Goal: Task Accomplishment & Management: Use online tool/utility

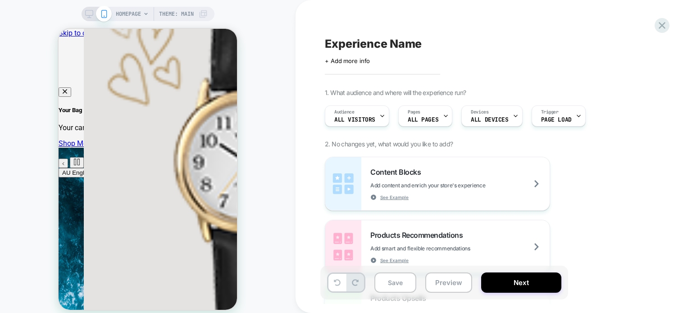
click at [126, 18] on span "HOMEPAGE" at bounding box center [128, 14] width 25 height 14
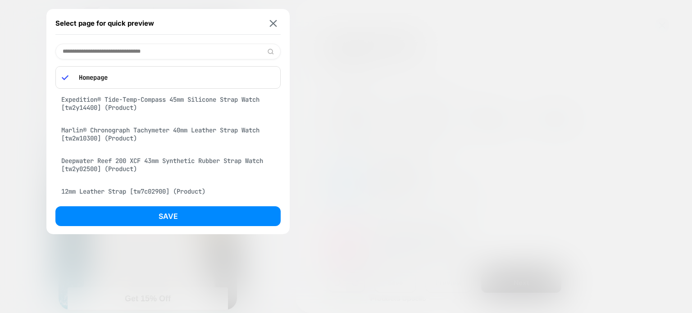
click at [110, 97] on div "Expedition® Tide-Temp-Compass 45mm Silicone Strap Watch [tw2y14400] (Product)" at bounding box center [167, 103] width 225 height 25
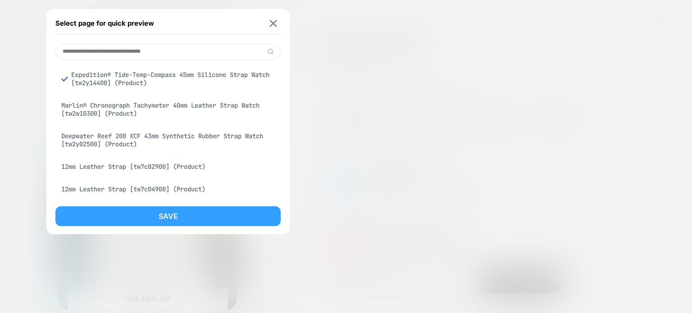
click at [154, 216] on button "Save" at bounding box center [167, 216] width 225 height 20
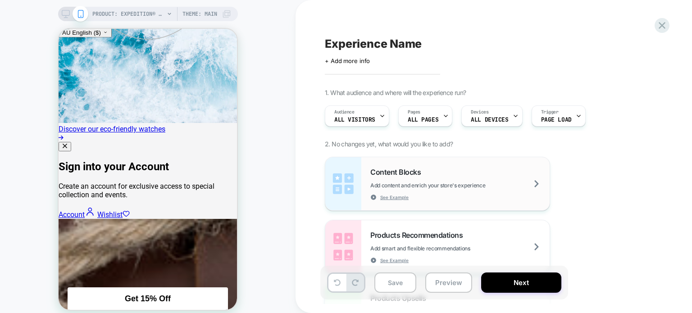
click at [452, 176] on div "Content Blocks Add content and enrich your store's experience See Example" at bounding box center [460, 184] width 179 height 33
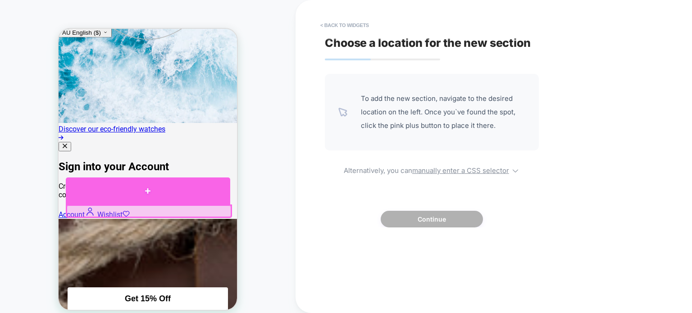
click at [133, 195] on div at bounding box center [148, 191] width 165 height 27
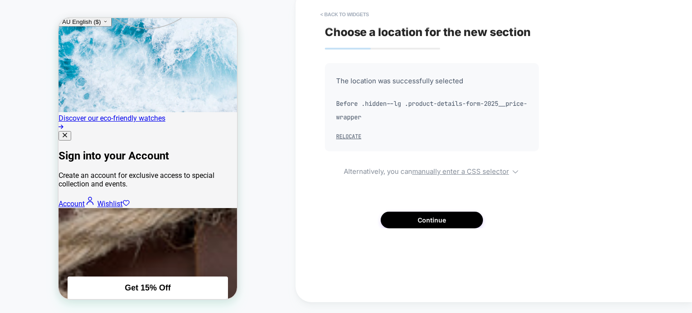
scroll to position [317, 0]
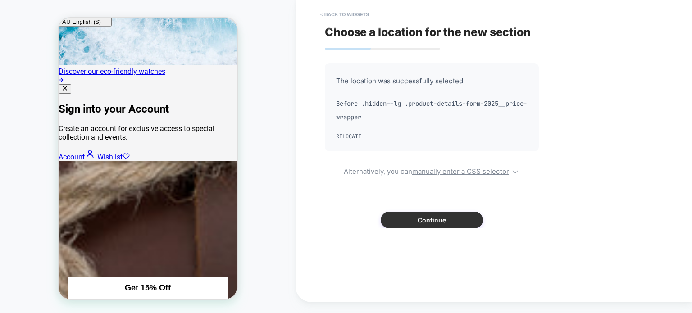
click at [426, 220] on button "Continue" at bounding box center [432, 220] width 102 height 17
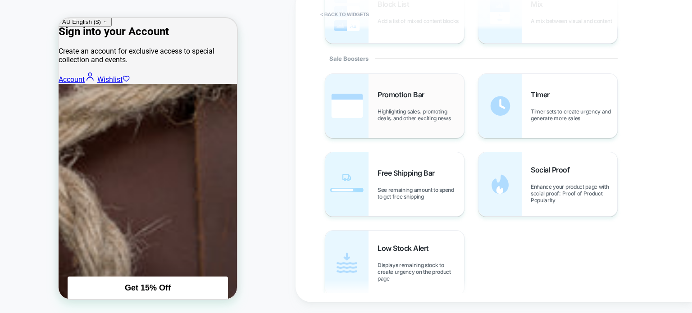
scroll to position [361, 0]
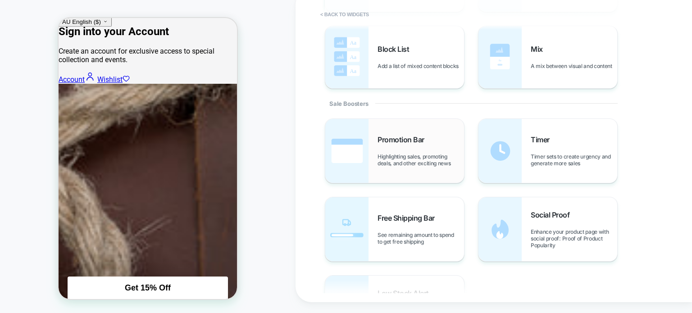
click at [444, 138] on div "Promotion Bar Highlighting sales, promoting deals, and other exciting news" at bounding box center [421, 151] width 87 height 32
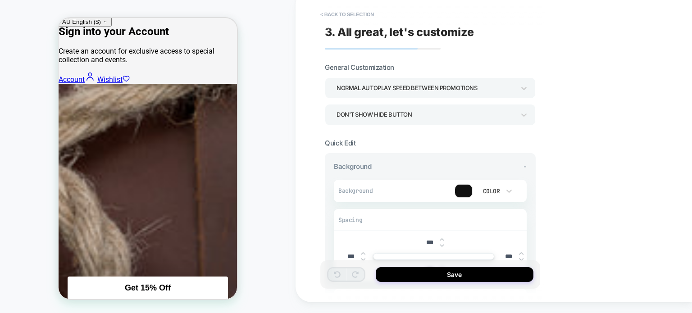
scroll to position [45, 0]
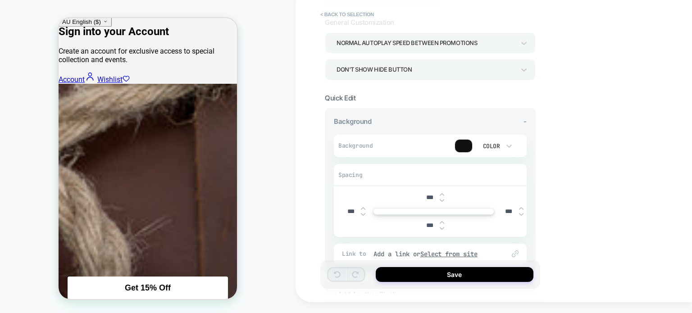
click at [462, 144] on div at bounding box center [463, 146] width 17 height 13
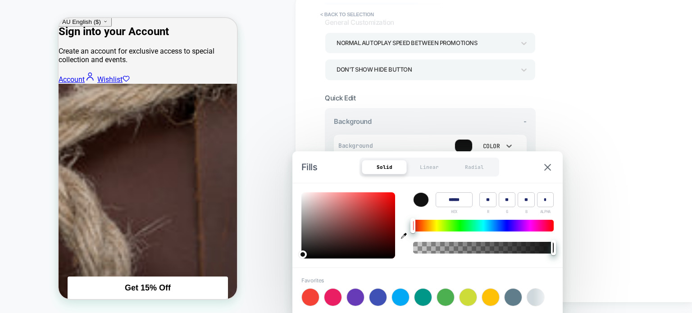
click at [487, 146] on div "Color" at bounding box center [490, 146] width 19 height 8
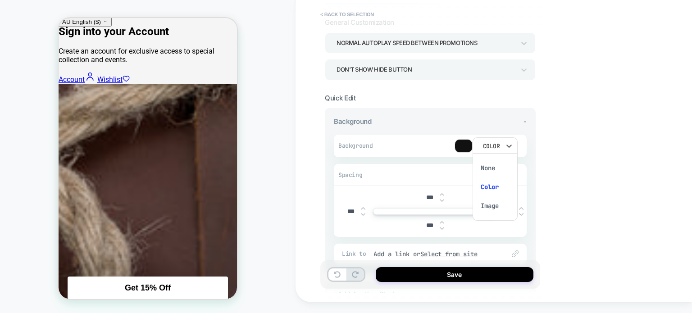
click at [489, 165] on div "None" at bounding box center [495, 168] width 38 height 19
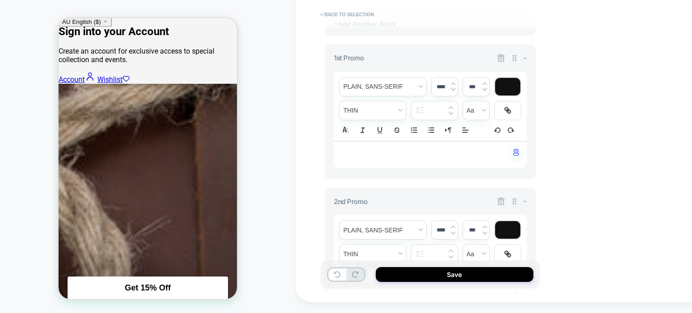
scroll to position [361, 0]
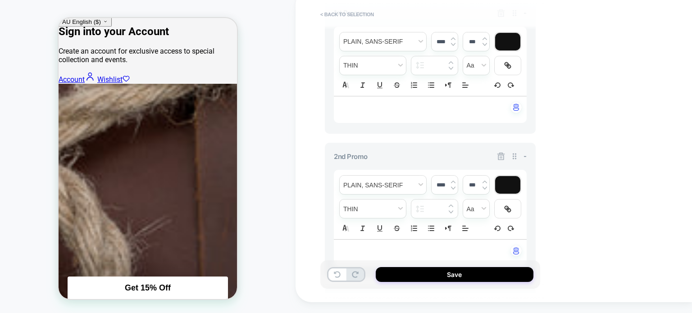
click at [501, 157] on icon at bounding box center [501, 156] width 9 height 9
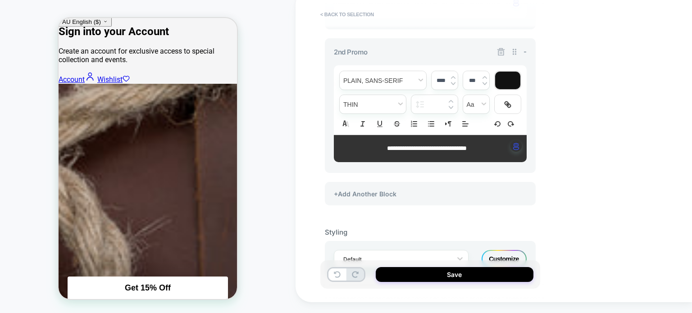
click at [499, 160] on div "**********" at bounding box center [430, 148] width 193 height 27
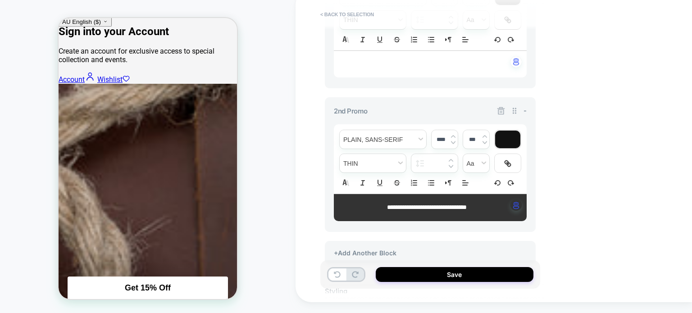
scroll to position [361, 0]
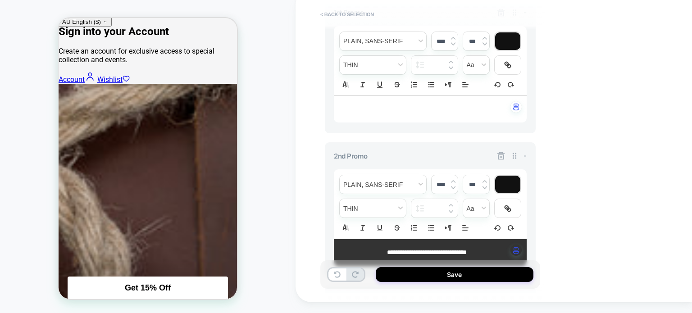
click at [500, 152] on icon at bounding box center [502, 156] width 8 height 8
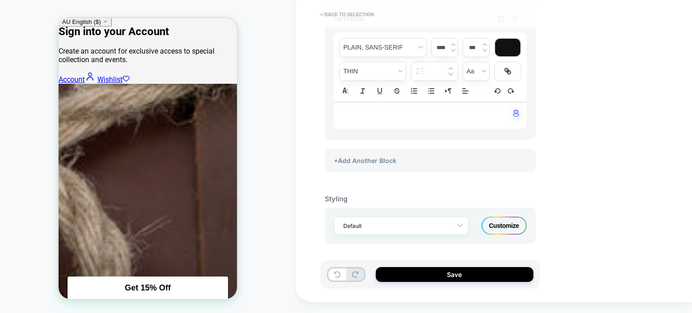
scroll to position [353, 0]
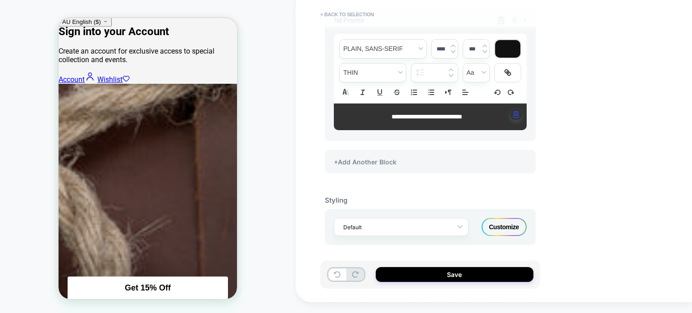
click at [412, 110] on div "**********" at bounding box center [430, 117] width 193 height 27
click at [436, 118] on span "**********" at bounding box center [427, 117] width 71 height 6
drag, startPoint x: 479, startPoint y: 115, endPoint x: 375, endPoint y: 107, distance: 104.9
click at [375, 107] on div "**********" at bounding box center [430, 117] width 193 height 27
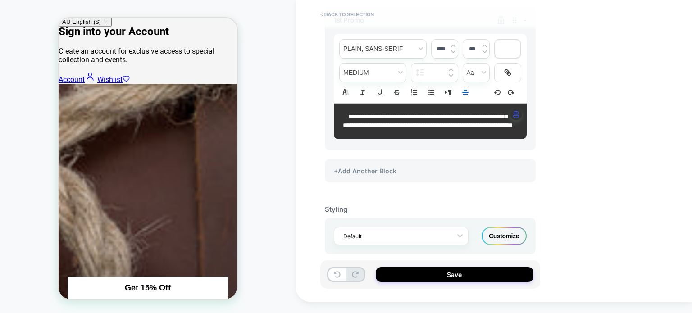
scroll to position [0, 0]
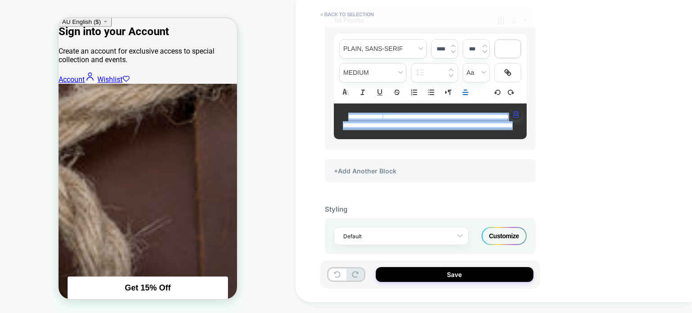
click at [508, 50] on div at bounding box center [507, 49] width 25 height 18
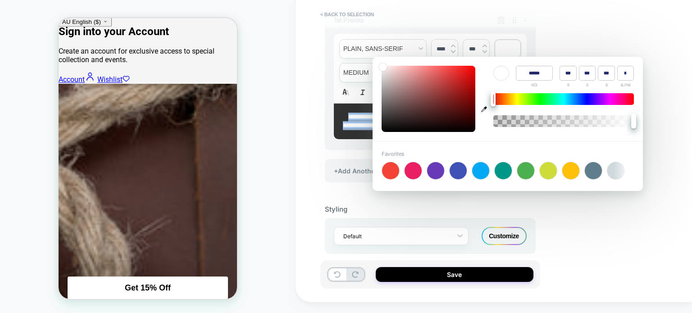
type input "******"
type input "**"
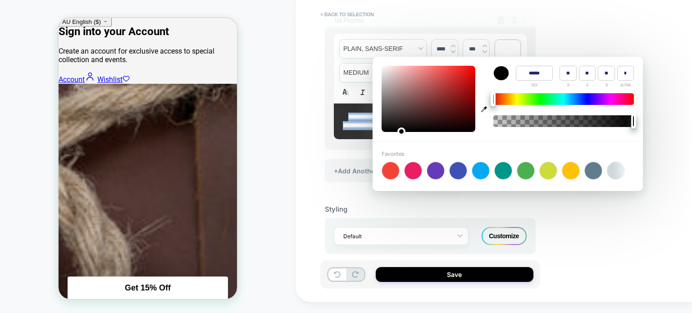
type input "******"
type input "*"
type input "******"
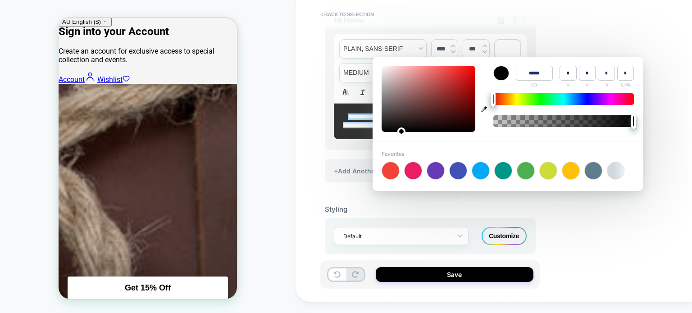
type input "*"
drag, startPoint x: 391, startPoint y: 128, endPoint x: 382, endPoint y: 131, distance: 9.8
click at [382, 131] on div at bounding box center [429, 99] width 94 height 66
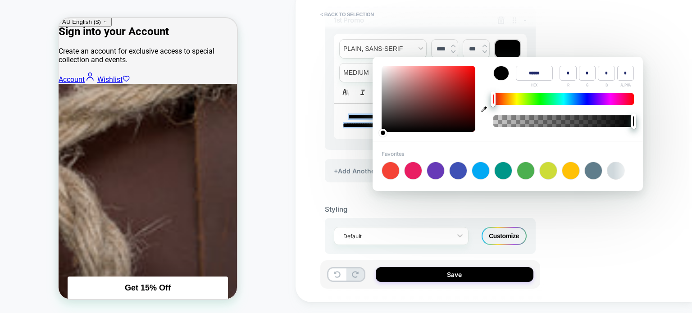
click at [585, 225] on div "**********" at bounding box center [494, 145] width 397 height 313
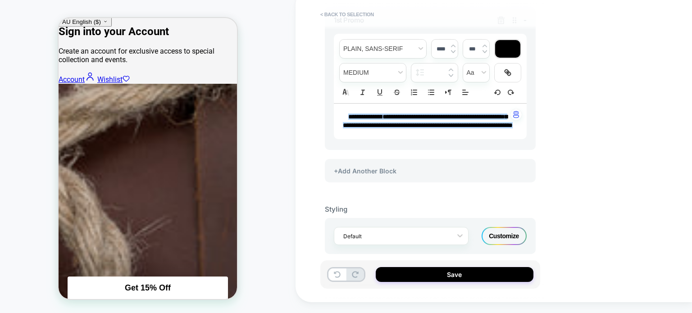
click at [491, 128] on span "**********" at bounding box center [428, 121] width 170 height 15
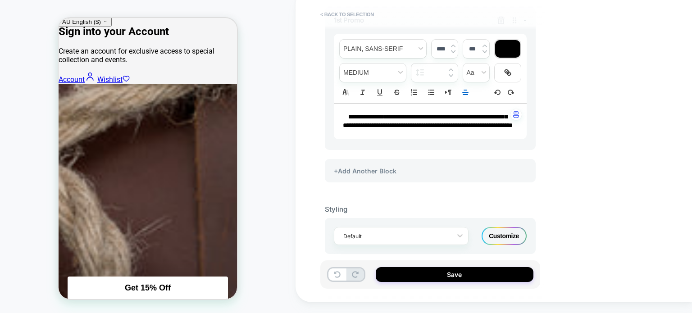
click at [508, 237] on div "Customize" at bounding box center [504, 236] width 45 height 18
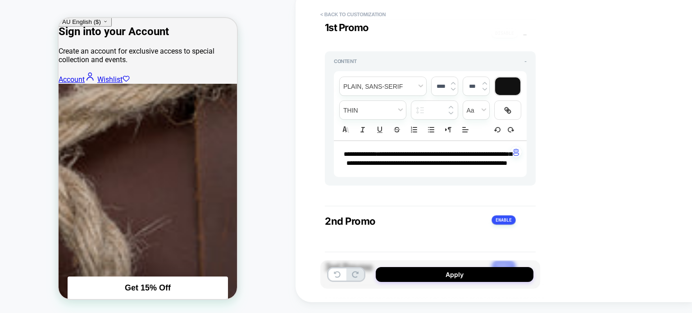
scroll to position [361, 0]
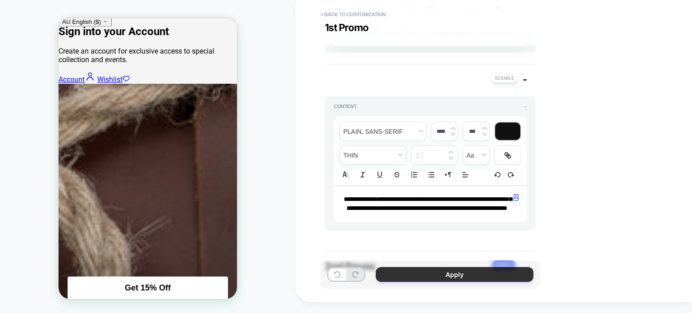
click at [426, 275] on button "Apply" at bounding box center [455, 274] width 158 height 15
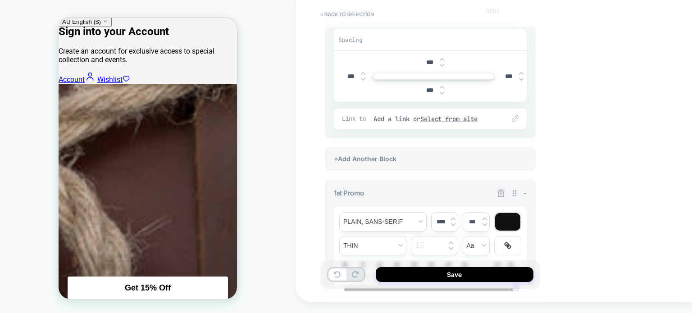
scroll to position [225, 0]
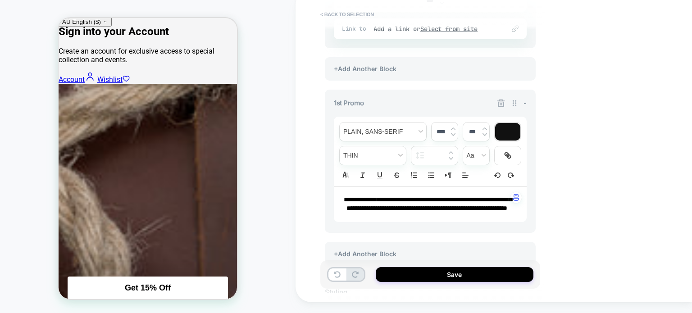
click at [462, 214] on p "**********" at bounding box center [427, 205] width 168 height 18
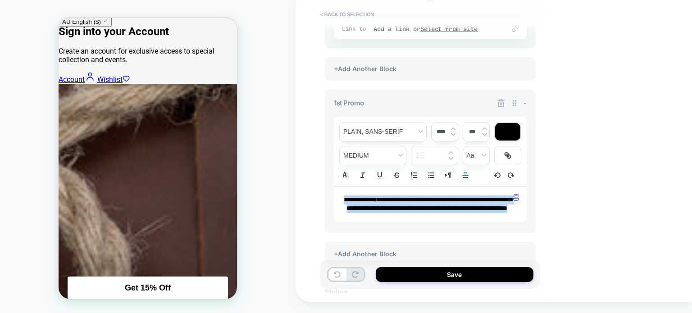
drag, startPoint x: 463, startPoint y: 215, endPoint x: 303, endPoint y: 186, distance: 163.2
click at [298, 187] on div "**********" at bounding box center [494, 145] width 397 height 313
click at [501, 133] on div at bounding box center [507, 132] width 25 height 18
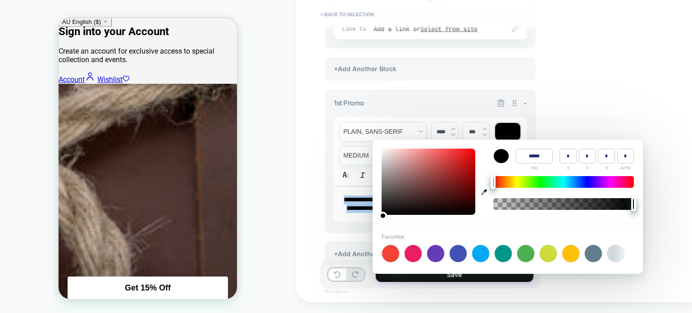
type input "******"
type input "***"
type input "**"
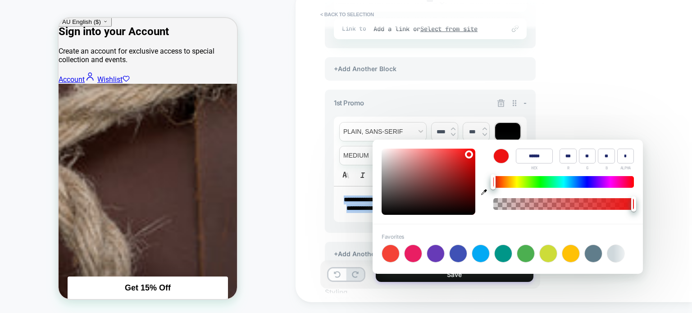
type input "******"
type input "**"
type input "******"
type input "**"
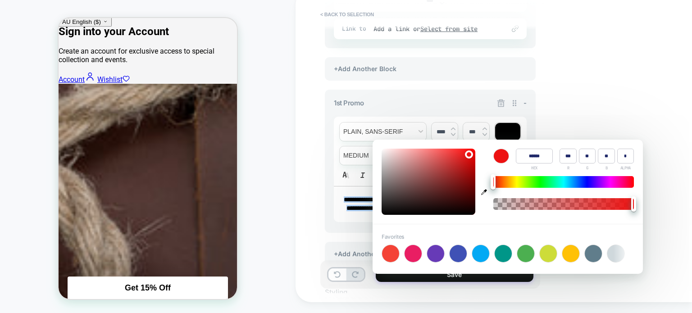
type input "**"
type input "******"
type input "***"
type input "*"
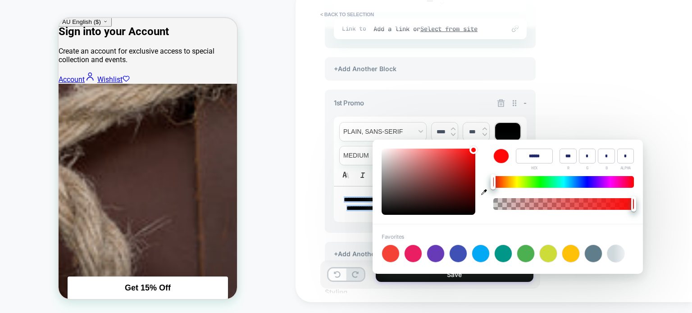
drag, startPoint x: 469, startPoint y: 153, endPoint x: 473, endPoint y: 148, distance: 7.0
click at [473, 149] on div at bounding box center [429, 182] width 94 height 66
click at [390, 253] on div at bounding box center [390, 253] width 17 height 17
type input "******"
type input "***"
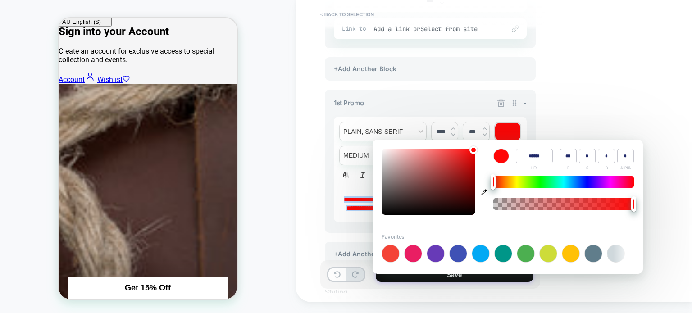
type input "**"
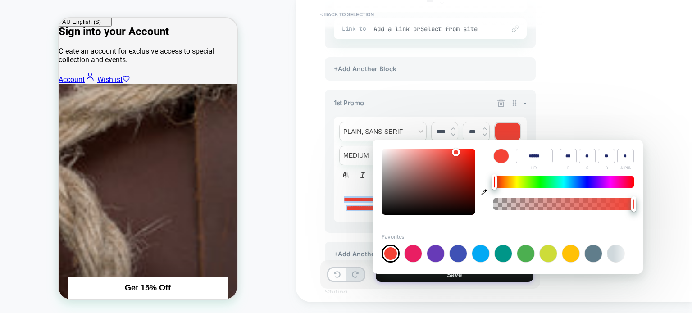
click at [571, 87] on div "**********" at bounding box center [494, 145] width 397 height 313
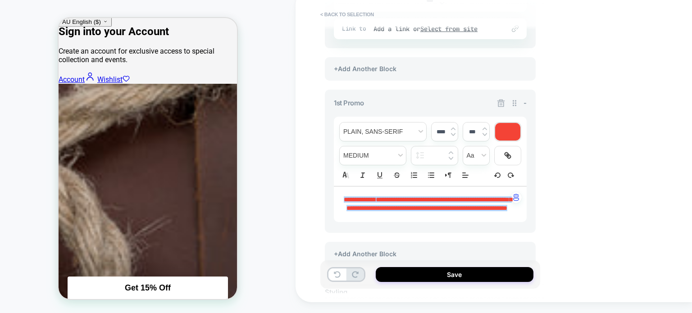
click at [465, 233] on div "**********" at bounding box center [430, 162] width 211 height 144
click at [480, 223] on div "**********" at bounding box center [430, 205] width 193 height 36
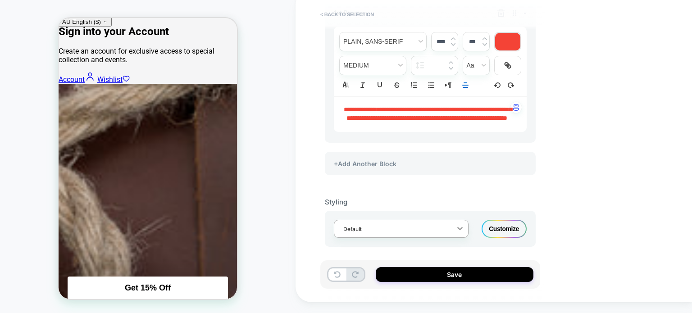
scroll to position [371, 0]
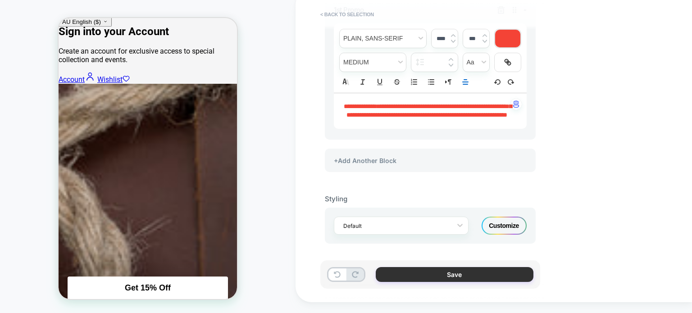
click at [442, 277] on button "Save" at bounding box center [455, 274] width 158 height 15
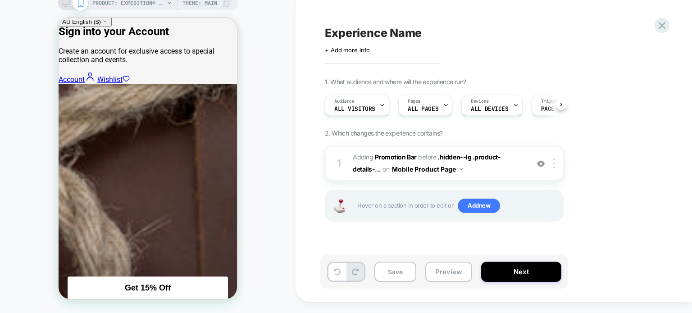
scroll to position [0, 0]
click at [515, 165] on span "#_loomi_addon_1760006021337 Adding Promotion Bar BEFORE .hidden--lg .product-de…" at bounding box center [439, 163] width 172 height 24
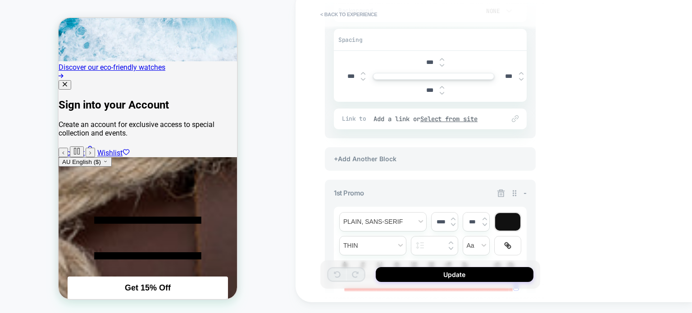
scroll to position [316, 0]
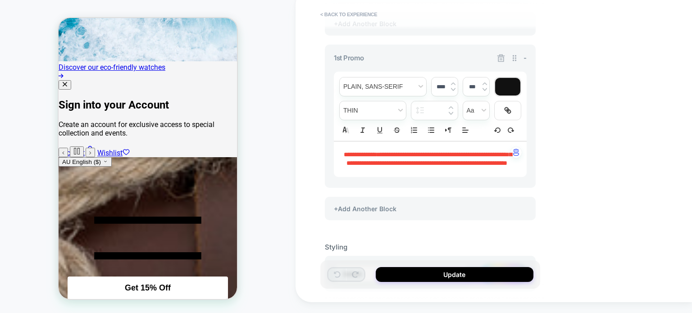
click at [500, 169] on p "**********" at bounding box center [427, 160] width 168 height 18
drag, startPoint x: 349, startPoint y: 151, endPoint x: 385, endPoint y: 158, distance: 36.2
click at [385, 158] on p "**********" at bounding box center [427, 160] width 168 height 18
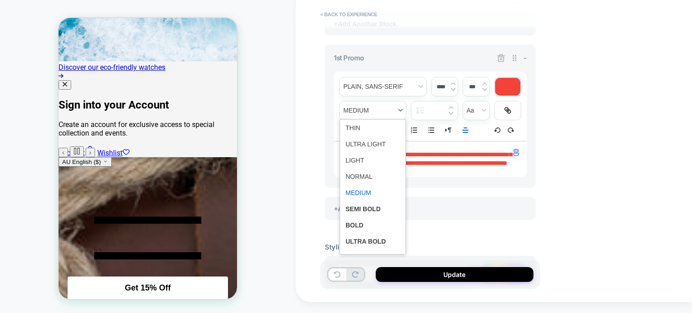
click at [376, 110] on span "fontWeight" at bounding box center [373, 110] width 66 height 18
click at [359, 192] on span "fontWeight" at bounding box center [373, 193] width 55 height 16
click at [433, 163] on span "**********" at bounding box center [430, 158] width 166 height 15
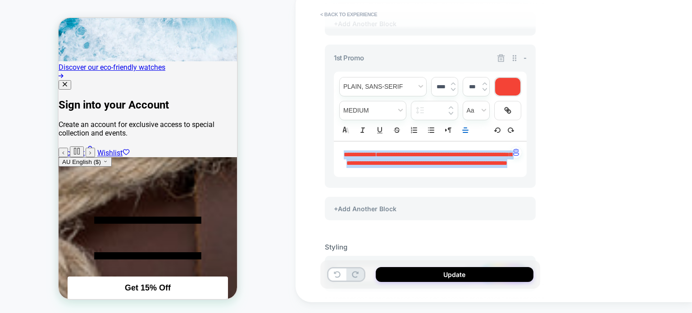
drag, startPoint x: 457, startPoint y: 173, endPoint x: 335, endPoint y: 150, distance: 124.2
click at [335, 150] on div "**********" at bounding box center [430, 160] width 193 height 36
click at [415, 82] on span "font" at bounding box center [383, 87] width 87 height 18
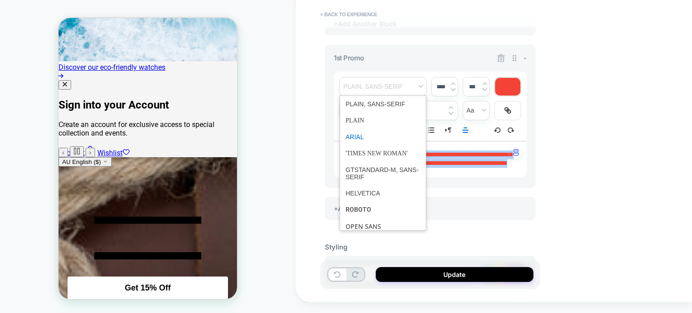
click at [354, 135] on span "font" at bounding box center [383, 137] width 75 height 16
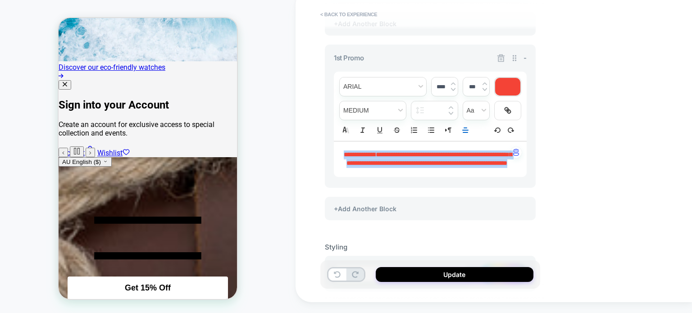
click at [379, 168] on p "**********" at bounding box center [427, 160] width 168 height 18
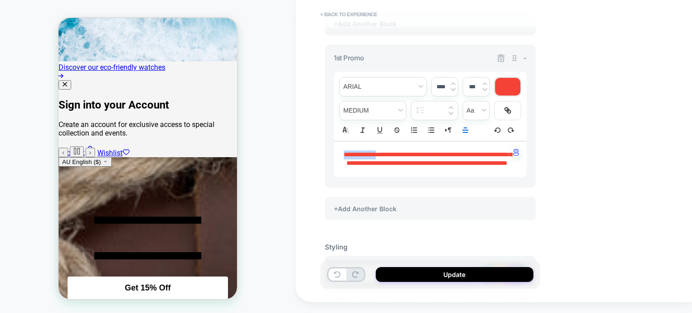
drag, startPoint x: 382, startPoint y: 151, endPoint x: 342, endPoint y: 148, distance: 39.8
click at [342, 148] on div "**********" at bounding box center [430, 160] width 193 height 36
click at [394, 109] on span "fontWeight" at bounding box center [373, 110] width 66 height 18
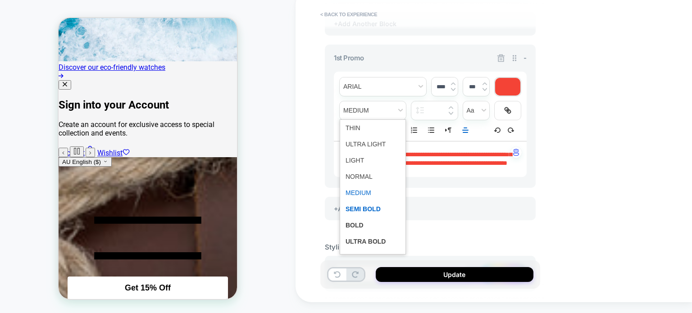
click at [367, 206] on span "fontWeight" at bounding box center [373, 209] width 55 height 16
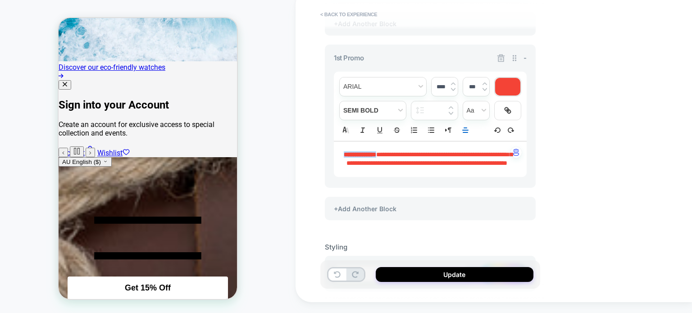
click at [398, 167] on span "**********" at bounding box center [430, 158] width 166 height 15
click at [384, 155] on span "**********" at bounding box center [430, 158] width 166 height 15
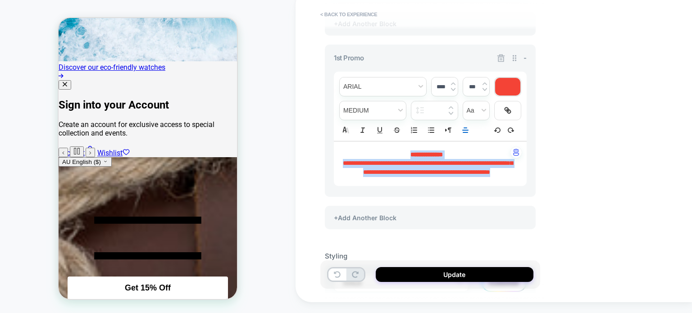
drag, startPoint x: 456, startPoint y: 180, endPoint x: 391, endPoint y: 154, distance: 69.8
click at [391, 154] on div "**********" at bounding box center [430, 164] width 193 height 45
click at [463, 130] on line "Align" at bounding box center [465, 130] width 5 height 0
click at [467, 142] on line "Align" at bounding box center [465, 142] width 5 height 0
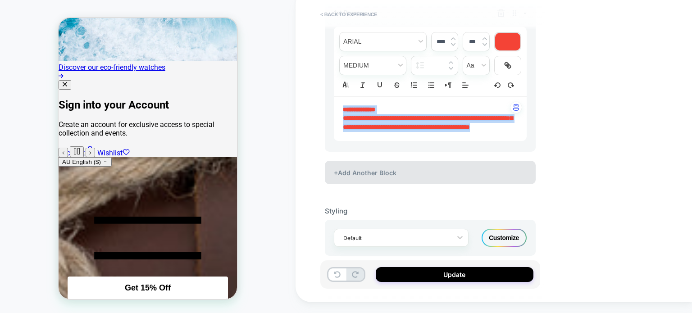
scroll to position [380, 0]
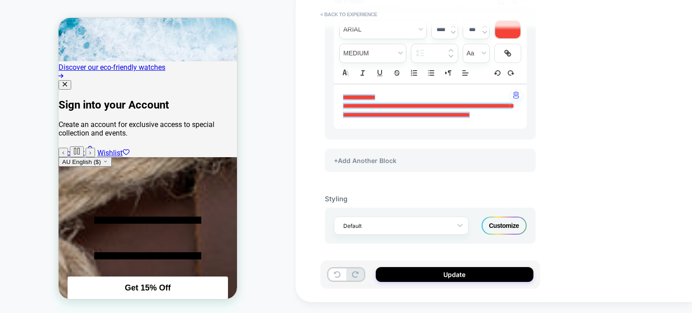
click at [503, 224] on div "Customize" at bounding box center [504, 226] width 45 height 18
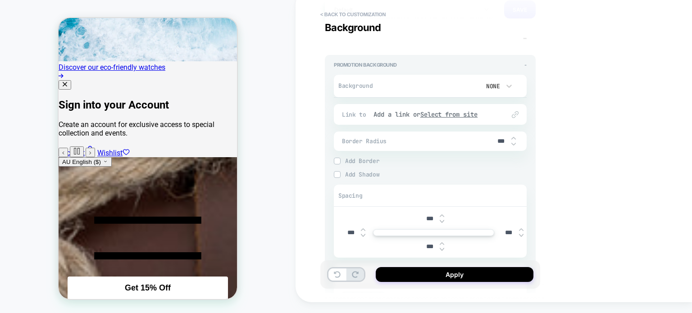
scroll to position [0, 0]
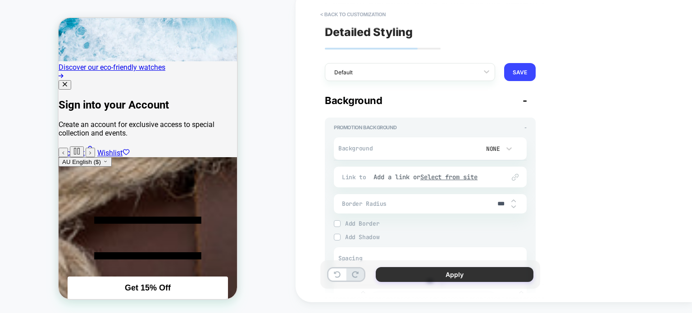
click at [439, 277] on button "Apply" at bounding box center [455, 274] width 158 height 15
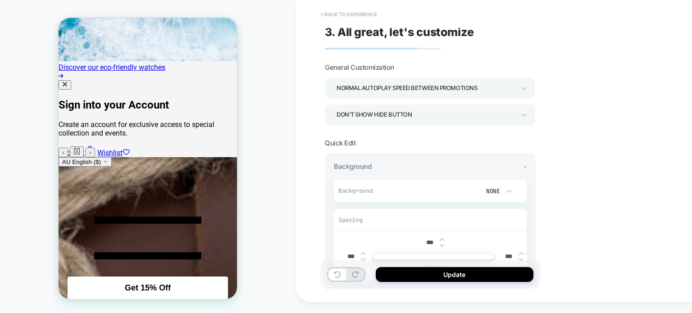
click at [346, 15] on button "< Back to experience" at bounding box center [349, 14] width 66 height 14
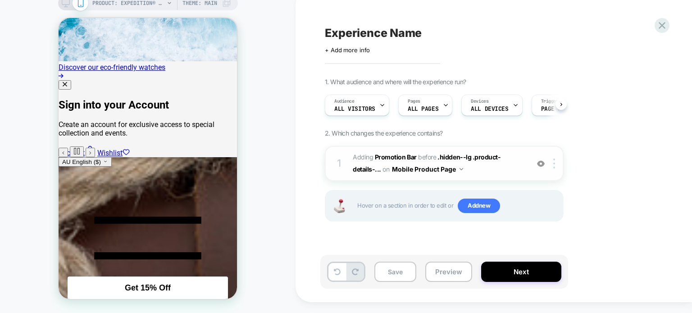
click at [501, 172] on span "#_loomi_addon_1760006021337 Adding Promotion Bar BEFORE .hidden--lg .product-de…" at bounding box center [439, 163] width 172 height 24
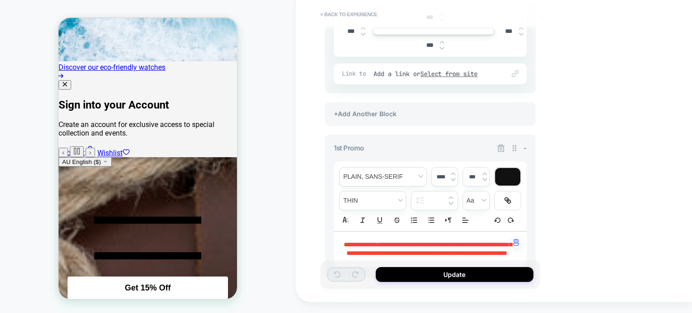
scroll to position [316, 0]
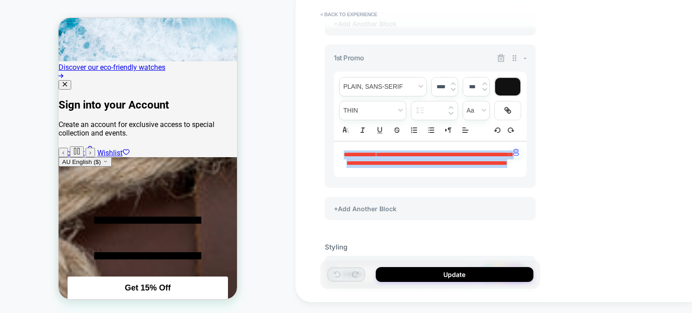
drag, startPoint x: 453, startPoint y: 171, endPoint x: 332, endPoint y: 153, distance: 121.8
click at [332, 153] on div "**********" at bounding box center [430, 117] width 211 height 144
click at [404, 85] on span "font" at bounding box center [383, 87] width 87 height 18
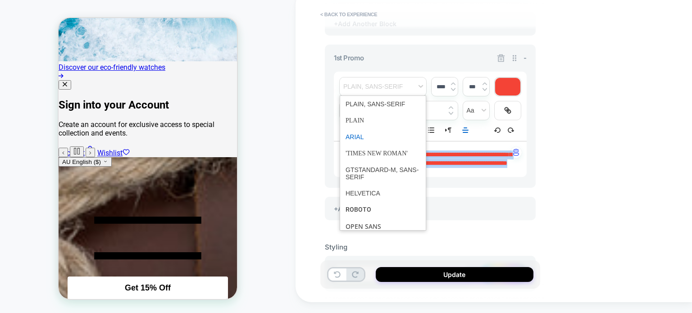
click at [348, 135] on span "font" at bounding box center [383, 137] width 75 height 16
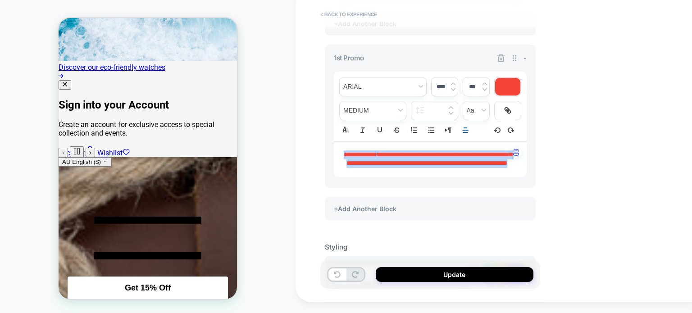
click at [452, 167] on span "**********" at bounding box center [430, 158] width 166 height 15
click at [376, 153] on strong "**********" at bounding box center [360, 154] width 32 height 6
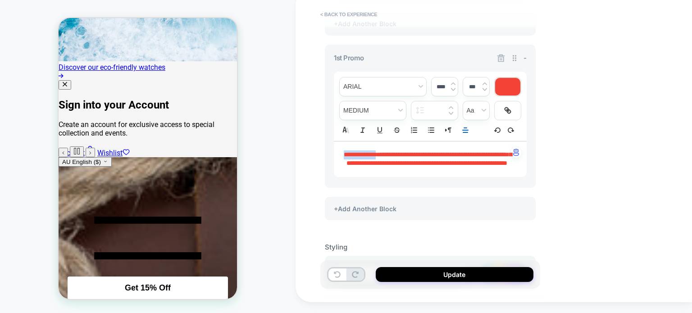
drag, startPoint x: 384, startPoint y: 151, endPoint x: 332, endPoint y: 151, distance: 51.8
click at [332, 151] on div "**********" at bounding box center [430, 117] width 211 height 144
click at [397, 110] on span "fontWeight" at bounding box center [373, 110] width 66 height 18
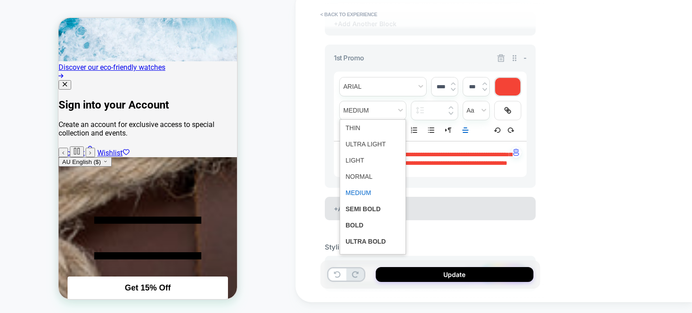
click at [367, 208] on span "fontWeight" at bounding box center [373, 209] width 55 height 16
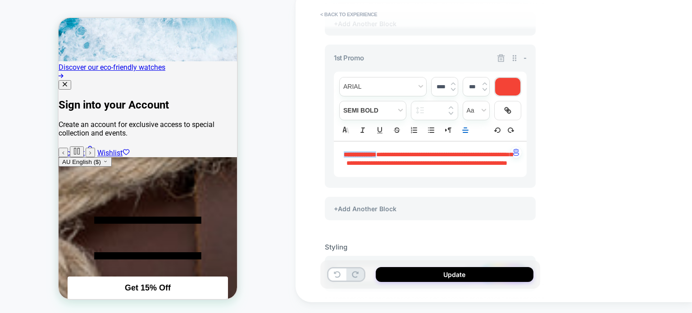
click at [384, 163] on span "**********" at bounding box center [430, 158] width 166 height 15
drag, startPoint x: 385, startPoint y: 152, endPoint x: 386, endPoint y: 162, distance: 9.5
click at [384, 155] on span "**********" at bounding box center [430, 158] width 166 height 15
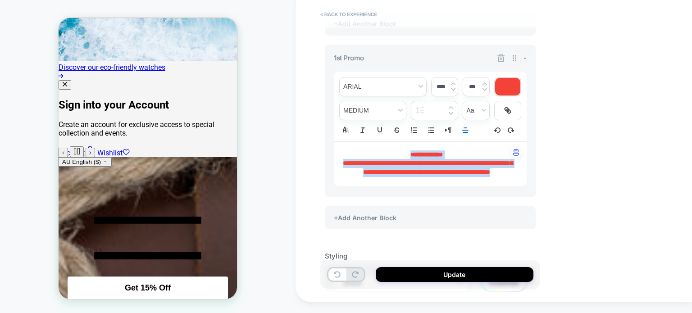
drag, startPoint x: 454, startPoint y: 181, endPoint x: 404, endPoint y: 146, distance: 61.3
click at [404, 146] on div "**********" at bounding box center [430, 164] width 193 height 45
click at [468, 133] on line "Align" at bounding box center [465, 133] width 5 height 0
click at [467, 142] on line "Align" at bounding box center [465, 142] width 5 height 0
click at [449, 175] on p "**********" at bounding box center [427, 168] width 168 height 18
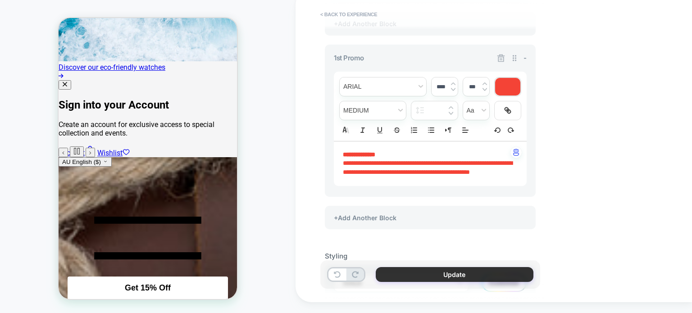
click at [415, 278] on button "Update" at bounding box center [455, 274] width 158 height 15
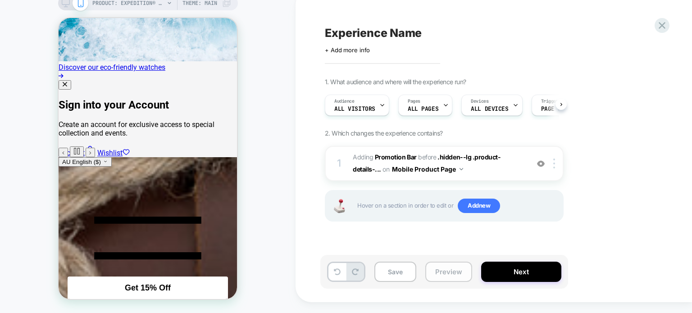
scroll to position [0, 0]
click at [400, 275] on button "Save" at bounding box center [396, 272] width 42 height 20
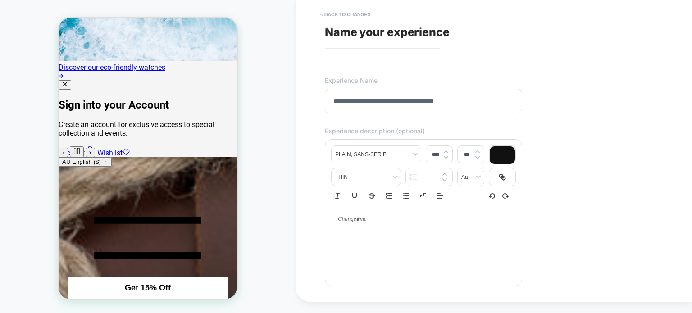
drag, startPoint x: 419, startPoint y: 102, endPoint x: 426, endPoint y: 103, distance: 6.4
click at [426, 103] on input "**********" at bounding box center [423, 101] width 197 height 25
drag, startPoint x: 429, startPoint y: 103, endPoint x: 418, endPoint y: 103, distance: 10.8
click at [418, 103] on input "**********" at bounding box center [423, 101] width 197 height 25
click at [357, 98] on input "**********" at bounding box center [423, 101] width 197 height 25
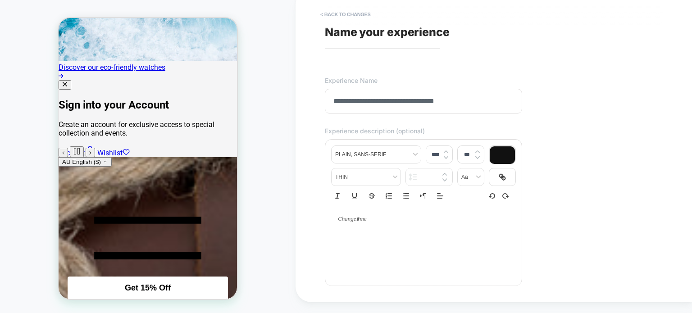
click at [361, 101] on input "**********" at bounding box center [423, 101] width 197 height 25
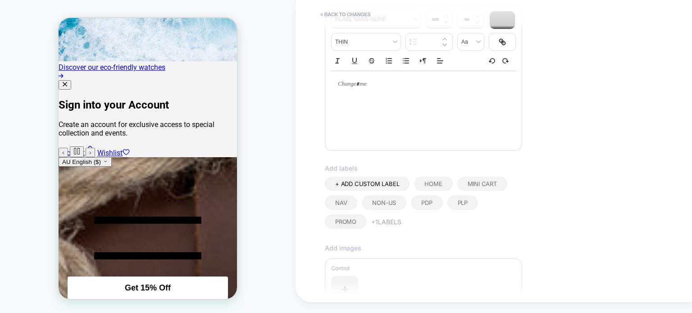
scroll to position [180, 0]
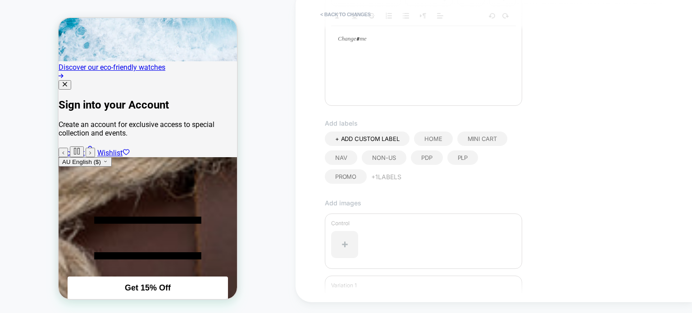
type input "**********"
click at [434, 162] on div "PDP" at bounding box center [427, 158] width 32 height 14
click at [357, 179] on span "Promo" at bounding box center [345, 176] width 21 height 7
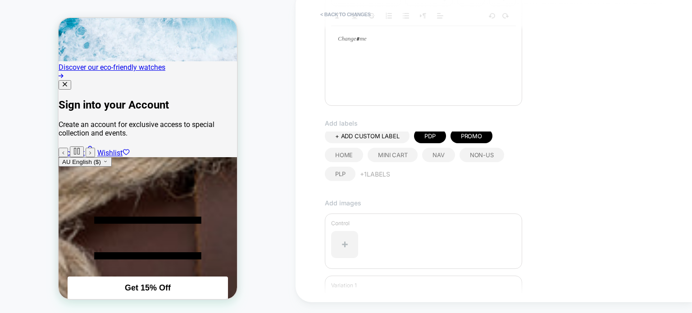
scroll to position [296, 0]
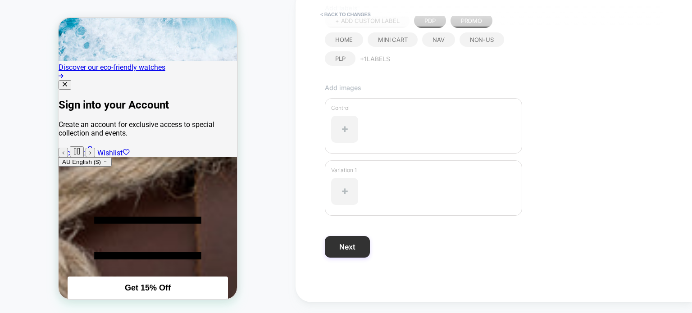
click at [346, 245] on button "Next" at bounding box center [347, 247] width 45 height 22
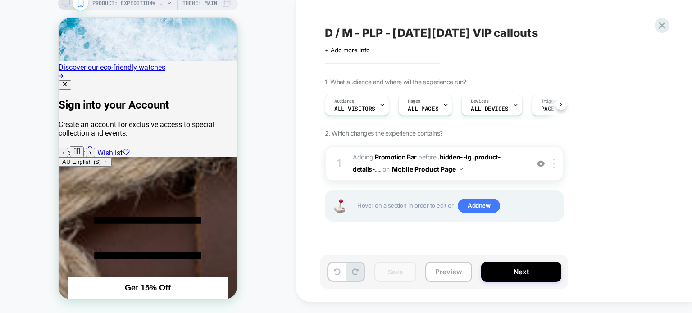
scroll to position [0, 0]
click at [517, 165] on span "#_loomi_addon_1760006021337 Adding Promotion Bar BEFORE .hidden--lg .product-de…" at bounding box center [439, 163] width 172 height 24
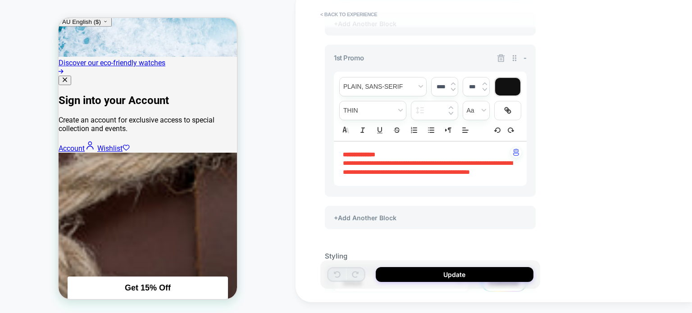
scroll to position [380, 0]
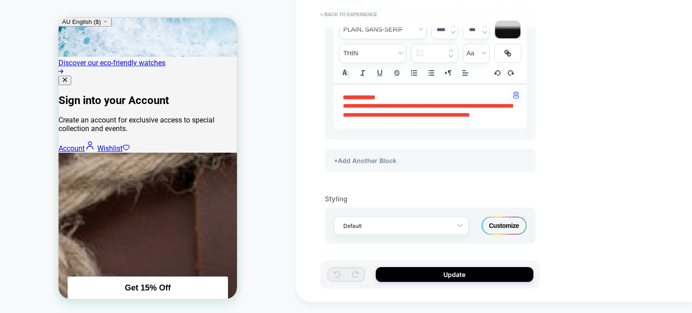
click at [508, 224] on div "Customize" at bounding box center [504, 226] width 45 height 18
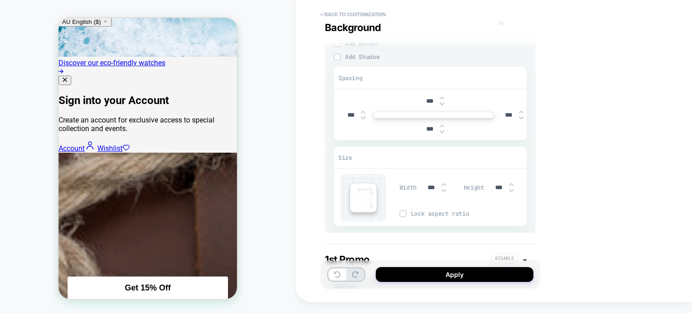
scroll to position [225, 0]
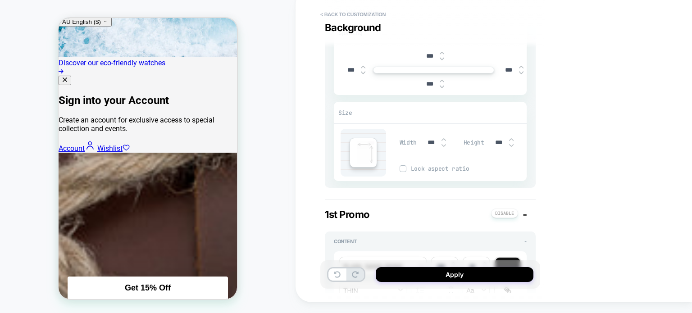
click at [509, 146] on img at bounding box center [511, 146] width 5 height 4
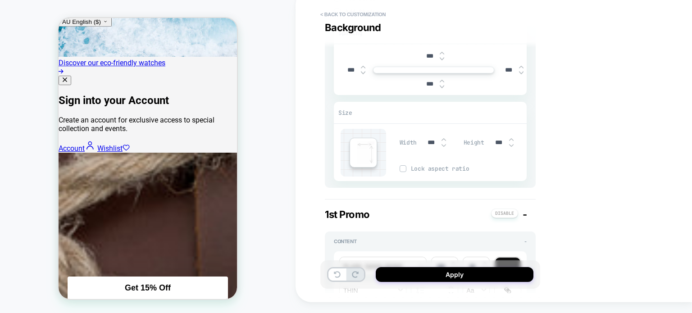
click at [509, 146] on img at bounding box center [511, 146] width 5 height 4
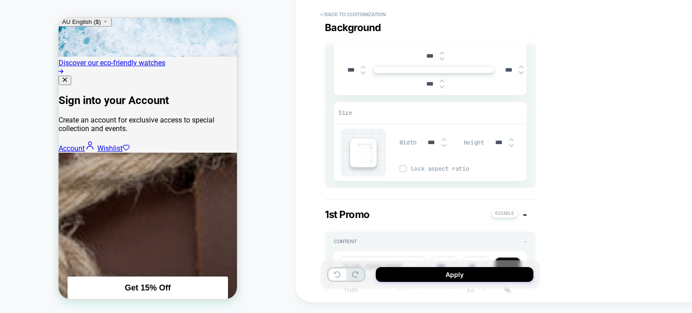
click at [509, 146] on img at bounding box center [511, 146] width 5 height 4
click at [512, 147] on div "***" at bounding box center [503, 142] width 28 height 18
click at [512, 145] on img at bounding box center [511, 146] width 5 height 4
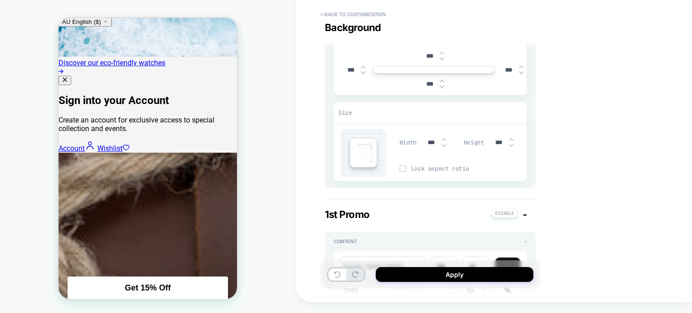
click at [510, 138] on img at bounding box center [511, 139] width 5 height 3
click at [511, 140] on img at bounding box center [511, 140] width 5 height 4
type input "***"
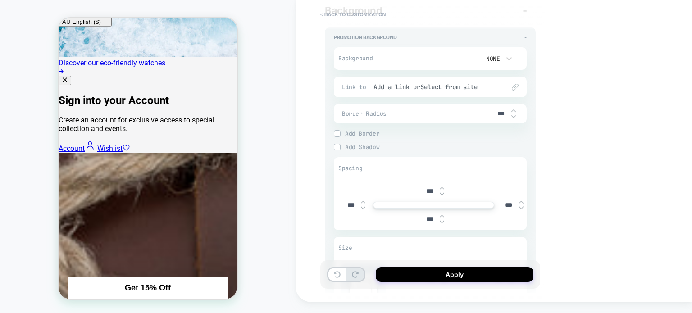
scroll to position [0, 0]
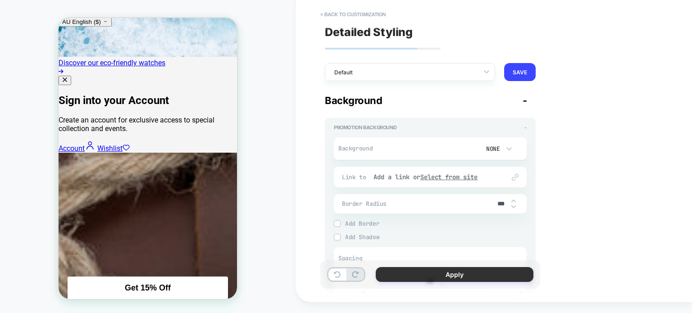
click at [425, 277] on button "Apply" at bounding box center [455, 274] width 158 height 15
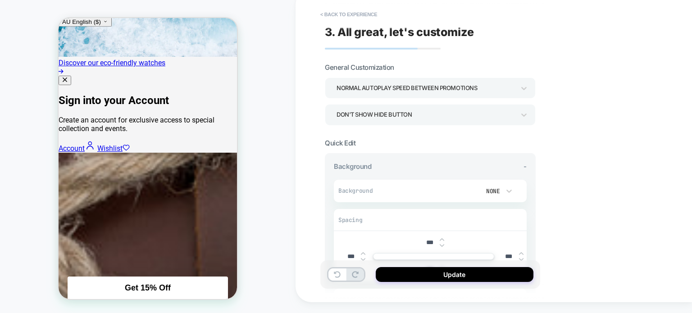
click at [425, 277] on button "Update" at bounding box center [455, 274] width 158 height 15
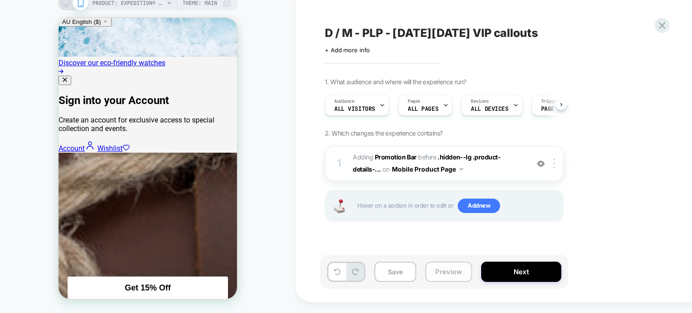
click at [433, 276] on button "Preview" at bounding box center [449, 272] width 47 height 20
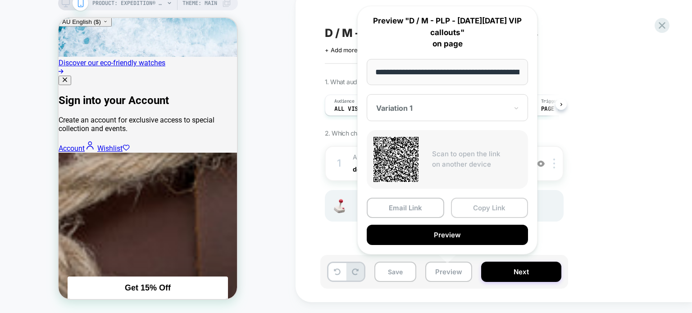
click at [481, 213] on button "Copy Link" at bounding box center [490, 208] width 78 height 20
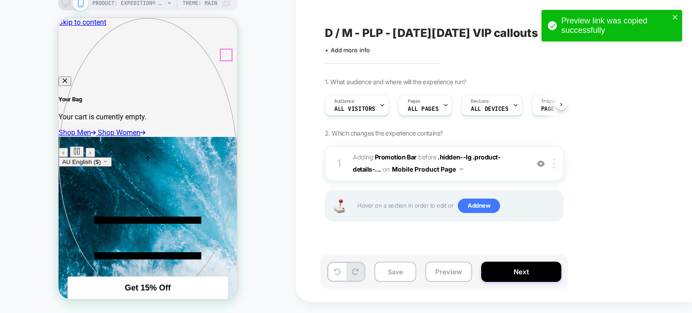
click at [71, 77] on button "Close cart flyout" at bounding box center [65, 81] width 13 height 9
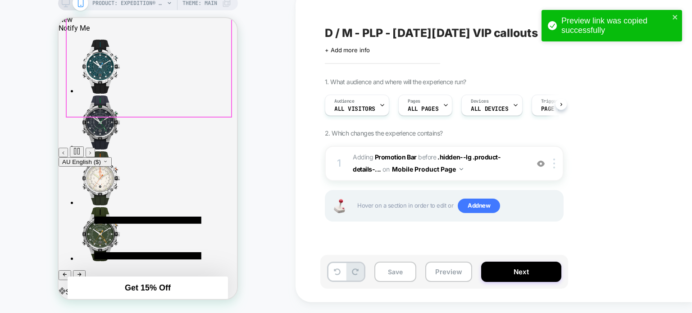
scroll to position [1194, 0]
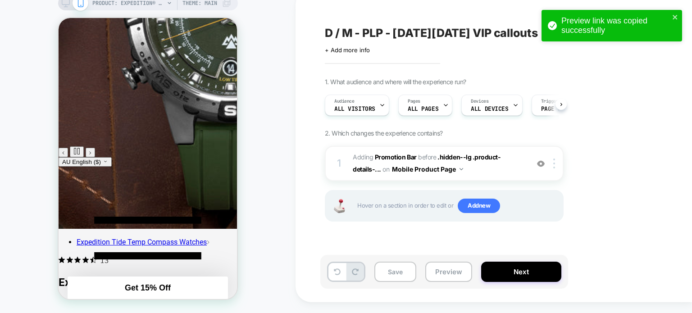
click at [189, 5] on span "Theme: MAIN" at bounding box center [200, 3] width 35 height 14
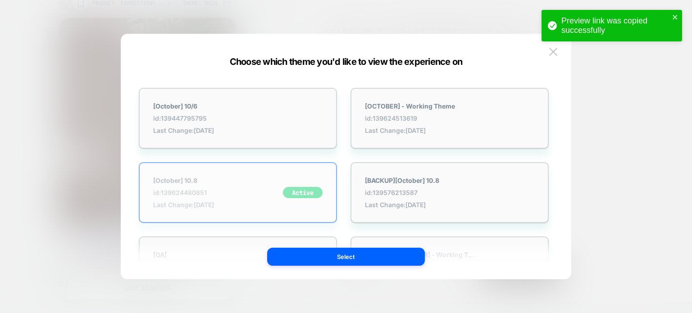
click at [214, 182] on strong "[October] 10.8" at bounding box center [183, 181] width 61 height 8
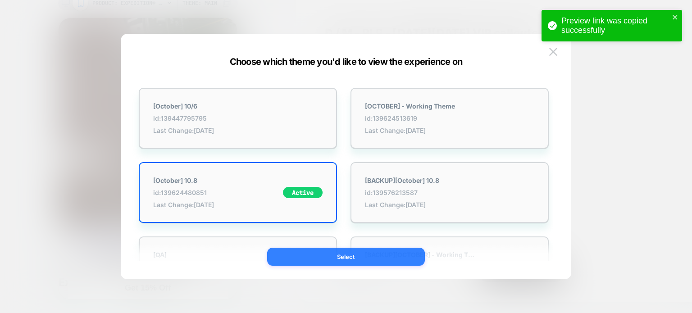
click at [306, 261] on button "Select" at bounding box center [346, 257] width 158 height 18
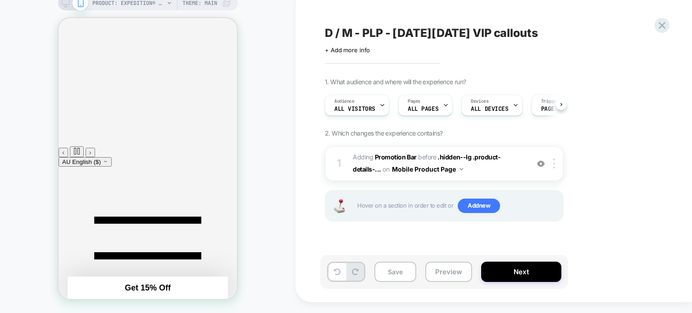
scroll to position [4862, 0]
click at [206, 166] on div at bounding box center [194, 167] width 43 height 10
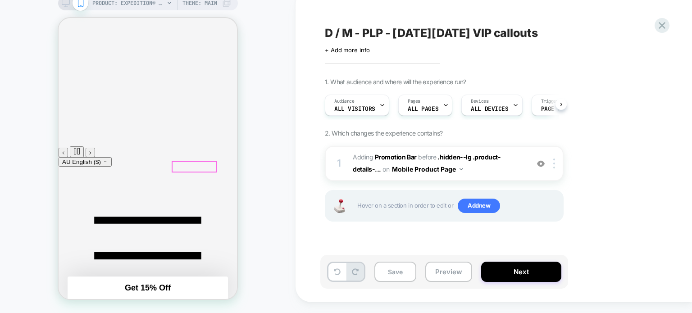
click at [196, 165] on div at bounding box center [194, 167] width 43 height 10
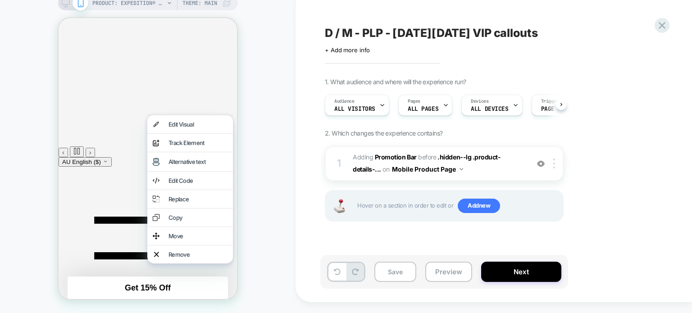
click at [264, 167] on div "PRODUCT: Expedition® Tide-Temp-Compass 45mm Silicone Strap Watch [tw2y14400] PR…" at bounding box center [148, 151] width 296 height 307
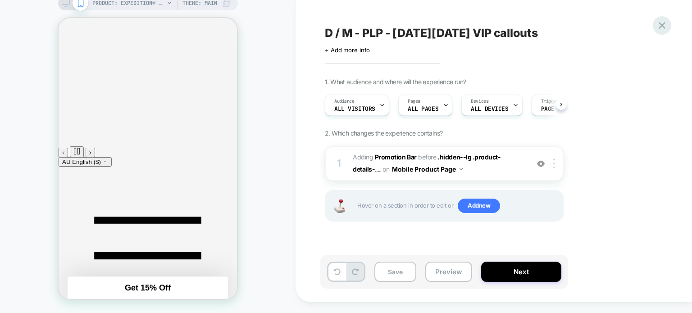
click at [660, 27] on icon at bounding box center [662, 25] width 7 height 7
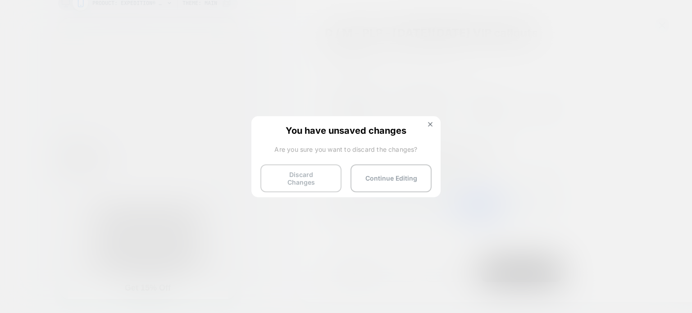
click at [313, 172] on button "Discard Changes" at bounding box center [301, 179] width 81 height 28
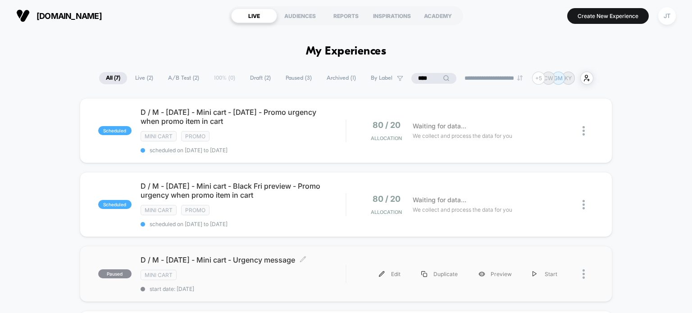
click at [179, 286] on span "start date: 01/10/2025" at bounding box center [244, 289] width 206 height 7
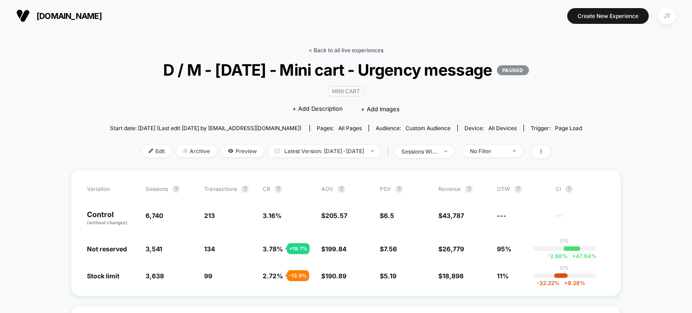
click at [334, 52] on link "< Back to all live experiences" at bounding box center [346, 50] width 75 height 7
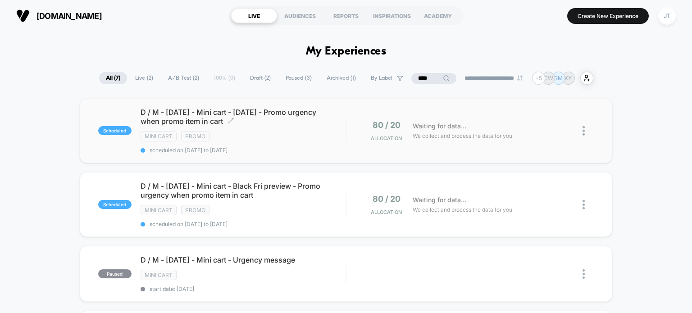
scroll to position [45, 0]
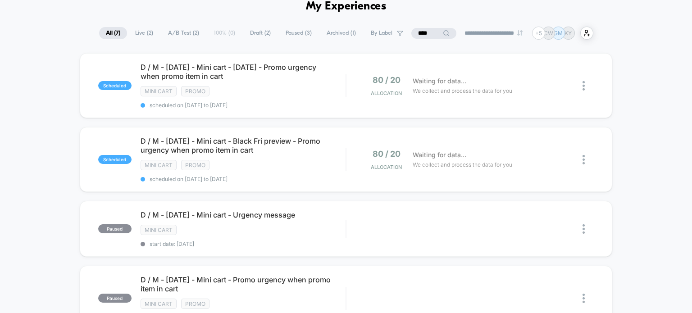
click at [429, 34] on input "****" at bounding box center [434, 33] width 45 height 11
drag, startPoint x: 431, startPoint y: 33, endPoint x: 369, endPoint y: 34, distance: 61.8
click at [369, 34] on div "**********" at bounding box center [347, 33] width 540 height 13
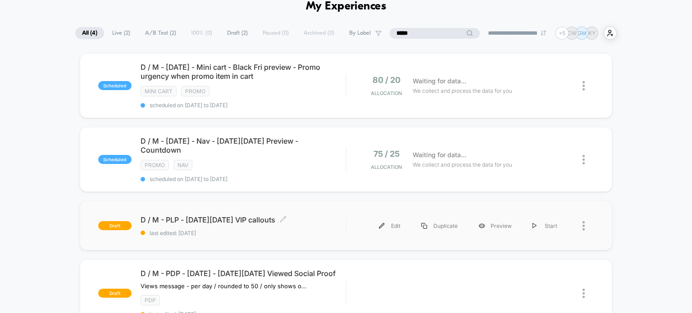
type input "*****"
click at [288, 230] on span "last edited: [DATE]" at bounding box center [244, 233] width 206 height 7
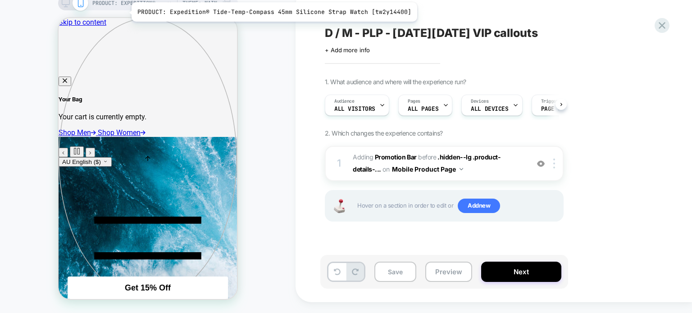
click at [126, 10] on span "PRODUCT: Expedition® Tide-Temp-Compass 45mm Silicone Strap Watch [tw2y14400]" at bounding box center [128, 3] width 72 height 14
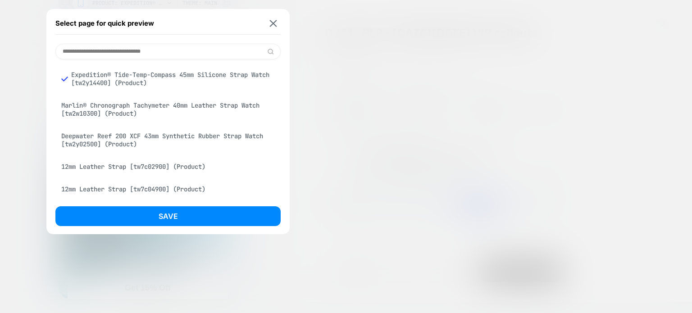
click at [159, 48] on input at bounding box center [167, 52] width 225 height 16
paste input "**********"
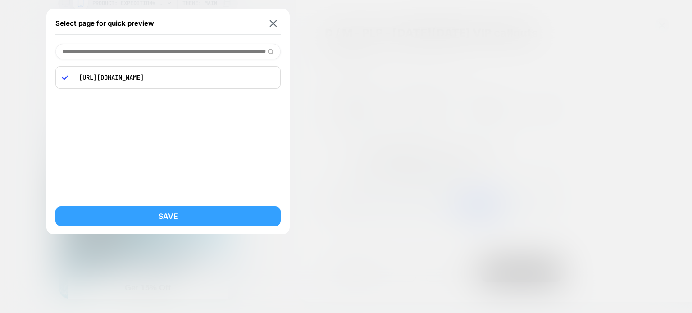
type input "**********"
click at [163, 222] on button "Save" at bounding box center [167, 216] width 225 height 20
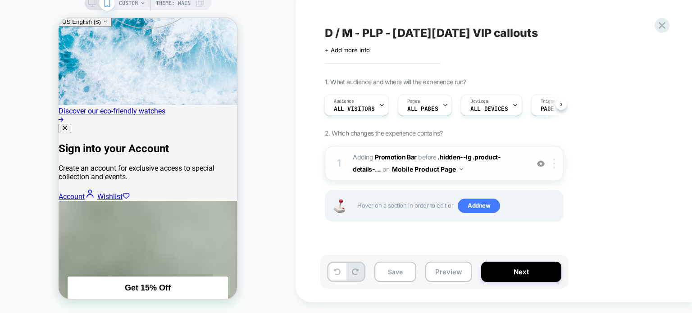
click at [555, 169] on img at bounding box center [555, 164] width 2 height 10
click at [489, 169] on span ".hidden--lg .product-details-..." at bounding box center [427, 163] width 148 height 20
click at [553, 169] on div at bounding box center [556, 164] width 15 height 10
click at [556, 169] on div at bounding box center [556, 164] width 15 height 10
click at [516, 176] on span "#_loomi_addon_1760006021337 Adding Promotion Bar BEFORE .hidden--lg .product-de…" at bounding box center [439, 163] width 172 height 24
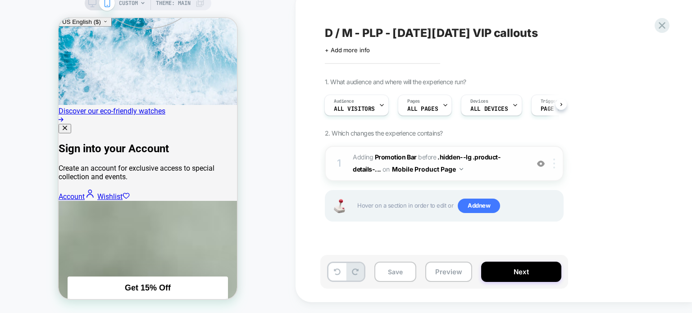
click at [555, 169] on div at bounding box center [556, 164] width 15 height 10
click at [473, 168] on span ".hidden--lg .product-details-..." at bounding box center [427, 163] width 148 height 20
drag, startPoint x: 473, startPoint y: 168, endPoint x: 443, endPoint y: 169, distance: 30.2
click at [472, 168] on span ".hidden--lg .product-details-..." at bounding box center [427, 163] width 148 height 20
click at [341, 173] on div "1" at bounding box center [339, 164] width 9 height 18
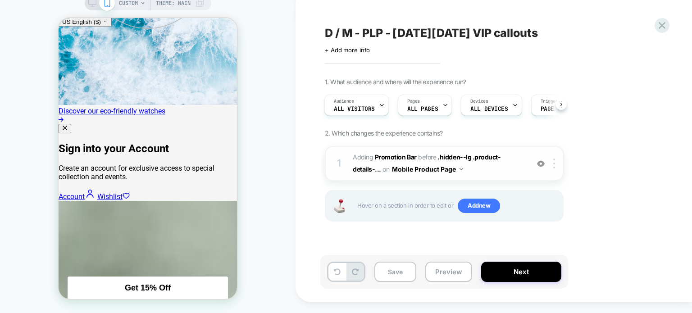
click at [542, 168] on img at bounding box center [541, 164] width 8 height 8
click at [543, 168] on img at bounding box center [541, 164] width 8 height 8
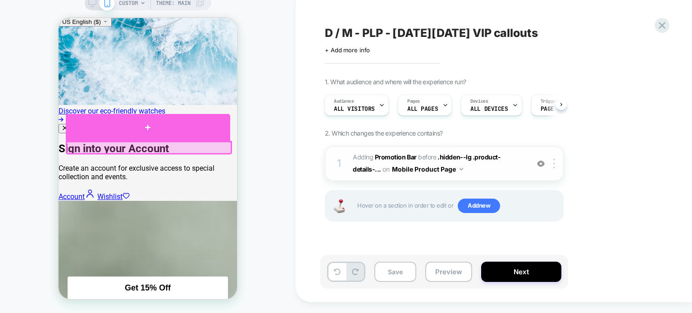
click at [148, 137] on div at bounding box center [148, 127] width 165 height 27
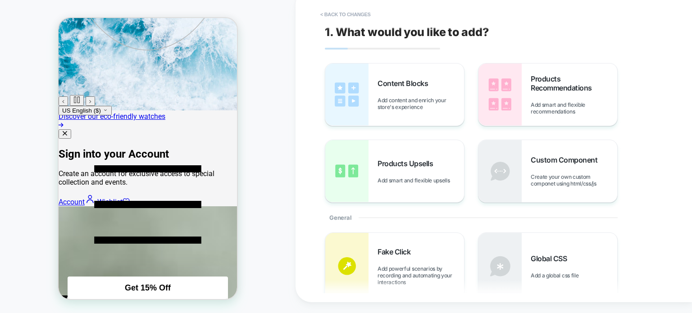
scroll to position [247, 0]
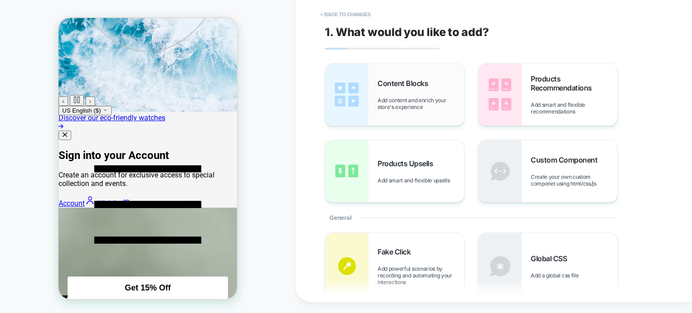
click at [416, 97] on span "Add content and enrich your store's experience" at bounding box center [421, 104] width 87 height 14
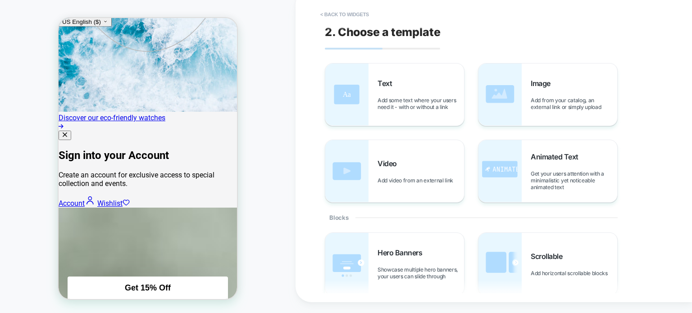
scroll to position [275, 0]
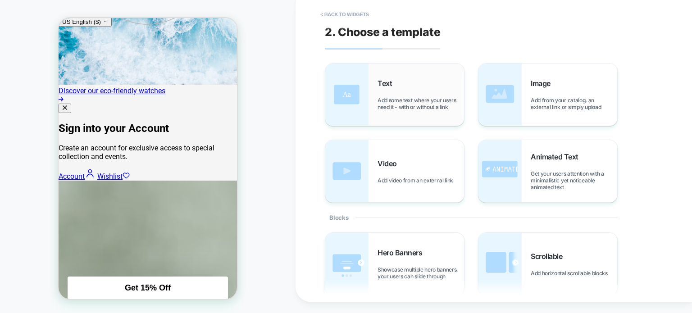
click at [439, 105] on span "Add some text where your users need it - with or without a link" at bounding box center [421, 104] width 87 height 14
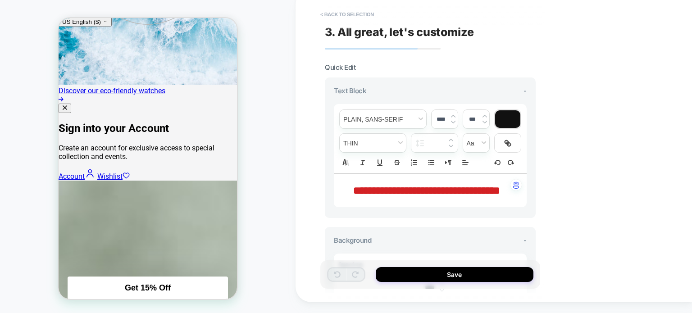
click at [466, 198] on p "**********" at bounding box center [427, 190] width 168 height 15
drag, startPoint x: 469, startPoint y: 204, endPoint x: 445, endPoint y: 202, distance: 23.5
click at [445, 198] on p "**********" at bounding box center [427, 190] width 168 height 15
type input "****"
drag, startPoint x: 370, startPoint y: 188, endPoint x: 360, endPoint y: 188, distance: 10.4
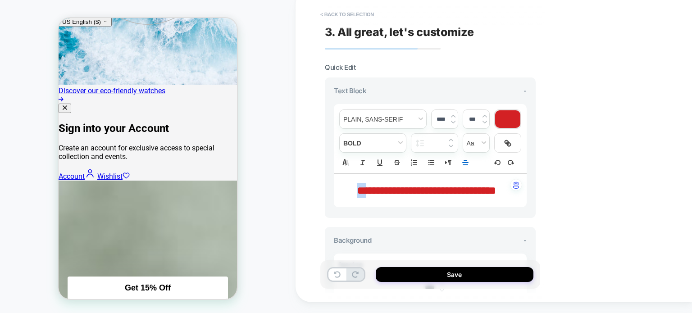
click at [360, 188] on span "**********" at bounding box center [426, 190] width 139 height 11
drag, startPoint x: 448, startPoint y: 202, endPoint x: 360, endPoint y: 195, distance: 88.6
click at [360, 195] on p "**********" at bounding box center [427, 190] width 168 height 15
click at [417, 187] on span "**********" at bounding box center [427, 190] width 131 height 11
drag, startPoint x: 454, startPoint y: 200, endPoint x: 320, endPoint y: 180, distance: 136.3
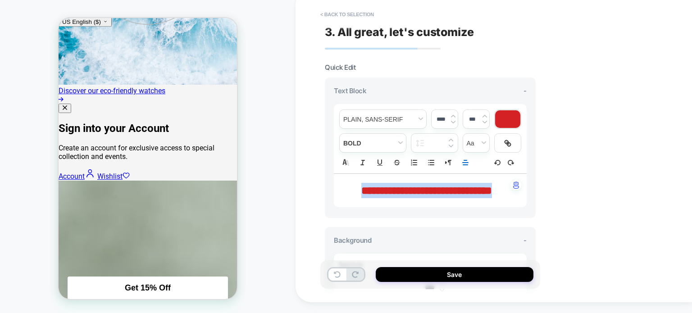
click at [320, 180] on div "**********" at bounding box center [494, 145] width 397 height 313
paste div
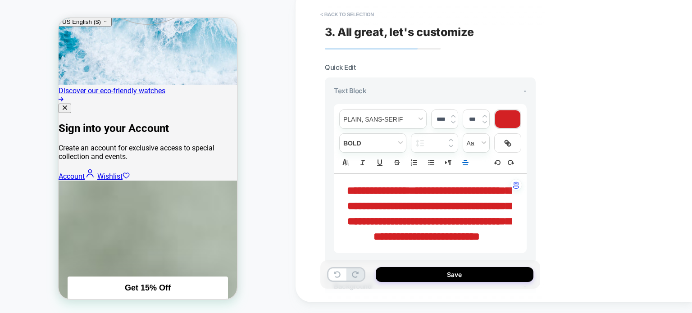
scroll to position [0, 0]
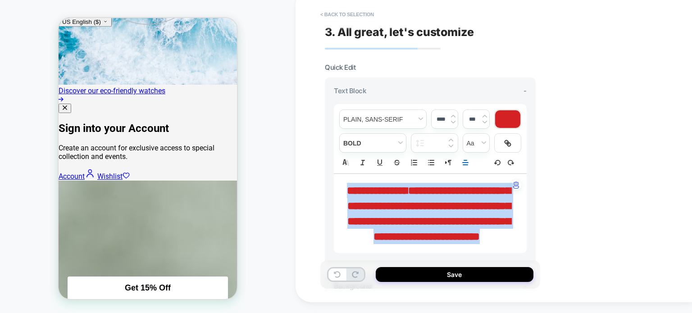
drag, startPoint x: 474, startPoint y: 254, endPoint x: 374, endPoint y: 175, distance: 127.1
click at [343, 187] on p "**********" at bounding box center [427, 213] width 168 height 61
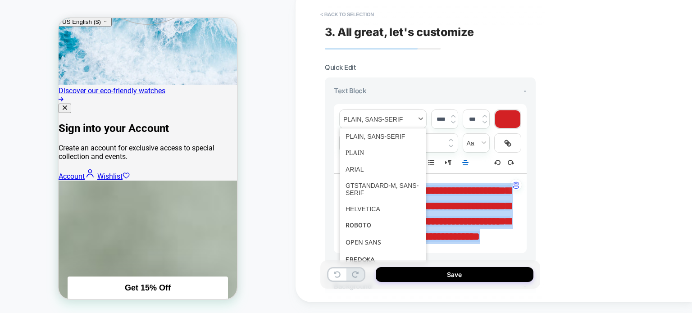
click at [424, 110] on span "font" at bounding box center [383, 119] width 87 height 18
click at [371, 167] on span "font" at bounding box center [383, 169] width 75 height 16
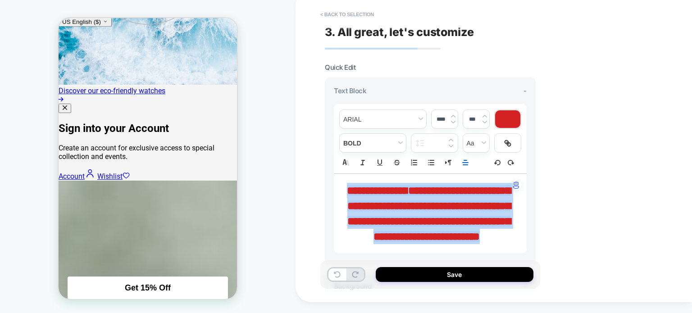
click at [452, 121] on img at bounding box center [453, 122] width 5 height 4
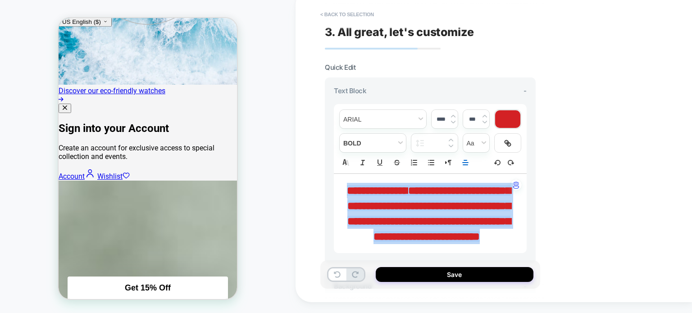
click at [452, 121] on img at bounding box center [453, 122] width 5 height 4
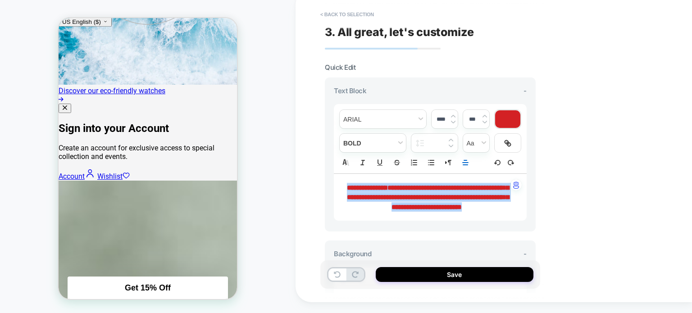
click at [452, 121] on img at bounding box center [453, 122] width 5 height 4
type input "****"
click at [397, 142] on span "fontWeight" at bounding box center [373, 143] width 66 height 18
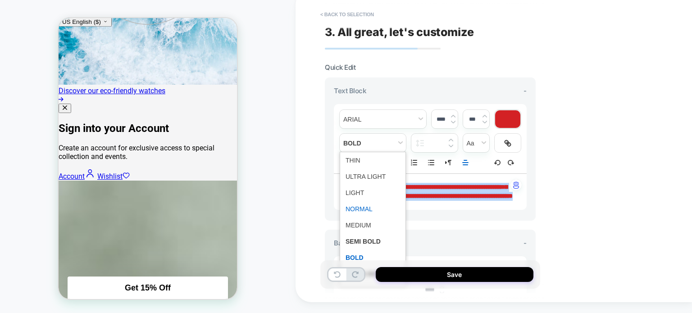
click at [357, 207] on span "fontWeight" at bounding box center [373, 209] width 55 height 16
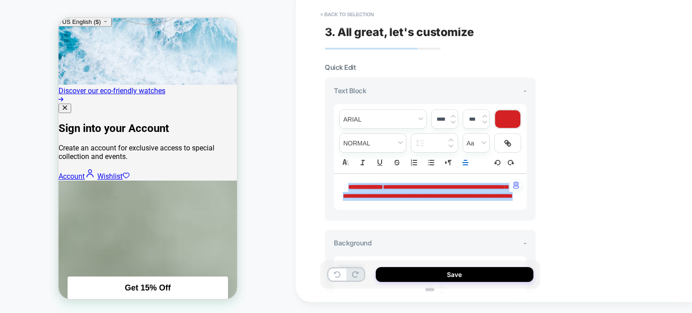
click at [482, 201] on p "**********" at bounding box center [427, 192] width 168 height 18
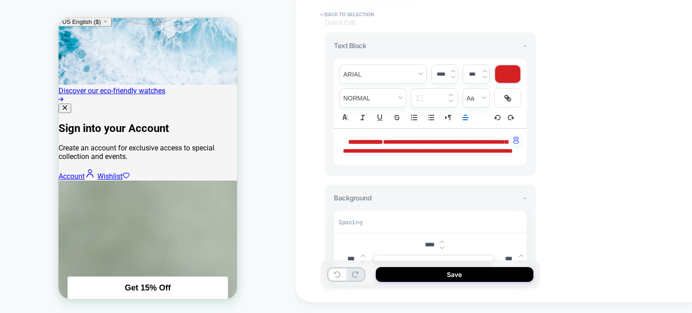
scroll to position [90, 0]
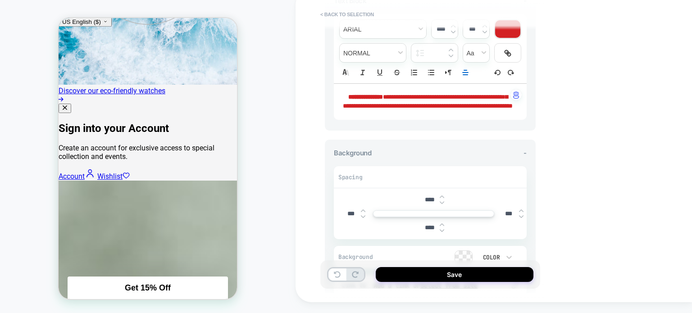
click at [441, 205] on img at bounding box center [442, 203] width 5 height 4
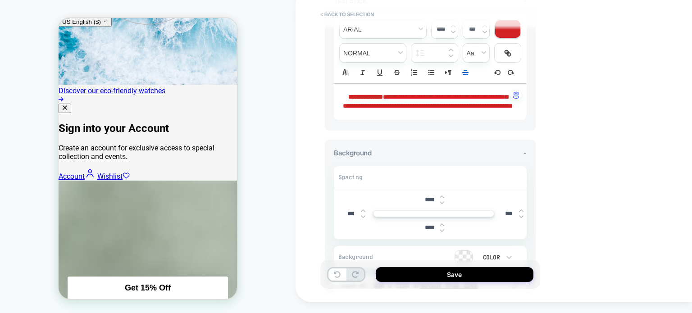
click at [441, 205] on img at bounding box center [442, 203] width 5 height 4
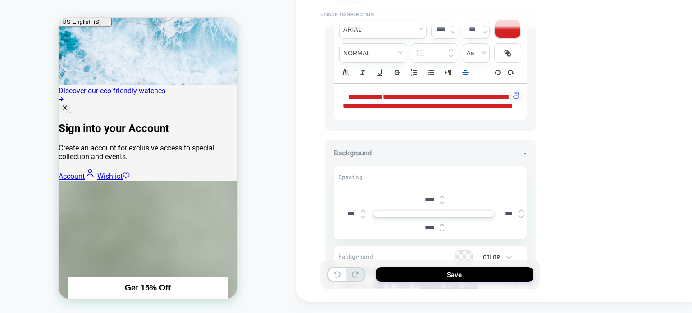
click at [441, 205] on img at bounding box center [442, 203] width 5 height 4
type input "***"
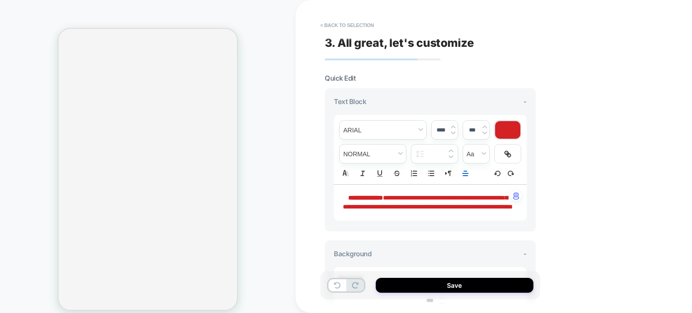
click at [441, 302] on img at bounding box center [442, 304] width 5 height 4
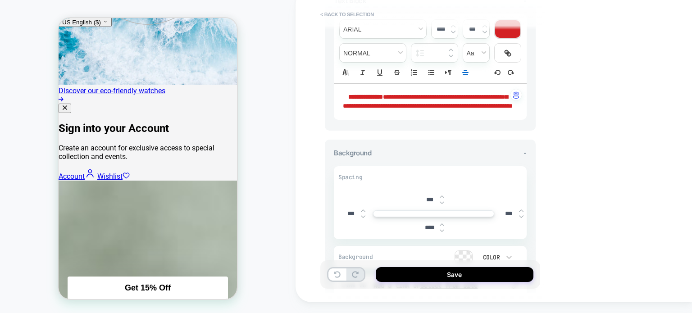
click at [442, 199] on img at bounding box center [442, 197] width 5 height 4
type input "***"
click at [440, 233] on img at bounding box center [442, 231] width 5 height 4
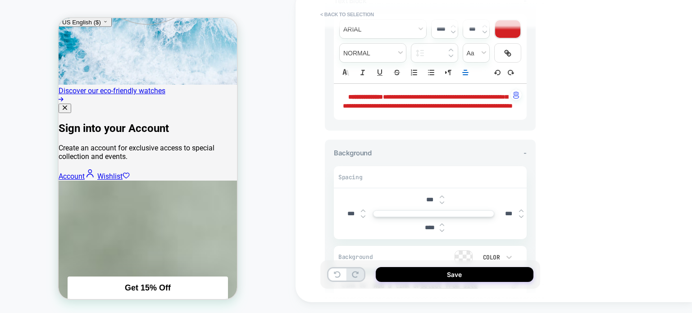
click at [440, 233] on img at bounding box center [442, 231] width 5 height 4
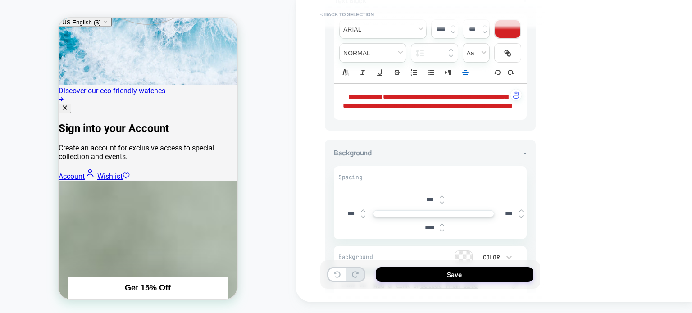
click at [440, 233] on img at bounding box center [442, 231] width 5 height 4
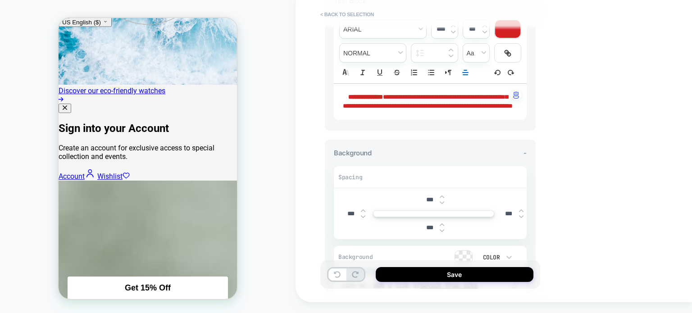
click at [440, 233] on img at bounding box center [442, 231] width 5 height 4
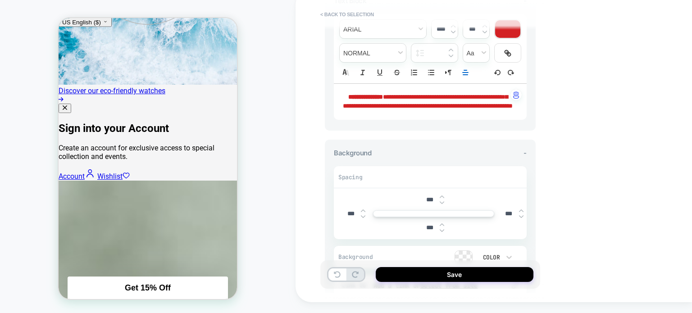
click at [440, 233] on img at bounding box center [442, 231] width 5 height 4
click at [442, 227] on img at bounding box center [442, 225] width 5 height 4
type input "***"
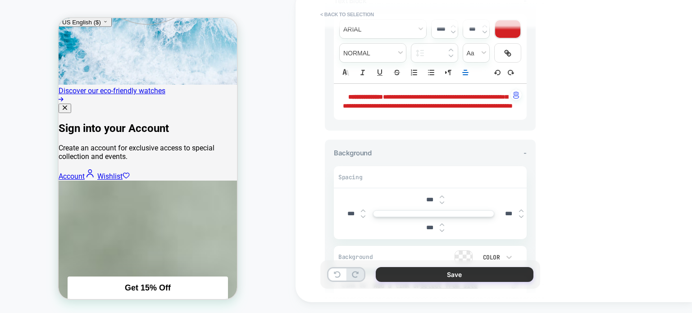
click at [445, 271] on button "Save" at bounding box center [455, 274] width 158 height 15
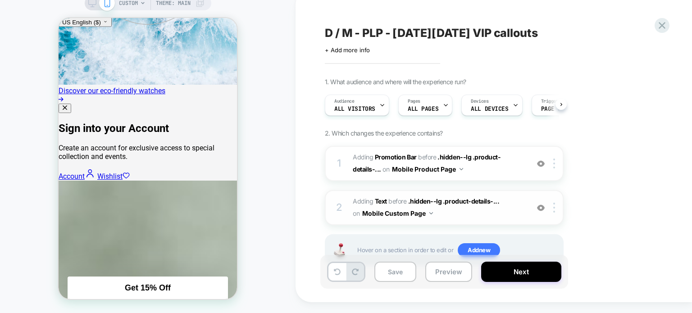
click at [540, 208] on img at bounding box center [541, 208] width 8 height 8
click at [544, 165] on img at bounding box center [541, 164] width 8 height 8
click at [556, 163] on div at bounding box center [556, 164] width 15 height 10
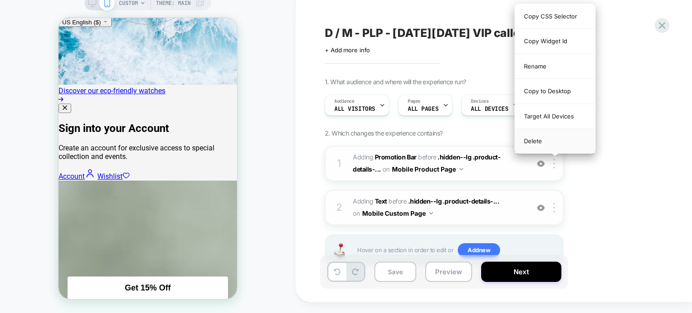
click at [545, 141] on div "Delete" at bounding box center [555, 141] width 80 height 24
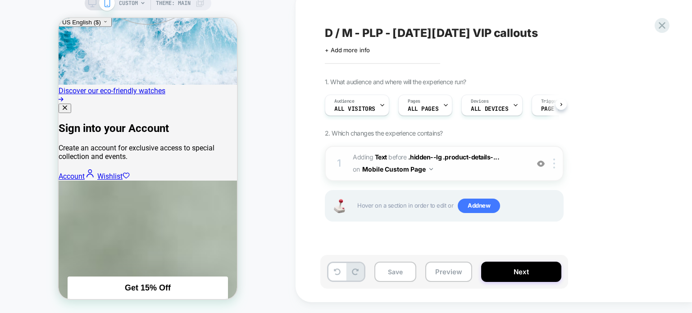
click at [494, 167] on span "#_loomi_addon_1760007321305 Adding Text BEFORE .hidden--lg .product-details-...…" at bounding box center [439, 163] width 172 height 24
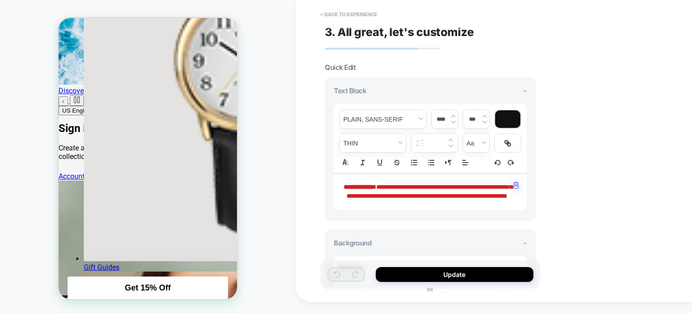
scroll to position [249, 0]
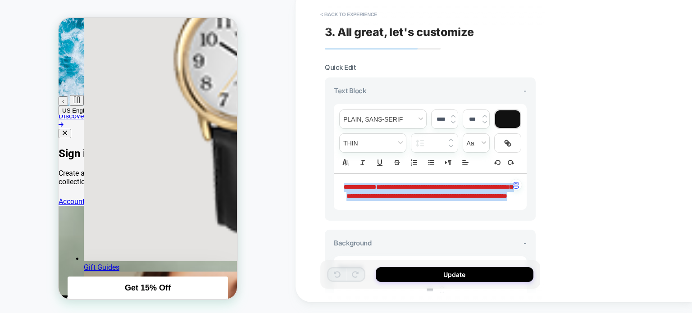
drag, startPoint x: 465, startPoint y: 202, endPoint x: 325, endPoint y: 176, distance: 143.1
click at [325, 176] on div "**********" at bounding box center [430, 149] width 211 height 143
click at [469, 160] on icon "Align" at bounding box center [466, 163] width 8 height 8
click at [468, 173] on icon "Align" at bounding box center [465, 174] width 7 height 7
click at [436, 201] on p "**********" at bounding box center [427, 192] width 168 height 18
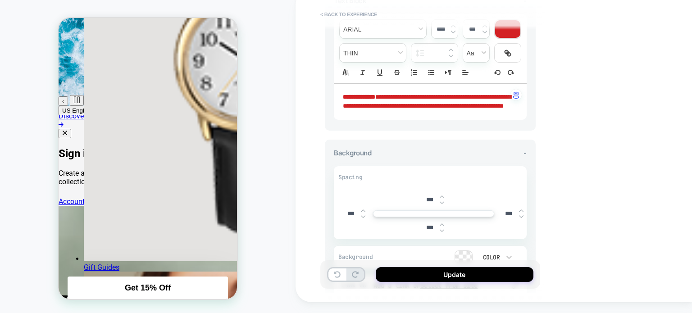
scroll to position [135, 0]
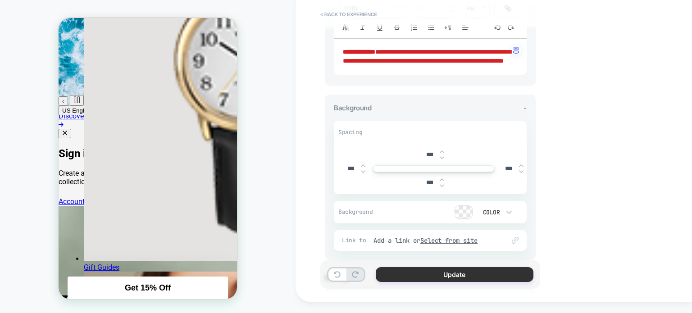
click at [465, 273] on button "Update" at bounding box center [455, 274] width 158 height 15
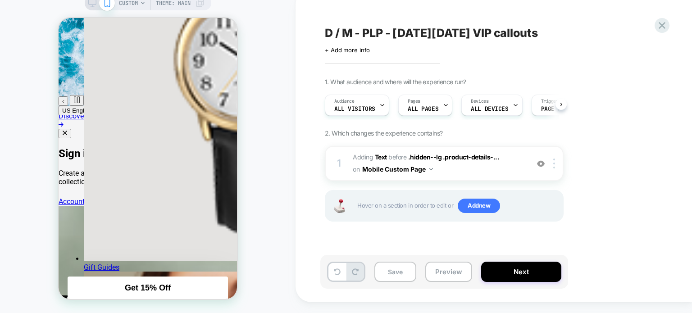
scroll to position [0, 0]
click at [493, 163] on span "#_loomi_addon_1760007321305 Adding Text BEFORE .hidden--lg .product-details-...…" at bounding box center [439, 163] width 172 height 24
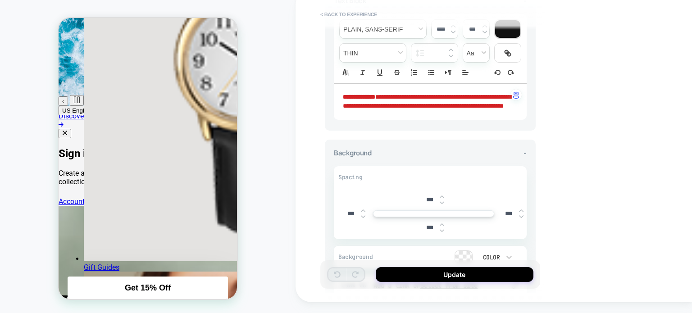
scroll to position [180, 0]
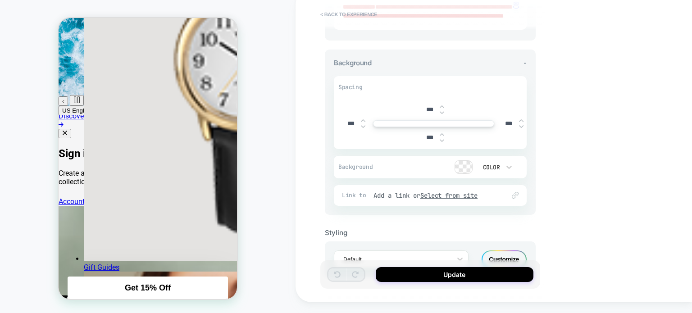
click at [521, 123] on img at bounding box center [521, 121] width 5 height 4
click at [523, 128] on img at bounding box center [521, 127] width 5 height 4
click at [522, 128] on img at bounding box center [521, 127] width 5 height 4
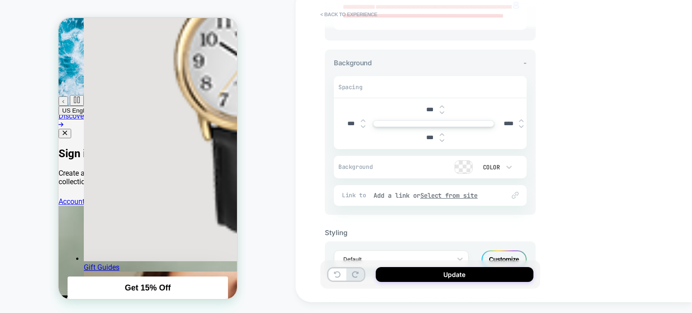
click at [522, 128] on img at bounding box center [521, 127] width 5 height 4
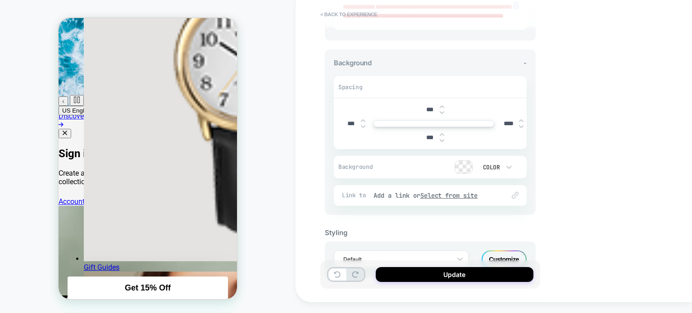
click at [522, 128] on img at bounding box center [521, 127] width 5 height 4
type input "****"
click at [364, 128] on img at bounding box center [363, 127] width 5 height 4
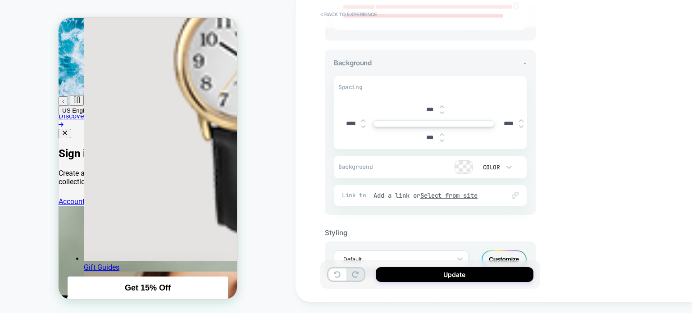
click at [364, 128] on img at bounding box center [363, 127] width 5 height 4
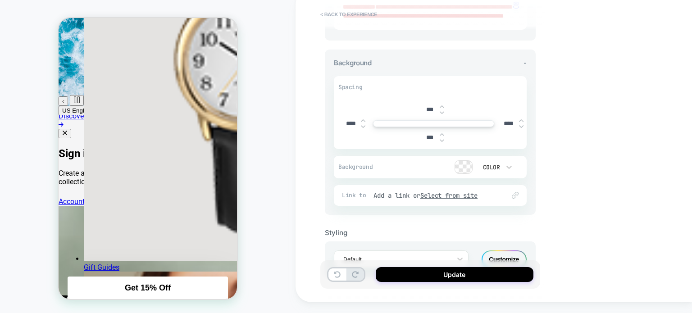
click at [364, 128] on img at bounding box center [363, 127] width 5 height 4
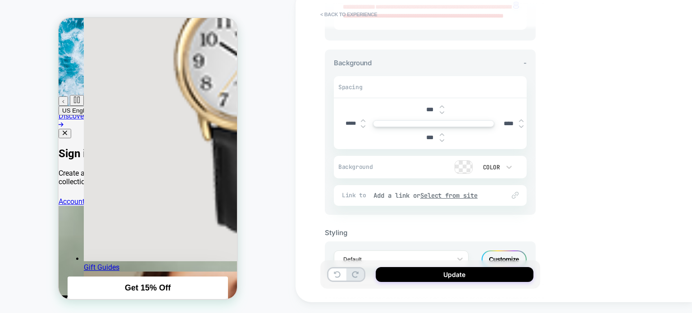
click at [364, 128] on img at bounding box center [363, 127] width 5 height 4
type input "*****"
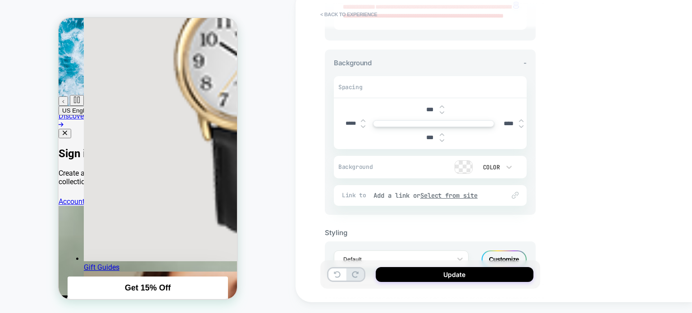
click at [522, 128] on img at bounding box center [521, 127] width 5 height 4
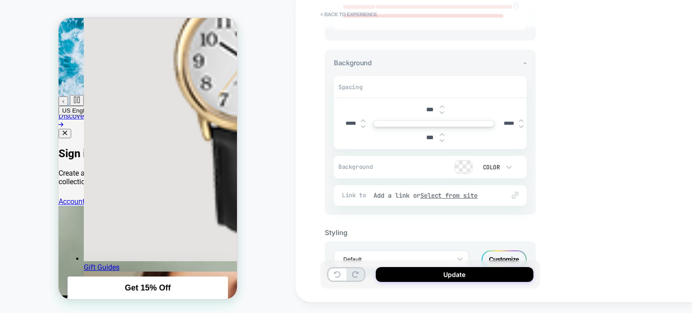
click at [522, 128] on img at bounding box center [521, 127] width 5 height 4
type input "*****"
click at [440, 142] on img at bounding box center [442, 141] width 5 height 4
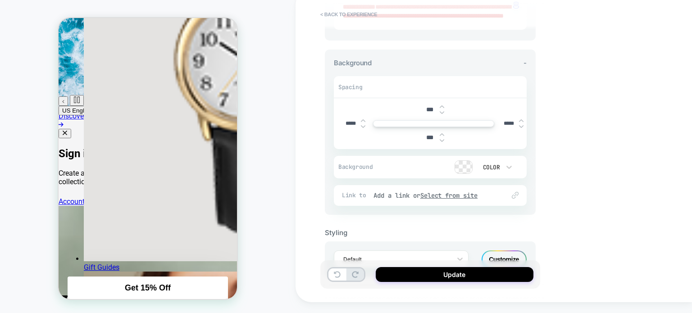
click at [440, 142] on img at bounding box center [442, 141] width 5 height 4
click at [443, 137] on img at bounding box center [442, 135] width 5 height 4
type input "***"
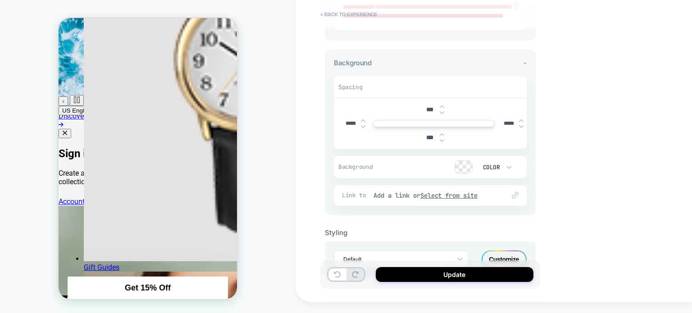
scroll to position [222, 0]
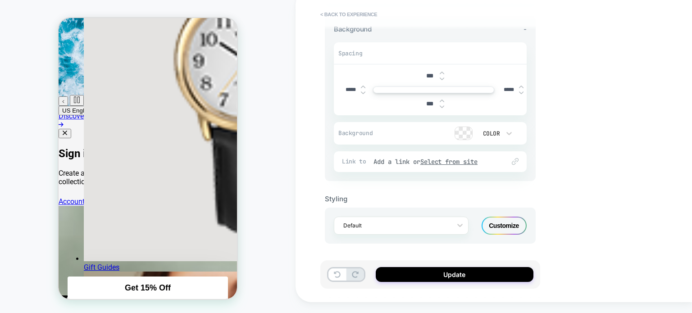
click at [507, 229] on div "Customize" at bounding box center [504, 226] width 45 height 18
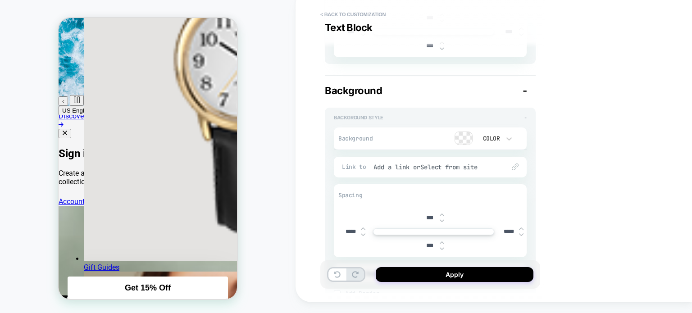
scroll to position [385, 0]
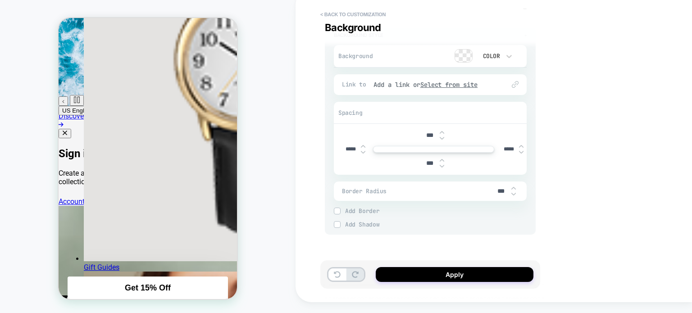
click at [337, 211] on img at bounding box center [337, 211] width 5 height 5
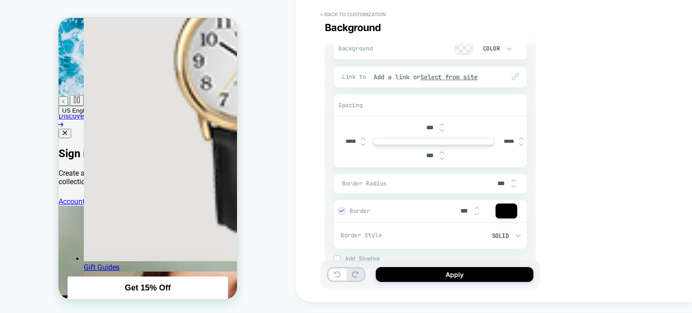
click at [341, 213] on img at bounding box center [341, 211] width 5 height 5
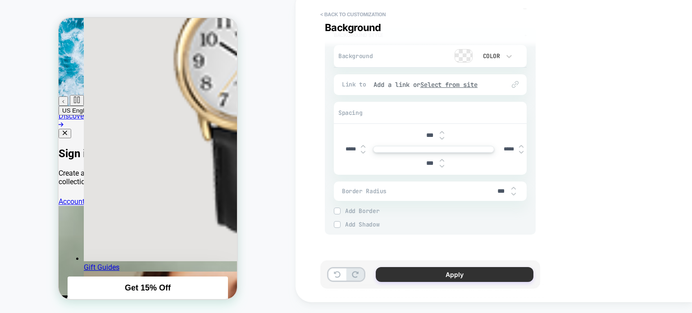
click at [417, 274] on button "Apply" at bounding box center [455, 274] width 158 height 15
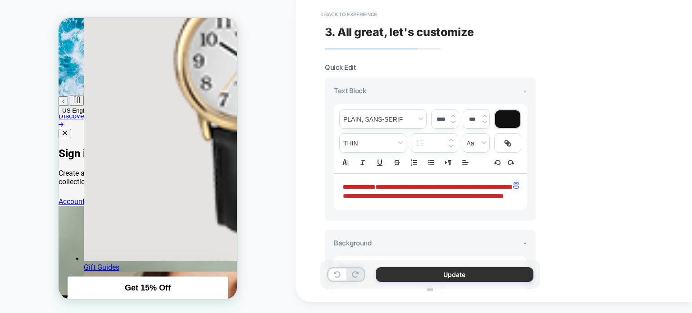
click at [430, 274] on button "Update" at bounding box center [455, 274] width 158 height 15
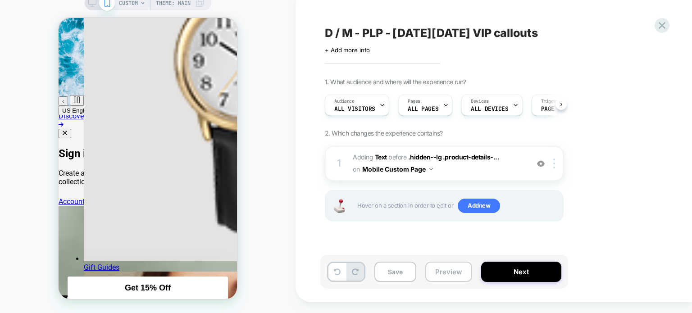
scroll to position [0, 0]
click at [400, 266] on button "Save" at bounding box center [396, 272] width 42 height 20
click at [435, 275] on button "Preview" at bounding box center [449, 272] width 47 height 20
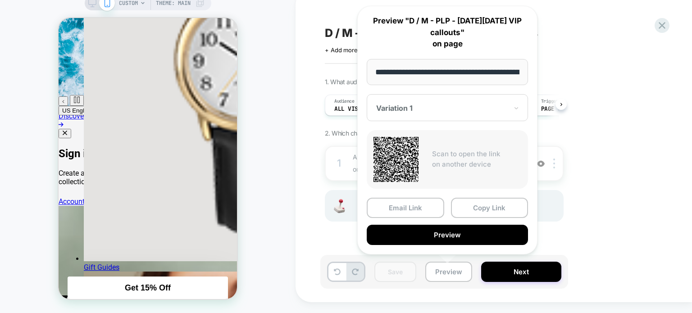
click at [600, 225] on div "1. What audience and where will the experience run? Audience All Visitors Pages…" at bounding box center [489, 161] width 329 height 166
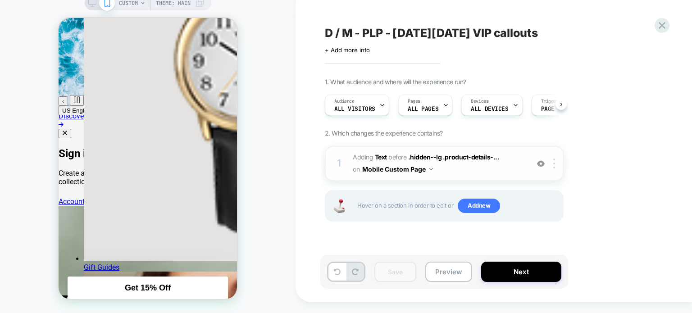
click at [475, 171] on span "#_loomi_addon_1760007321305 Adding Text BEFORE .hidden--lg .product-details-...…" at bounding box center [439, 163] width 172 height 24
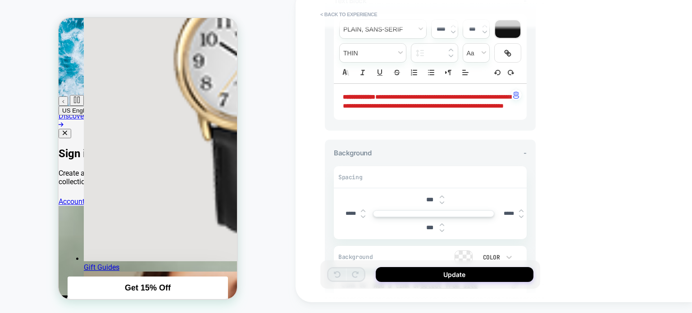
scroll to position [180, 0]
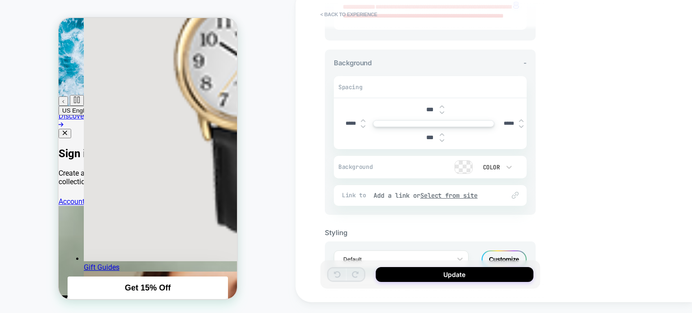
click at [442, 137] on img at bounding box center [442, 135] width 5 height 4
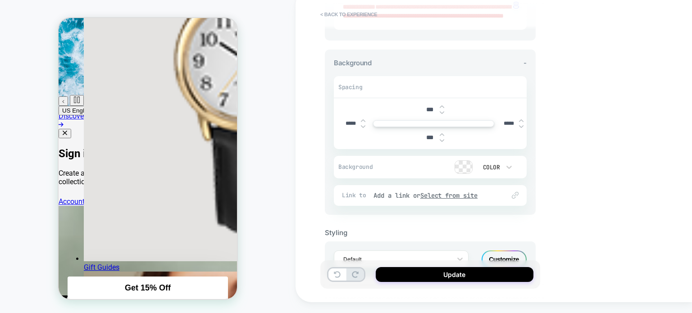
click at [442, 137] on img at bounding box center [442, 135] width 5 height 4
type input "****"
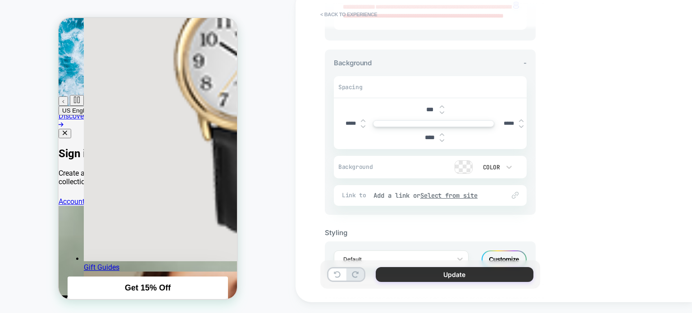
click at [434, 274] on button "Update" at bounding box center [455, 274] width 158 height 15
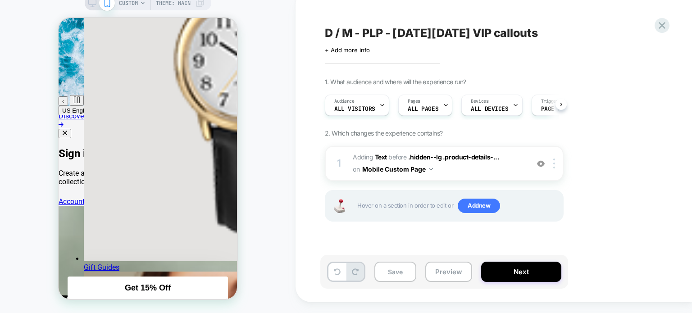
scroll to position [0, 0]
click at [409, 277] on button "Save" at bounding box center [396, 272] width 42 height 20
click at [438, 270] on button "Preview" at bounding box center [449, 272] width 47 height 20
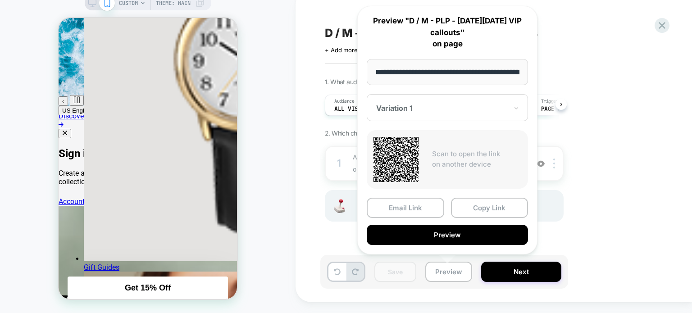
click at [258, 198] on div "CUSTOM Theme: MAIN" at bounding box center [148, 151] width 296 height 307
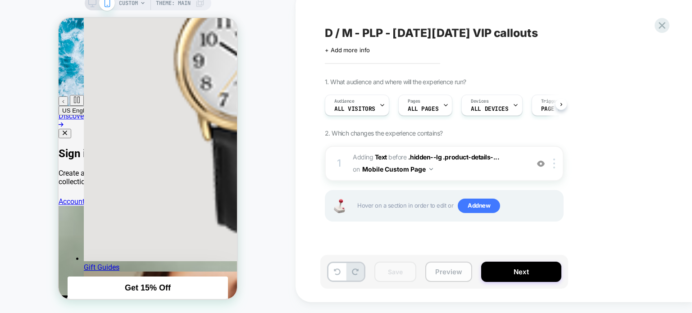
click at [445, 275] on button "Preview" at bounding box center [449, 272] width 47 height 20
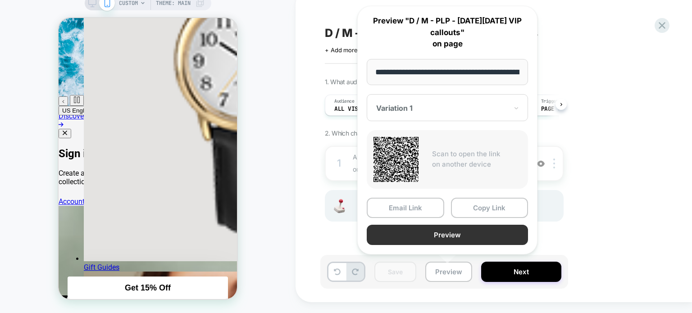
click at [474, 232] on button "Preview" at bounding box center [447, 235] width 161 height 20
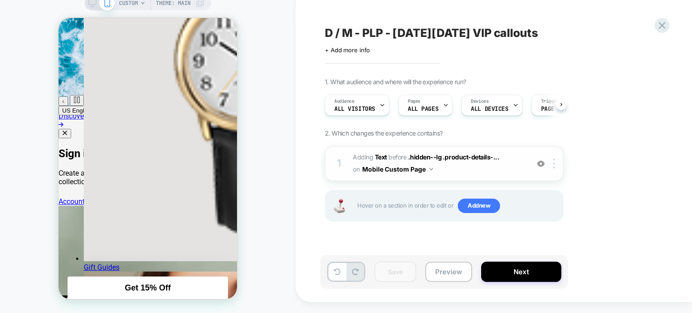
click at [462, 170] on span "#_loomi_addon_1760007321305 Adding Text BEFORE .hidden--lg .product-details-...…" at bounding box center [439, 163] width 172 height 24
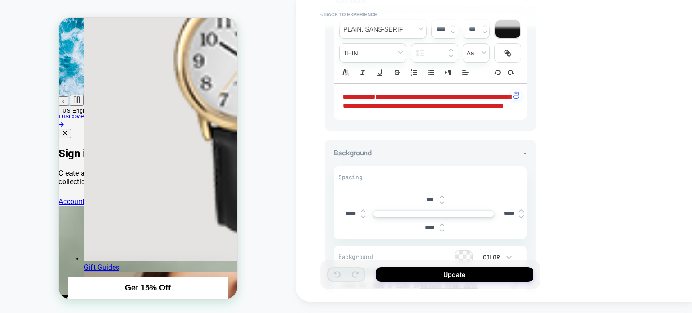
scroll to position [135, 0]
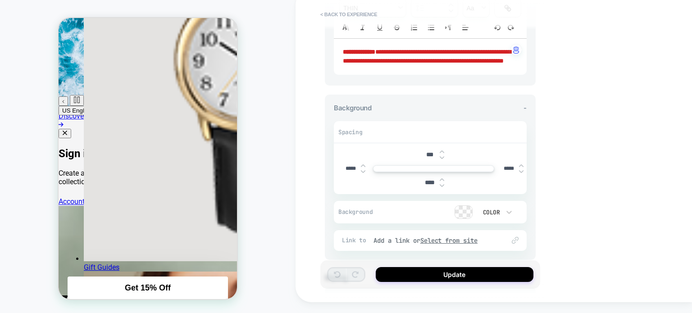
click at [442, 156] on div "***" at bounding box center [434, 155] width 28 height 18
click at [442, 154] on img at bounding box center [442, 152] width 5 height 4
click at [442, 160] on img at bounding box center [442, 158] width 5 height 4
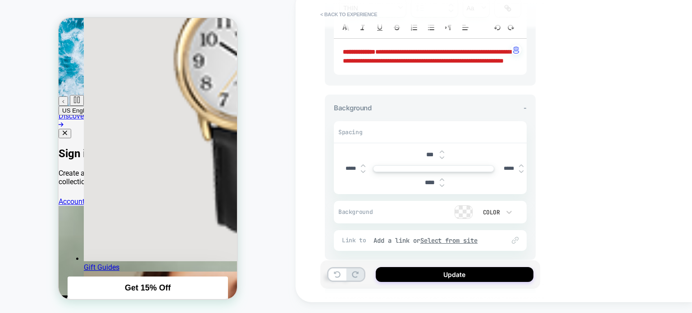
click at [442, 160] on img at bounding box center [442, 158] width 5 height 4
click at [442, 154] on img at bounding box center [442, 152] width 5 height 4
type input "***"
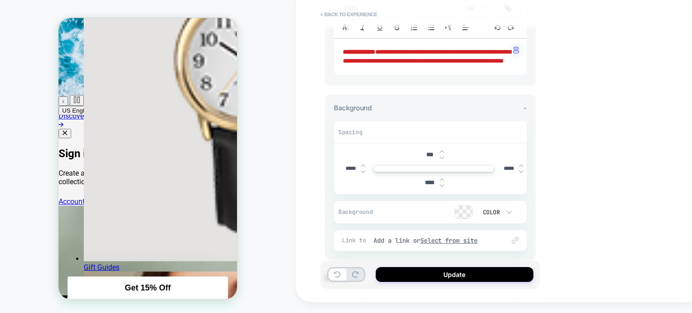
click at [441, 192] on div "****" at bounding box center [434, 183] width 28 height 18
click at [443, 188] on img at bounding box center [442, 186] width 5 height 4
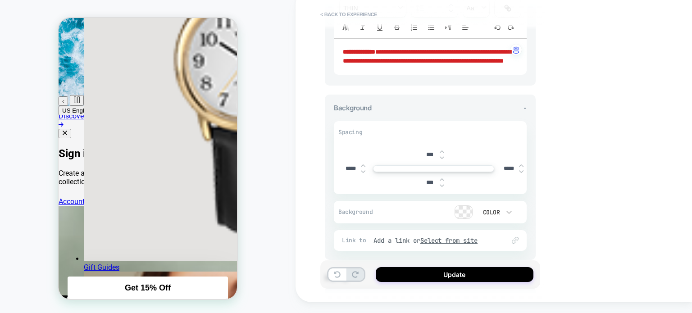
click at [441, 182] on img at bounding box center [442, 180] width 5 height 4
click at [443, 182] on img at bounding box center [442, 180] width 5 height 4
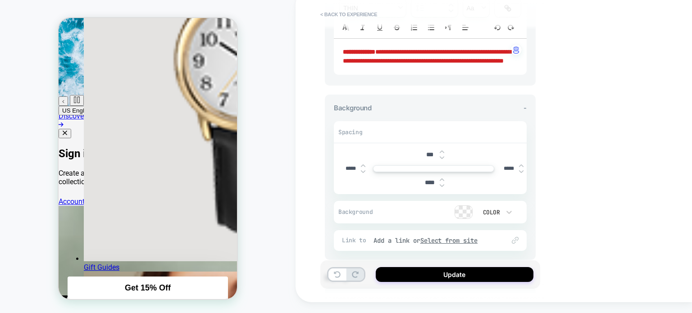
click at [443, 182] on img at bounding box center [442, 180] width 5 height 4
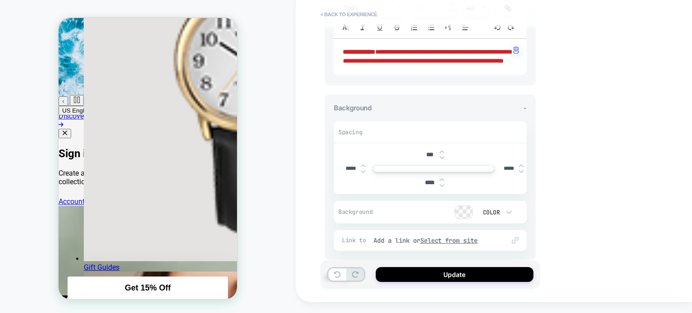
click at [443, 182] on img at bounding box center [442, 180] width 5 height 4
type input "****"
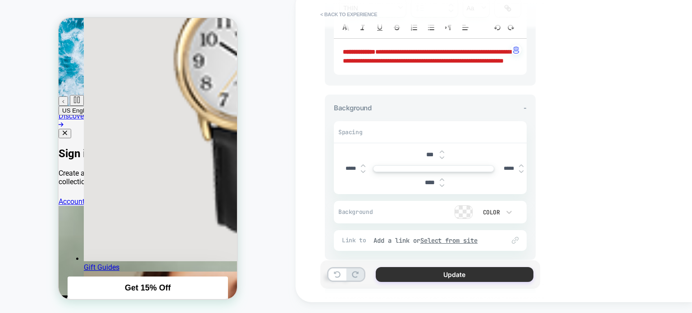
click at [421, 275] on button "Update" at bounding box center [455, 274] width 158 height 15
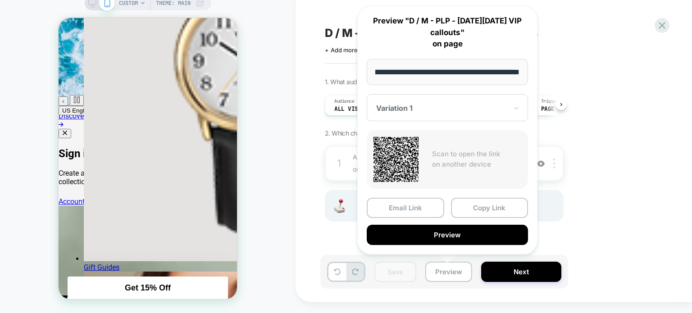
click at [251, 196] on div "CUSTOM Theme: MAIN" at bounding box center [148, 151] width 296 height 307
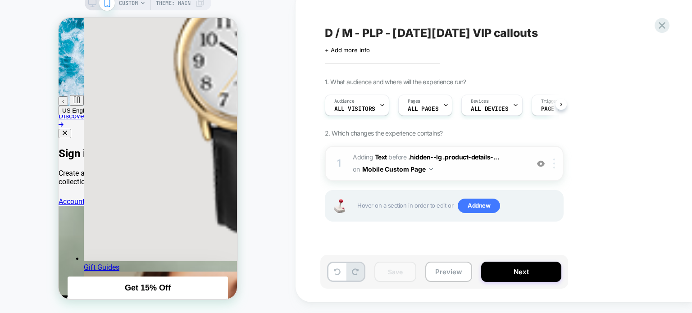
click at [554, 164] on img at bounding box center [555, 164] width 2 height 10
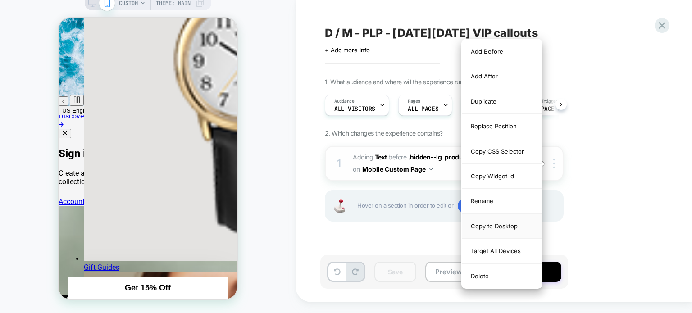
click at [471, 226] on div "Copy to Desktop" at bounding box center [502, 226] width 80 height 25
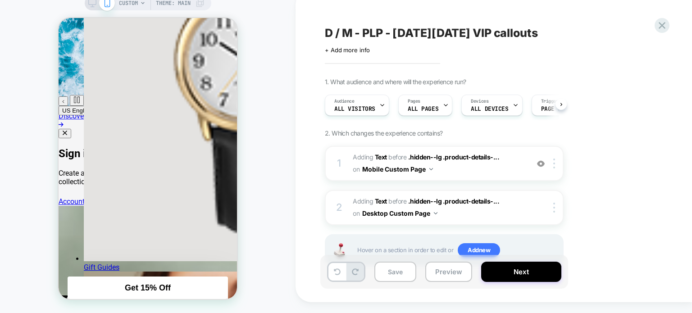
click at [92, 5] on icon at bounding box center [92, 6] width 0 height 2
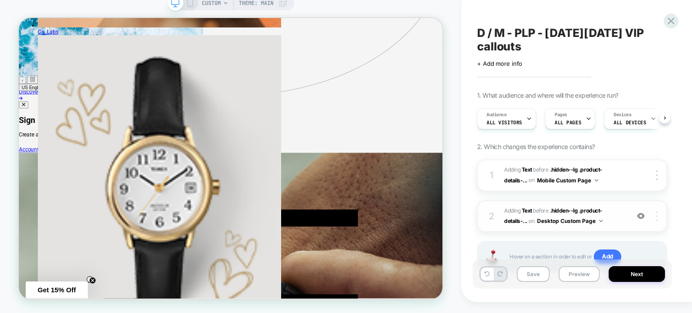
click at [661, 215] on div at bounding box center [658, 216] width 17 height 10
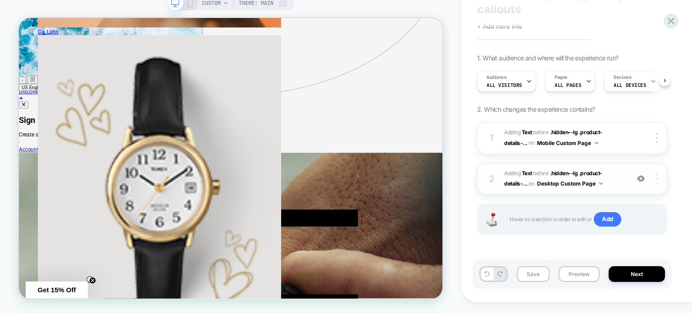
click at [660, 179] on div at bounding box center [658, 179] width 17 height 10
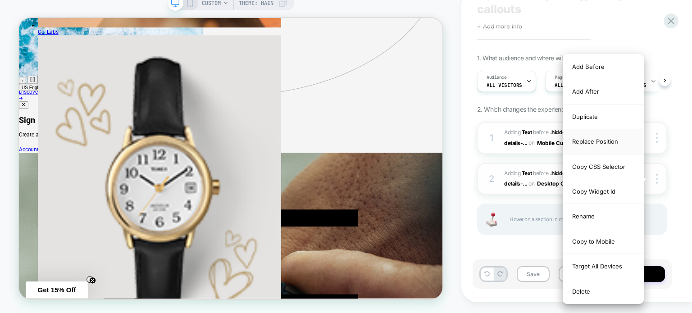
click at [584, 140] on div "Replace Position" at bounding box center [603, 141] width 80 height 25
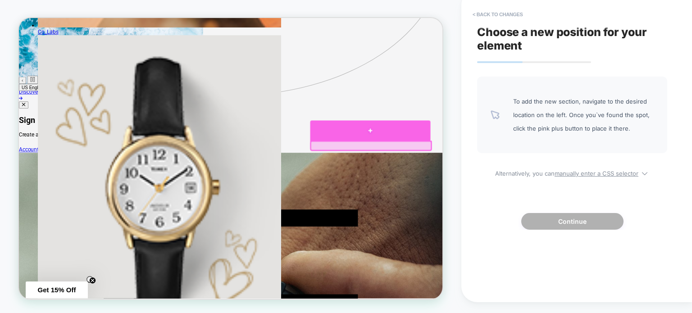
click at [485, 179] on div at bounding box center [487, 168] width 161 height 27
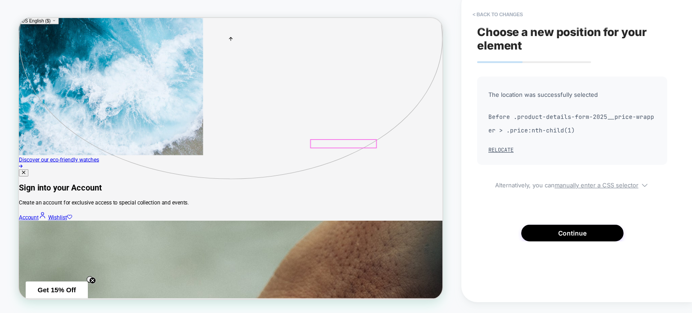
scroll to position [204, 0]
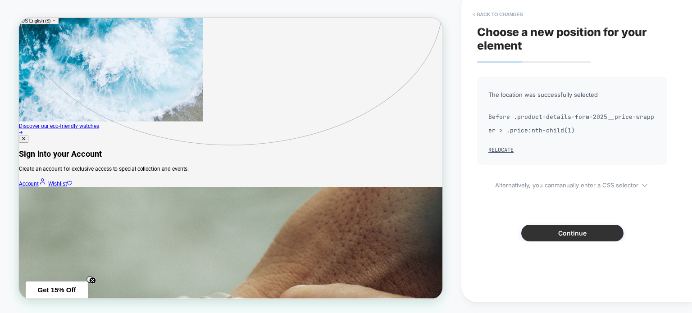
click at [567, 232] on button "Continue" at bounding box center [573, 233] width 102 height 17
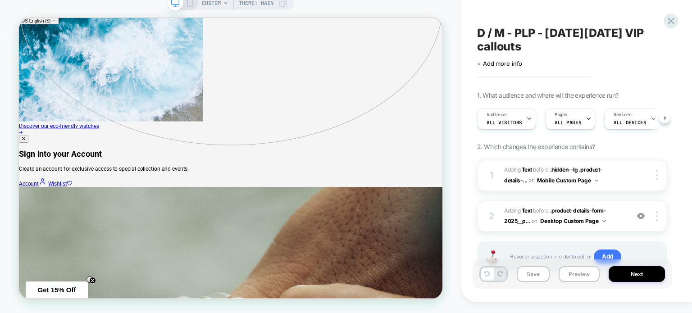
scroll to position [0, 0]
click at [617, 215] on span "#_loomi_addon_1760008025908 Adding Text BEFORE .product-details-form-2025__p...…" at bounding box center [564, 216] width 120 height 21
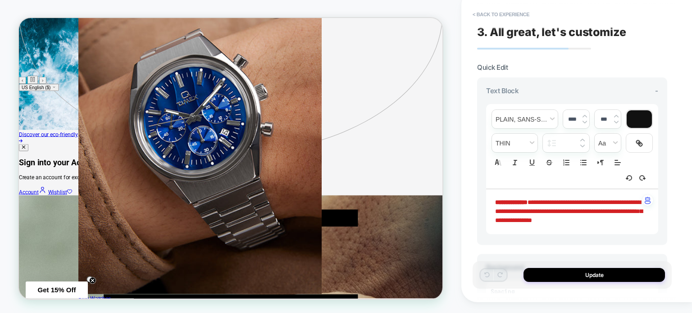
scroll to position [135, 0]
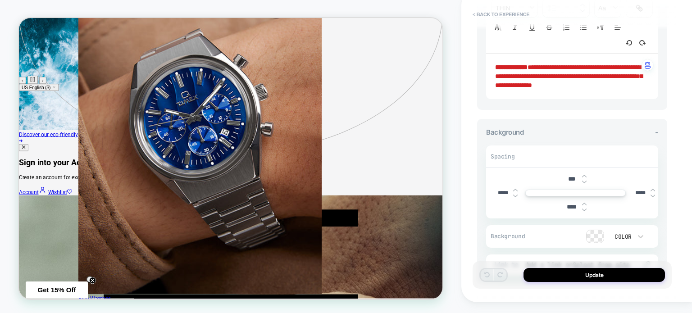
click at [584, 202] on img at bounding box center [584, 204] width 5 height 4
click at [584, 210] on img at bounding box center [584, 210] width 5 height 4
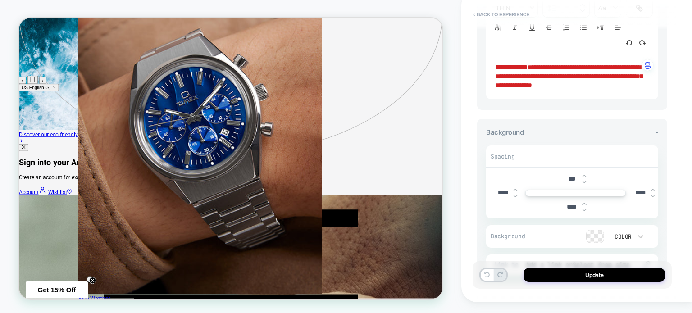
click at [584, 210] on img at bounding box center [584, 210] width 5 height 4
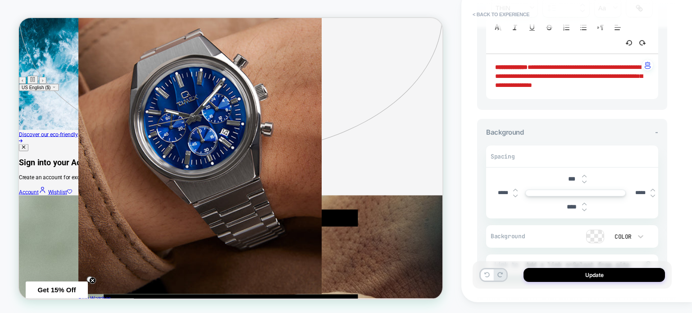
click at [584, 210] on img at bounding box center [584, 210] width 5 height 4
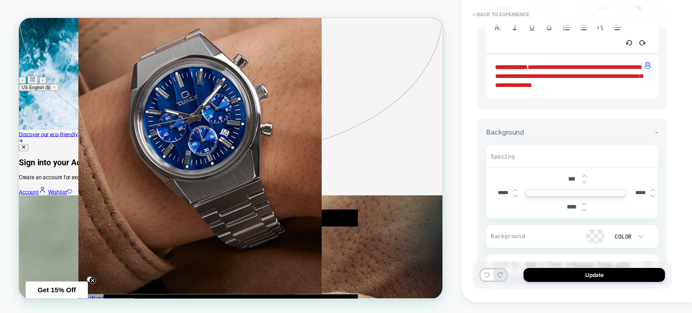
click at [584, 210] on img at bounding box center [584, 210] width 5 height 4
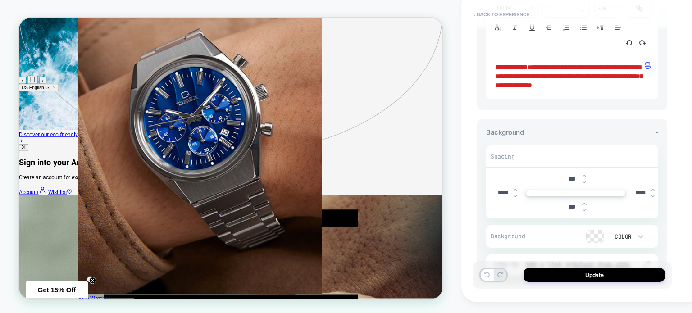
click at [584, 210] on img at bounding box center [584, 210] width 5 height 4
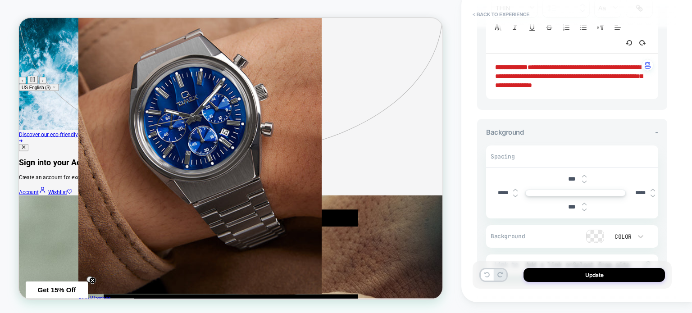
click at [584, 210] on img at bounding box center [584, 210] width 5 height 4
type input "***"
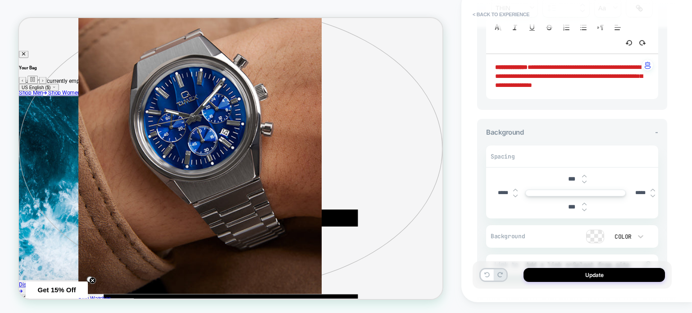
scroll to position [0, 0]
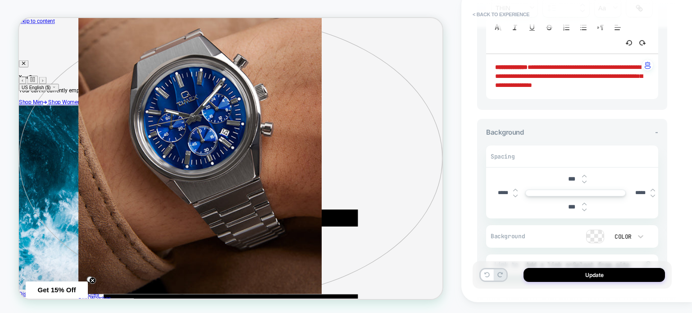
click at [584, 180] on img at bounding box center [584, 182] width 5 height 4
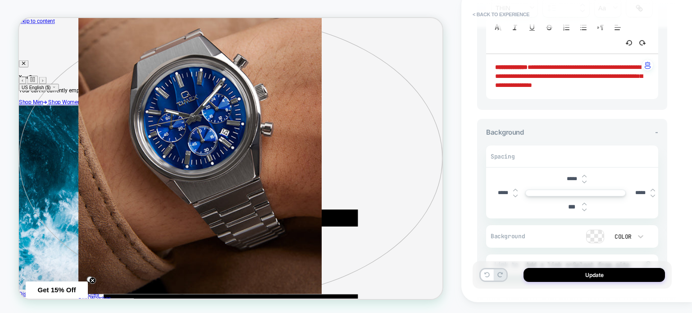
click at [584, 180] on img at bounding box center [584, 182] width 5 height 4
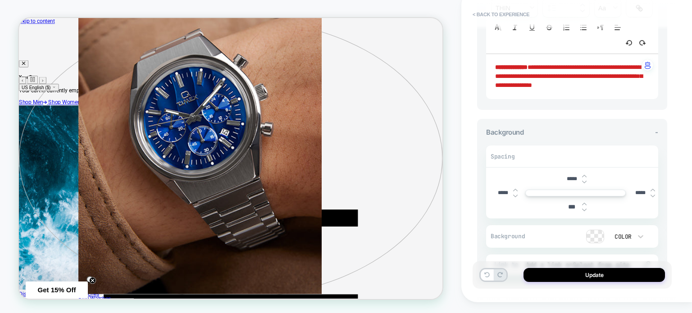
click at [584, 180] on img at bounding box center [584, 182] width 5 height 4
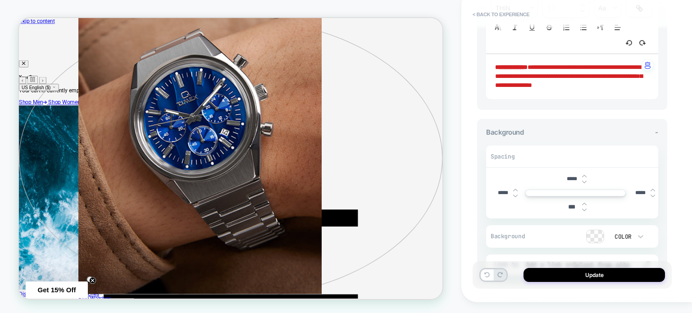
click at [584, 180] on img at bounding box center [584, 182] width 5 height 4
type input "*****"
click at [582, 210] on img at bounding box center [584, 210] width 5 height 4
click at [583, 210] on img at bounding box center [584, 210] width 5 height 4
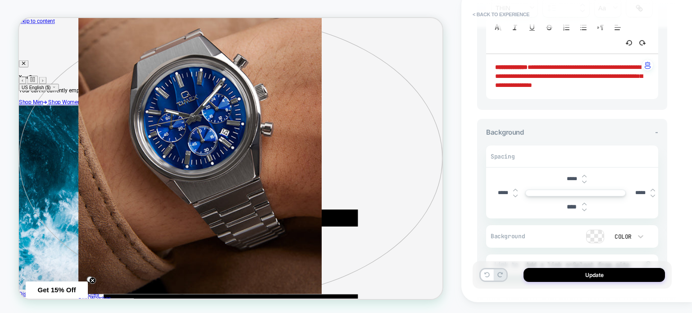
click at [583, 210] on img at bounding box center [584, 210] width 5 height 4
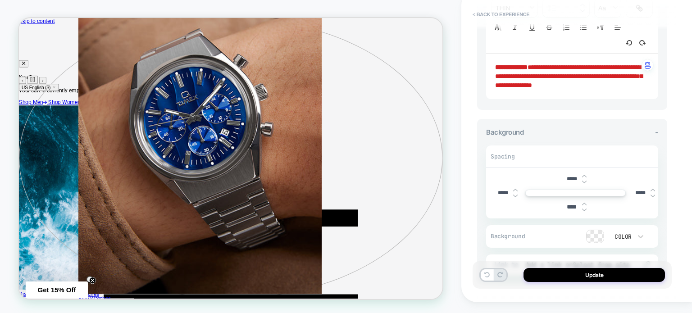
click at [583, 210] on img at bounding box center [584, 210] width 5 height 4
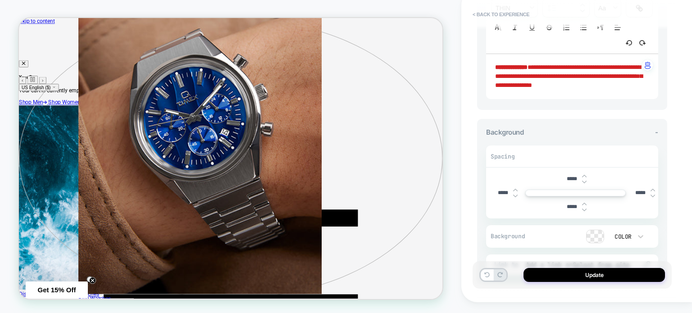
click at [583, 210] on img at bounding box center [584, 210] width 5 height 4
type input "*****"
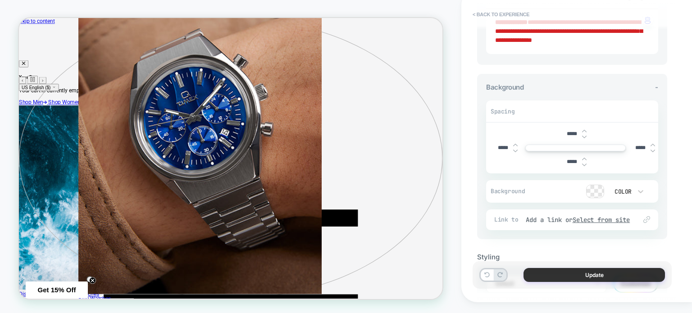
click at [566, 270] on button "Update" at bounding box center [595, 275] width 142 height 14
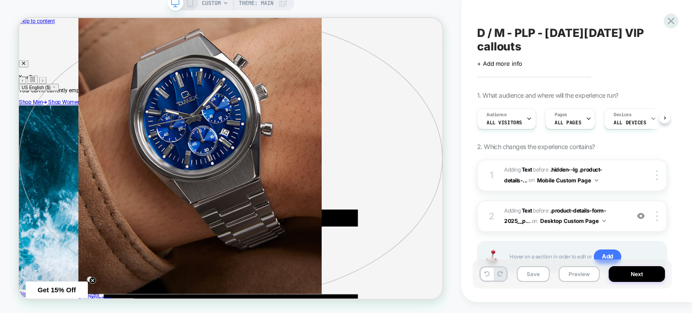
scroll to position [0, 0]
click at [575, 280] on button "Preview" at bounding box center [579, 274] width 41 height 16
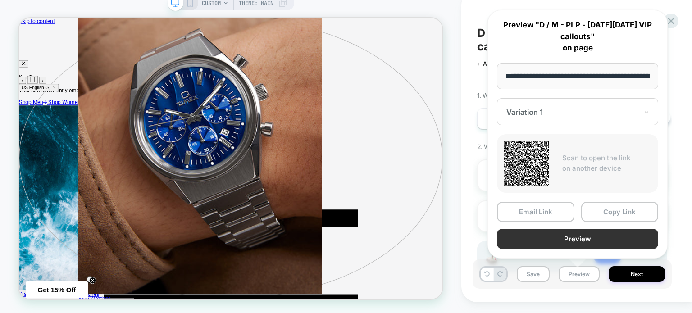
click at [576, 236] on button "Preview" at bounding box center [577, 239] width 161 height 20
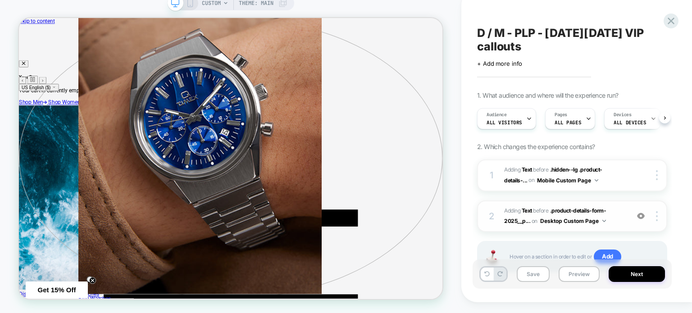
click at [615, 220] on span "#_loomi_addon_1760008025908 Adding Text BEFORE .product-details-form-2025__p...…" at bounding box center [564, 216] width 120 height 21
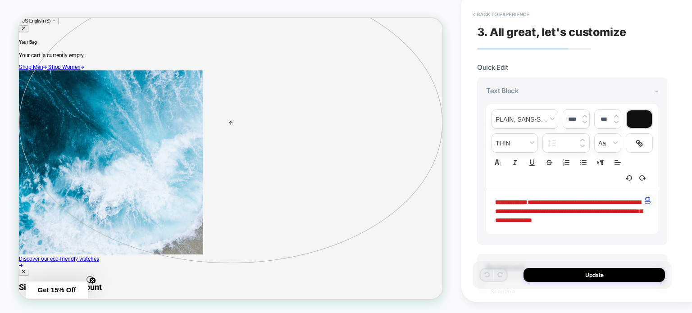
scroll to position [55, 0]
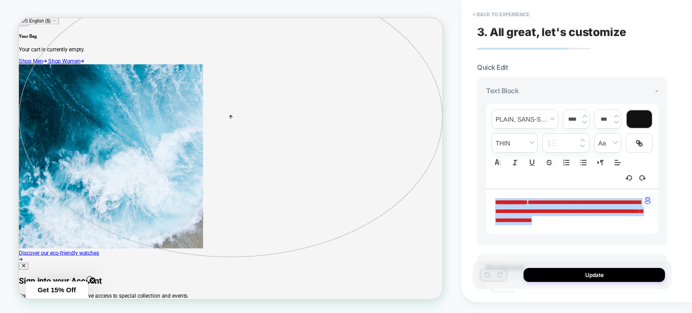
drag, startPoint x: 634, startPoint y: 221, endPoint x: 528, endPoint y: 172, distance: 116.8
click at [481, 197] on div "**********" at bounding box center [572, 162] width 190 height 168
click at [584, 120] on img at bounding box center [585, 122] width 5 height 4
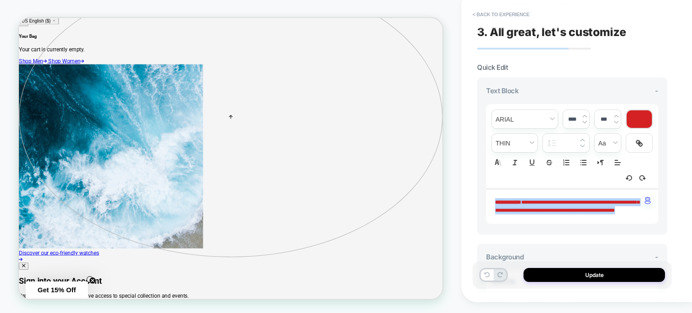
click at [583, 115] on img at bounding box center [585, 116] width 5 height 4
type input "****"
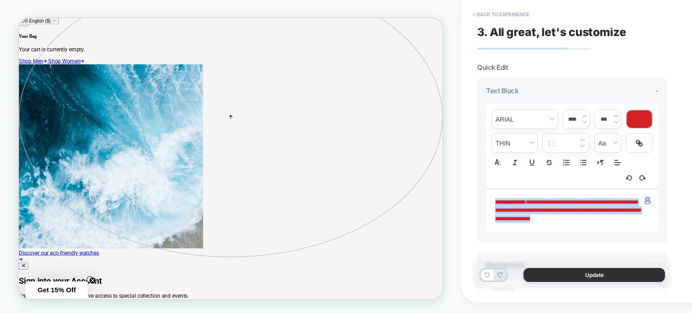
click at [556, 275] on button "Update" at bounding box center [595, 275] width 142 height 14
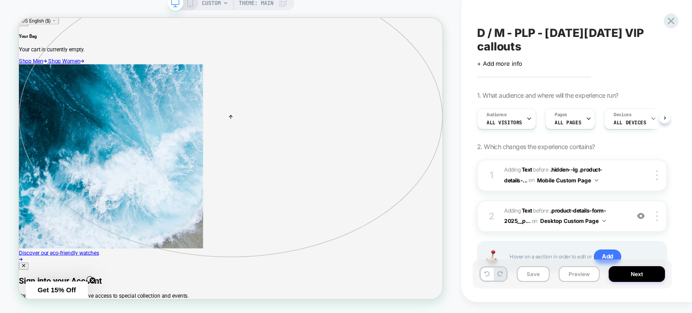
scroll to position [0, 0]
click at [536, 276] on button "Save" at bounding box center [533, 274] width 33 height 16
click at [575, 273] on button "Preview" at bounding box center [579, 274] width 41 height 16
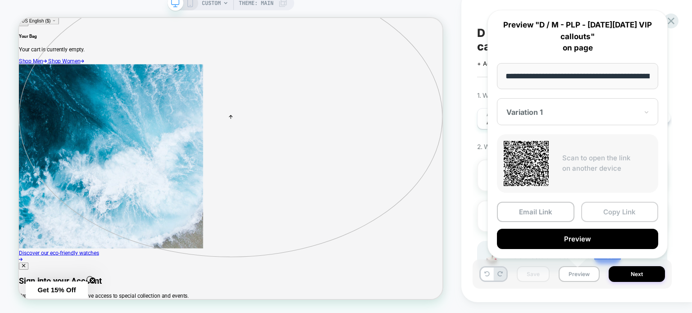
click at [610, 212] on button "Copy Link" at bounding box center [620, 212] width 78 height 20
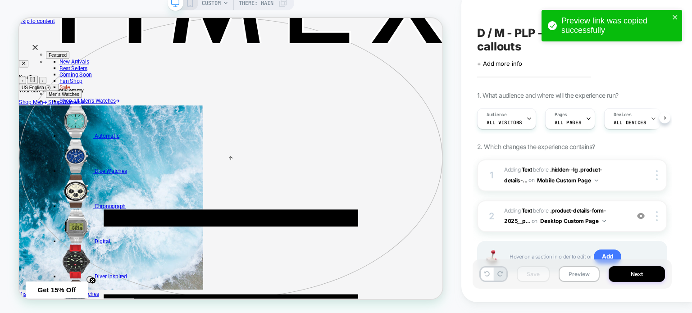
click at [211, 1] on span "CUSTOM" at bounding box center [211, 3] width 19 height 14
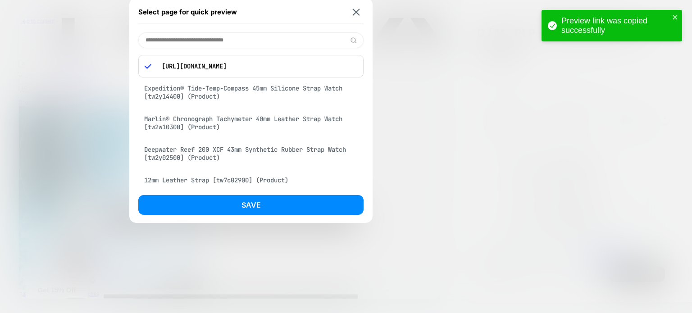
drag, startPoint x: 243, startPoint y: 42, endPoint x: 224, endPoint y: 40, distance: 19.6
click at [224, 40] on input at bounding box center [250, 40] width 225 height 16
paste input "**********"
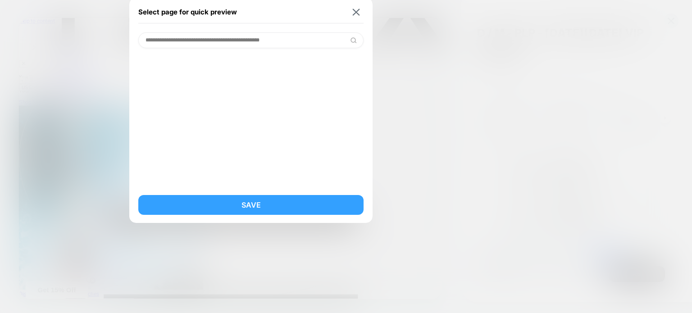
type input "**********"
click at [259, 204] on button "Save" at bounding box center [250, 205] width 225 height 20
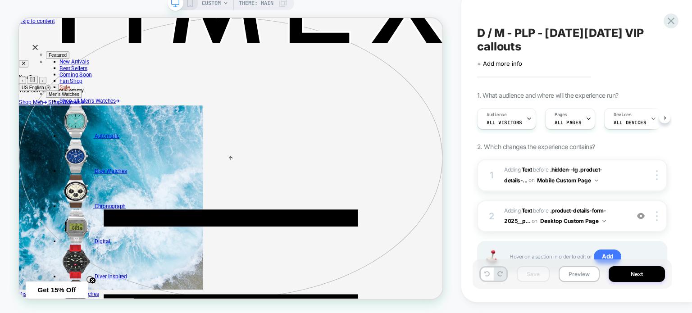
click at [208, 1] on span "CUSTOM" at bounding box center [211, 3] width 19 height 14
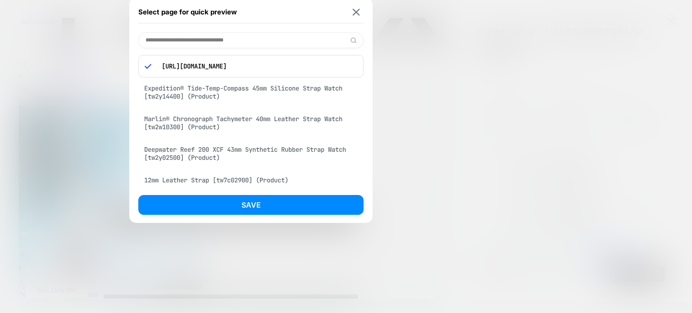
click at [231, 35] on input at bounding box center [250, 40] width 225 height 16
paste input "**********"
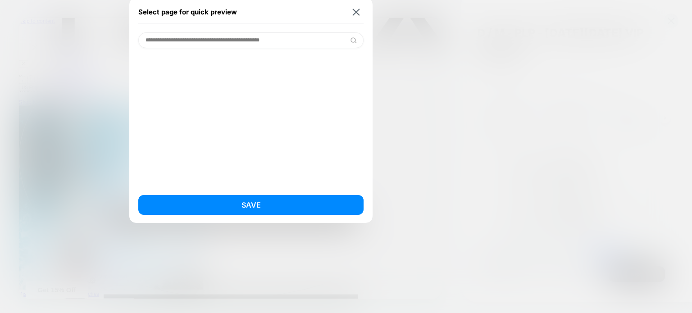
drag, startPoint x: 282, startPoint y: 41, endPoint x: 48, endPoint y: 31, distance: 233.7
click at [168, 10] on div "**********" at bounding box center [231, 3] width 127 height 14
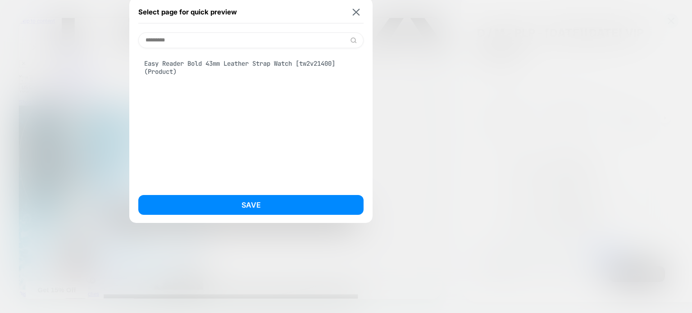
type input "*********"
click at [196, 67] on div "Easy Reader Bold 43mm Leather Strap Watch [tw2v21400] (Product)" at bounding box center [250, 67] width 225 height 25
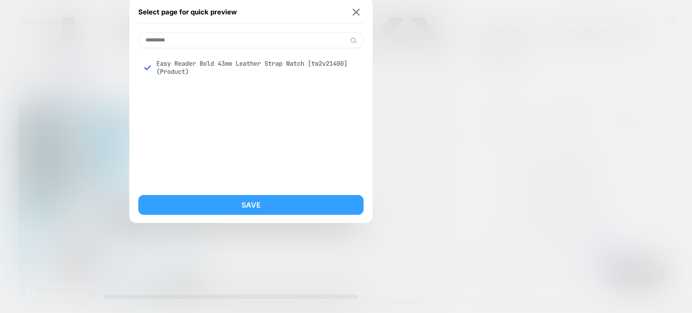
click at [220, 204] on button "Save" at bounding box center [250, 205] width 225 height 20
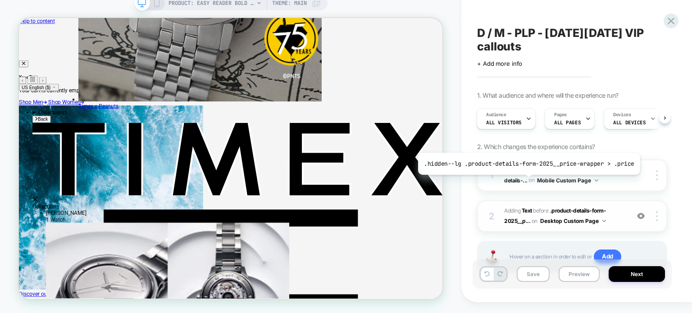
scroll to position [37, 0]
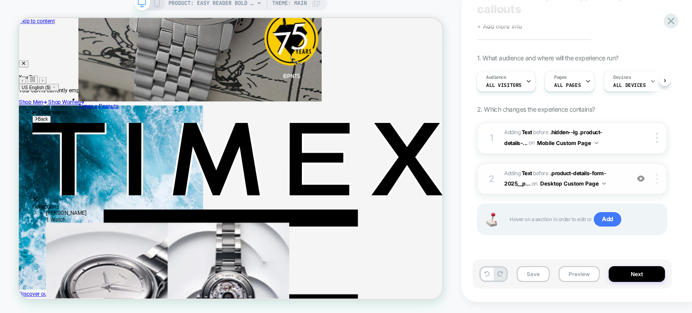
click at [657, 177] on img at bounding box center [657, 179] width 2 height 10
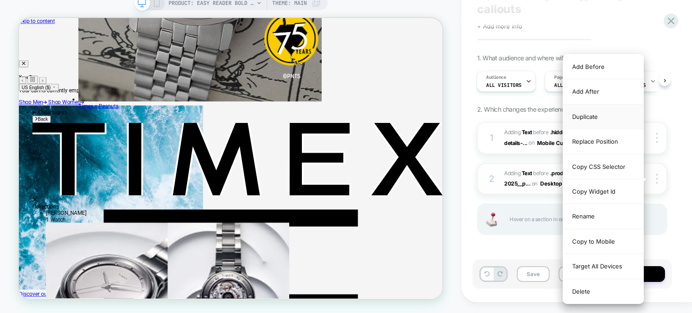
click at [589, 118] on div "Duplicate" at bounding box center [603, 117] width 80 height 25
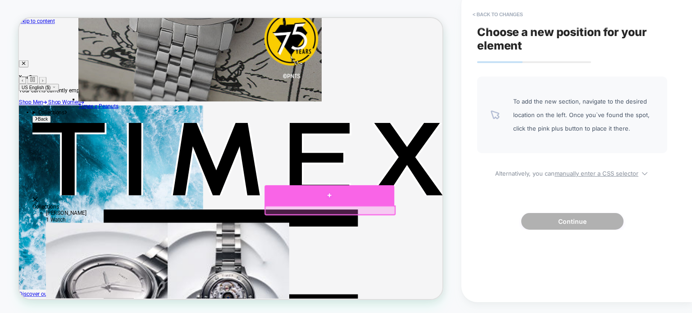
click at [435, 260] on div at bounding box center [433, 254] width 173 height 27
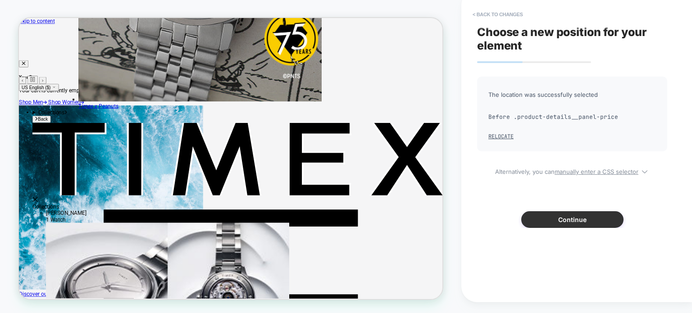
click at [582, 224] on button "Continue" at bounding box center [573, 219] width 102 height 17
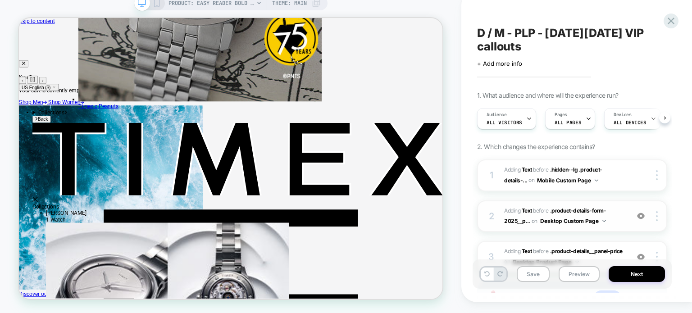
scroll to position [0, 0]
click at [565, 274] on button "Preview" at bounding box center [579, 274] width 41 height 16
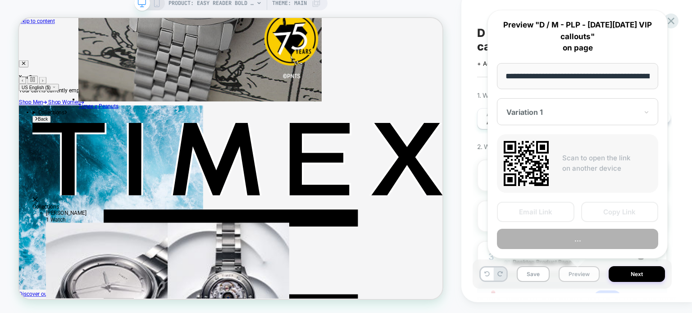
scroll to position [0, 228]
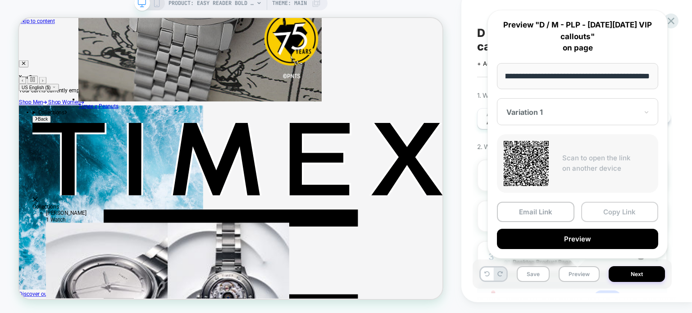
click at [606, 213] on button "Copy Link" at bounding box center [620, 212] width 78 height 20
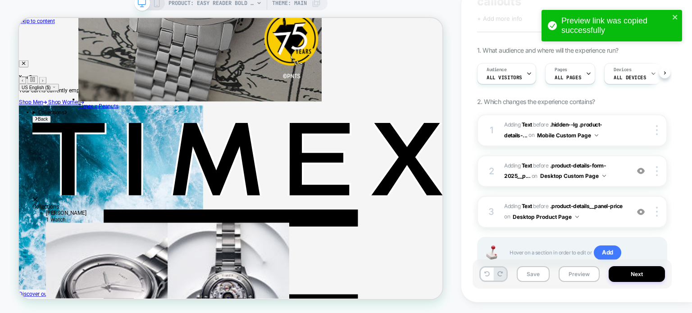
scroll to position [78, 0]
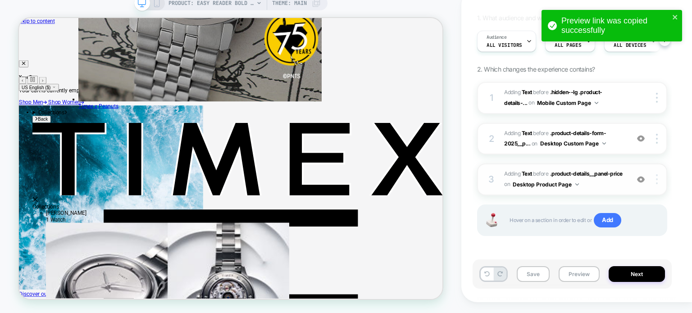
click at [656, 180] on div at bounding box center [658, 179] width 17 height 10
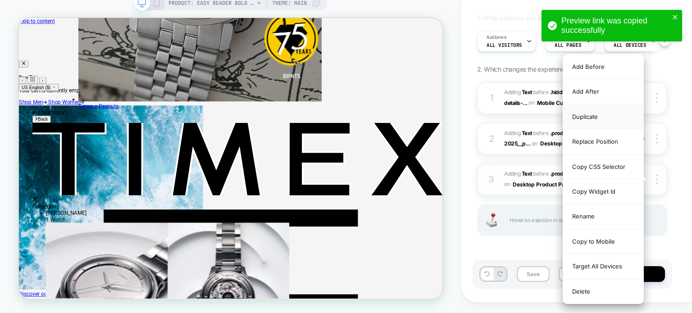
click at [597, 115] on div "Duplicate" at bounding box center [603, 117] width 80 height 25
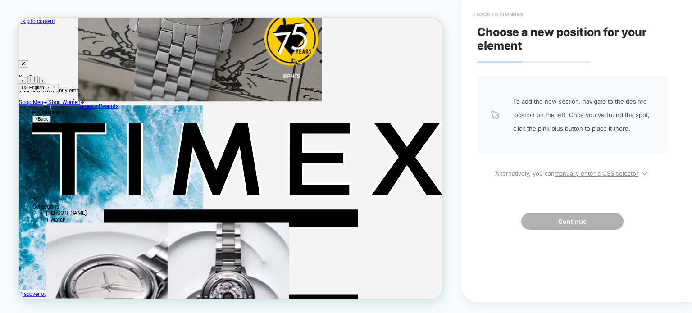
click at [508, 16] on button "< Back to changes" at bounding box center [498, 14] width 60 height 14
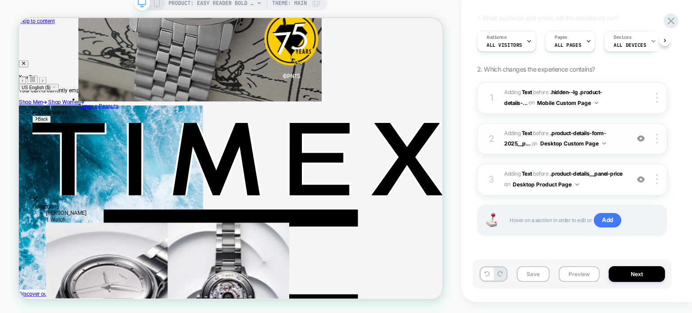
click at [643, 137] on img at bounding box center [641, 139] width 8 height 8
click at [641, 179] on img at bounding box center [641, 180] width 8 height 8
click at [656, 179] on img at bounding box center [657, 179] width 2 height 10
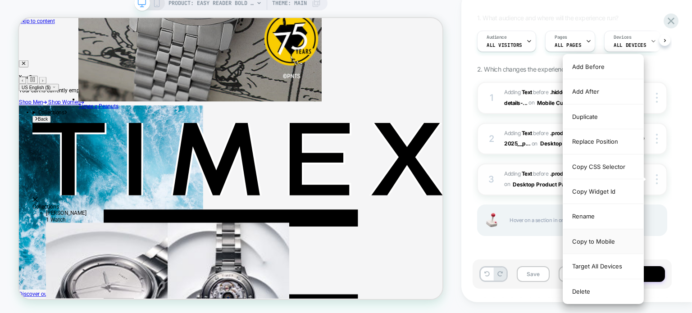
click at [593, 242] on div "Copy to Mobile" at bounding box center [603, 241] width 80 height 25
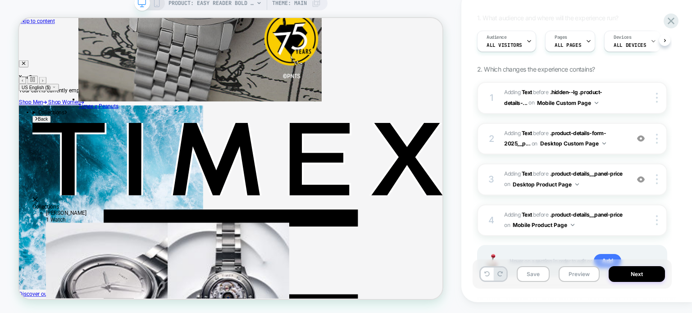
click at [157, 7] on div "PRODUCT: Easy Reader Bold 43mm Leather Strap Watch [tw2v21400] Theme: MAIN" at bounding box center [230, 3] width 193 height 14
click at [155, 5] on icon at bounding box center [157, 3] width 8 height 8
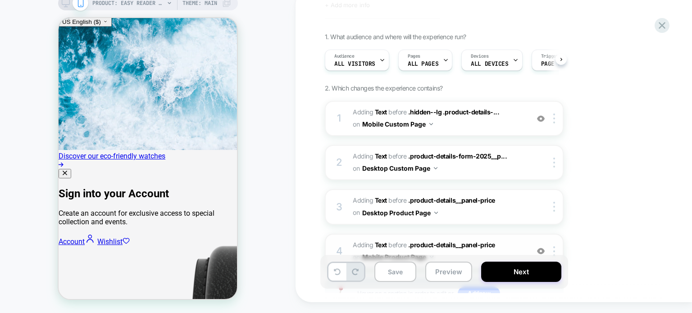
scroll to position [90, 0]
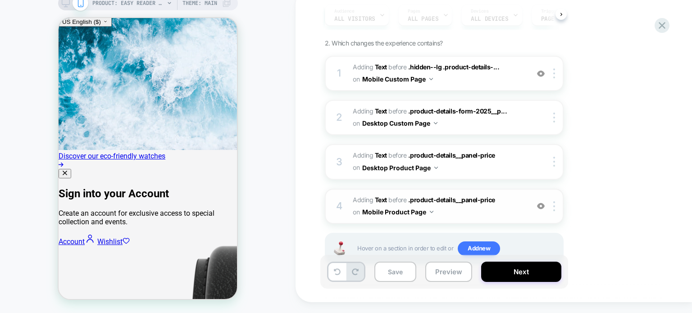
click at [540, 203] on img at bounding box center [541, 206] width 8 height 8
click at [517, 206] on span "#_loomi_addon_1760008407303 Adding Text BEFORE .product-details__panel-price .p…" at bounding box center [439, 206] width 172 height 24
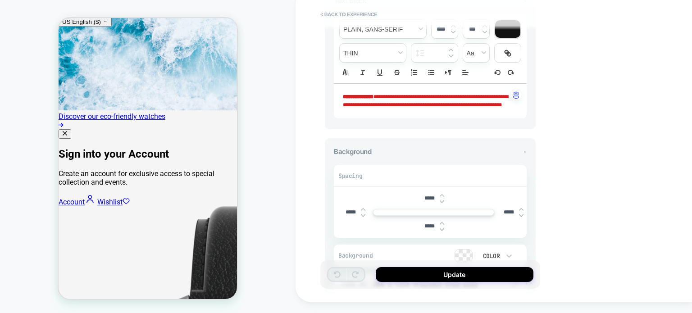
scroll to position [135, 0]
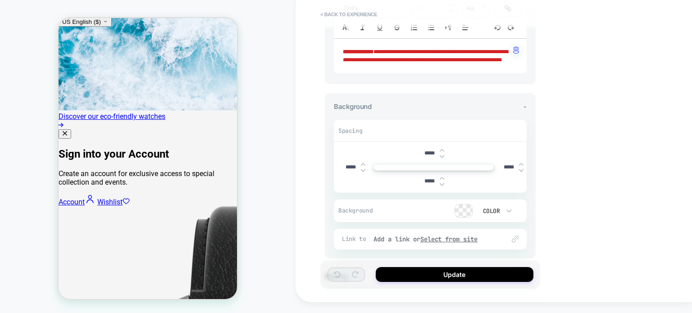
click at [441, 152] on img at bounding box center [442, 151] width 5 height 4
click at [442, 152] on img at bounding box center [442, 151] width 5 height 4
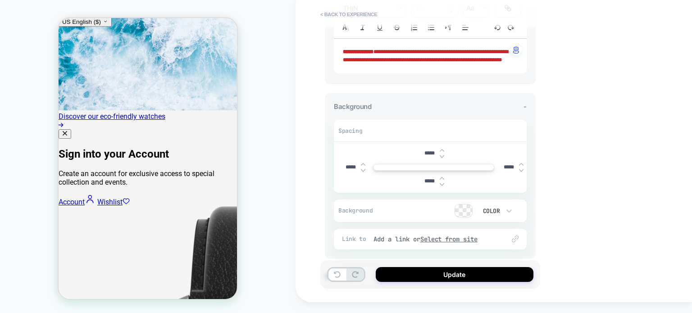
click at [442, 152] on img at bounding box center [442, 151] width 5 height 4
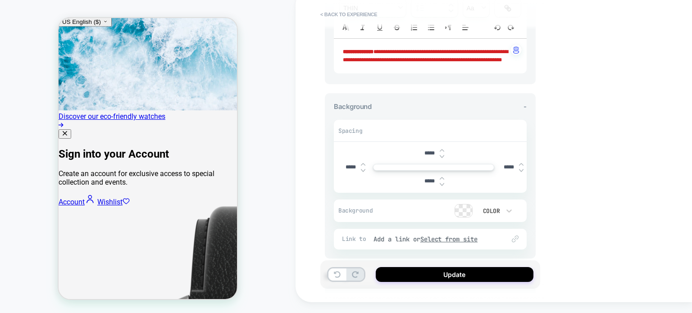
click at [442, 152] on img at bounding box center [442, 151] width 5 height 4
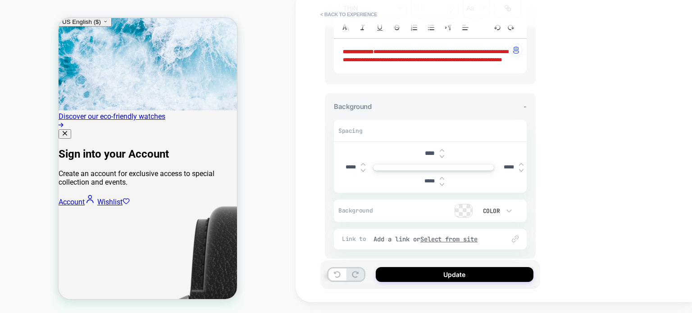
click at [442, 152] on img at bounding box center [442, 151] width 5 height 4
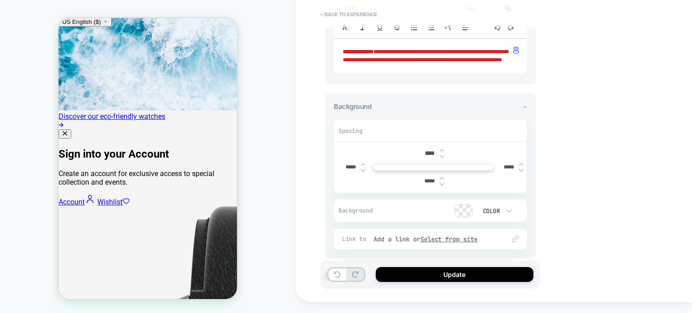
click at [442, 152] on img at bounding box center [442, 151] width 5 height 4
type input "***"
click at [442, 180] on img at bounding box center [442, 179] width 5 height 4
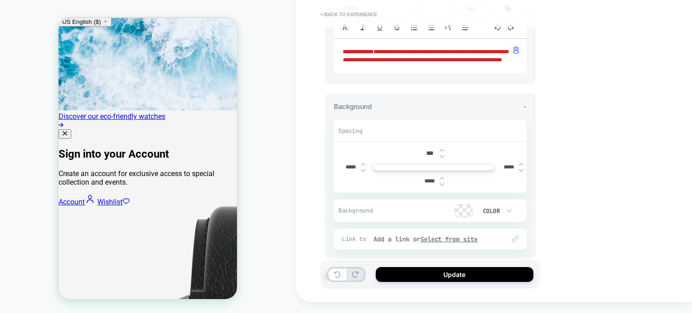
click at [442, 180] on img at bounding box center [442, 179] width 5 height 4
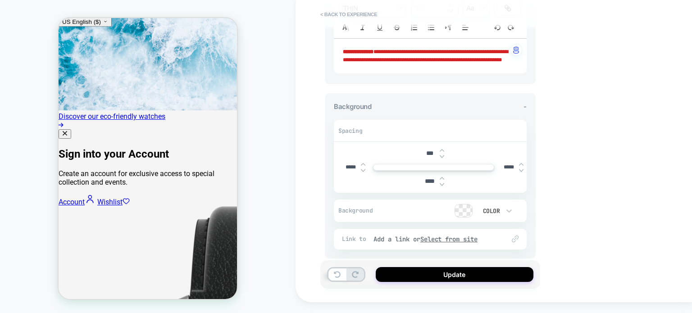
click at [442, 180] on img at bounding box center [442, 179] width 5 height 4
type input "****"
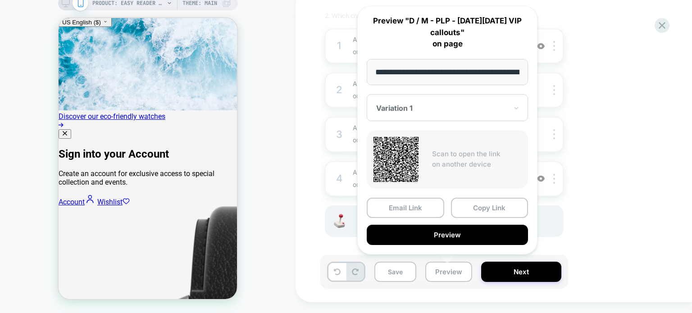
click at [644, 113] on div "1. What audience and where will the experience run? Audience All Visitors Pages…" at bounding box center [489, 109] width 329 height 299
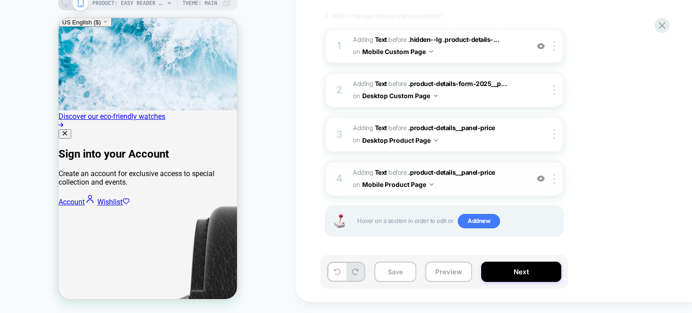
click at [543, 179] on img at bounding box center [541, 179] width 8 height 8
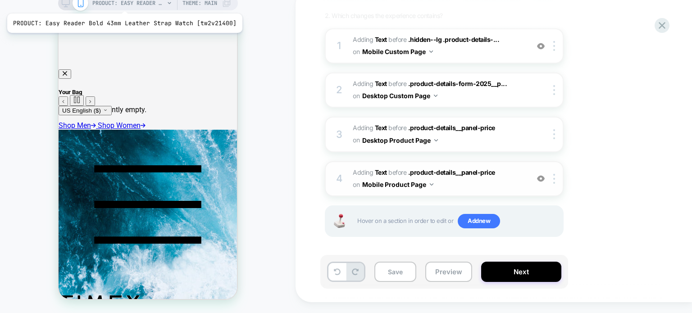
click at [124, 2] on span "PRODUCT: Easy Reader Bold 43mm Leather Strap Watch [tw2v21400]" at bounding box center [128, 3] width 72 height 14
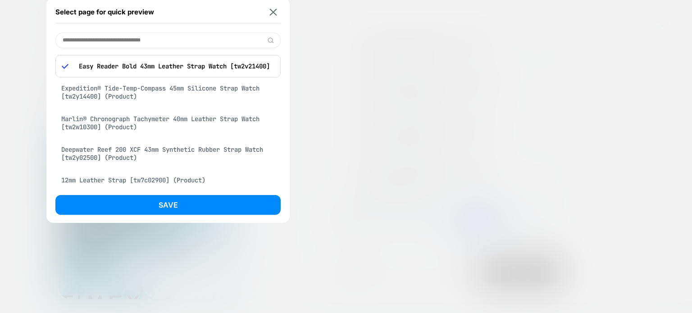
click at [154, 42] on input at bounding box center [167, 40] width 225 height 16
paste input "*********"
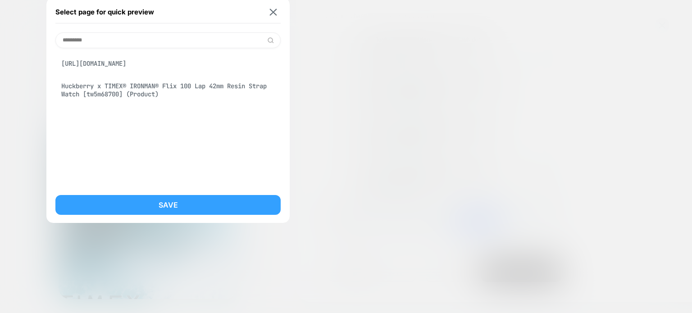
type input "*********"
drag, startPoint x: 177, startPoint y: 202, endPoint x: 119, endPoint y: 184, distance: 60.7
click at [177, 202] on button "Save" at bounding box center [167, 205] width 225 height 20
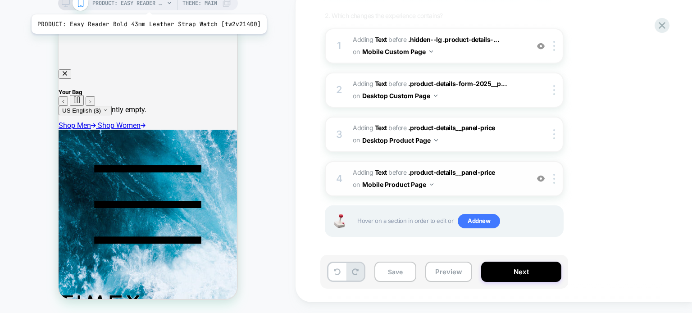
click at [147, 3] on span "PRODUCT: Easy Reader Bold 43mm Leather Strap Watch [tw2v21400]" at bounding box center [128, 3] width 72 height 14
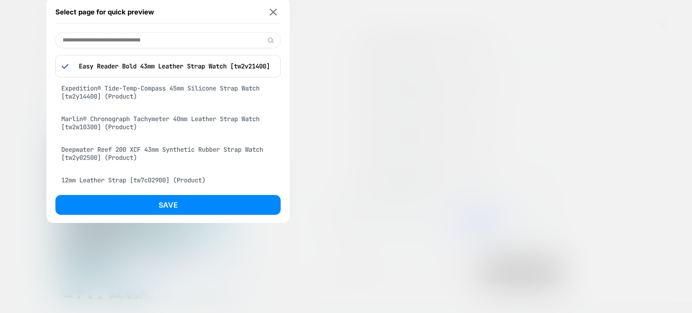
paste input "*********"
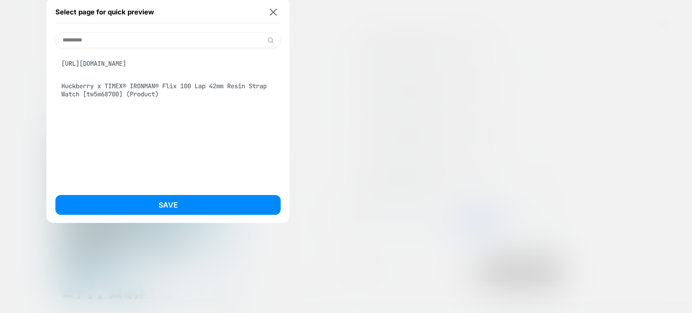
type input "*********"
click at [130, 96] on div "Huckberry x TIMEX® IRONMAN® Flix 100 Lap 42mm Resin Strap Watch [tw5m68700] (Pr…" at bounding box center [167, 90] width 225 height 25
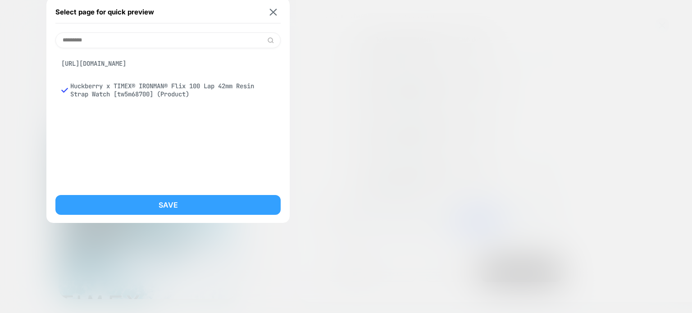
click at [152, 198] on button "Save" at bounding box center [167, 205] width 225 height 20
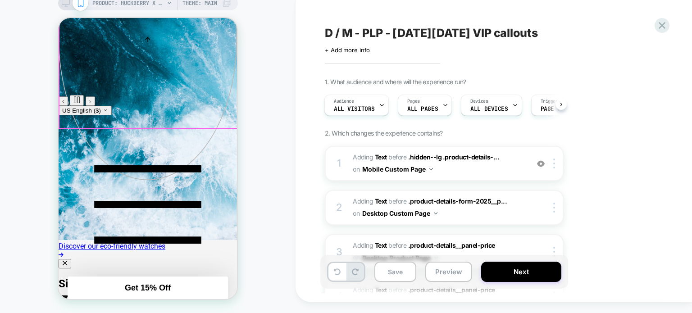
scroll to position [74, 0]
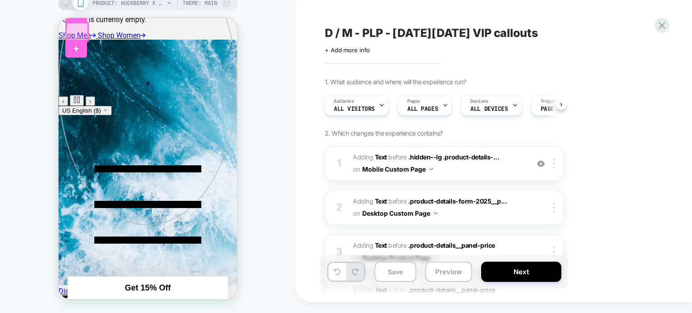
click at [70, 37] on div at bounding box center [77, 32] width 22 height 18
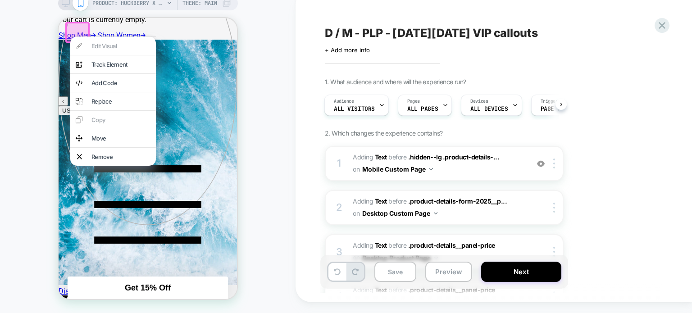
click at [265, 75] on div "PRODUCT: Huckberry x TIMEX® IRONMAN® Flix 100 Lap 42mm Resin Strap Watch [tw5m6…" at bounding box center [148, 151] width 296 height 307
click at [44, 15] on div "PRODUCT: Huckberry x TIMEX® IRONMAN® Flix 100 Lap 42mm Resin Strap Watch [tw5m6…" at bounding box center [148, 151] width 296 height 307
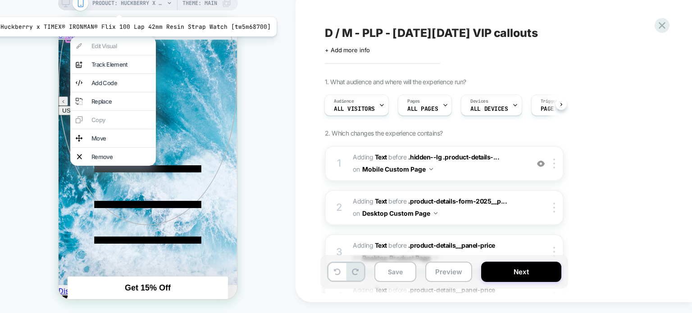
click at [116, 5] on span "PRODUCT: Huckberry x TIMEX® IRONMAN® Flix 100 Lap 42mm Resin Strap Watch [tw5m6…" at bounding box center [128, 3] width 72 height 14
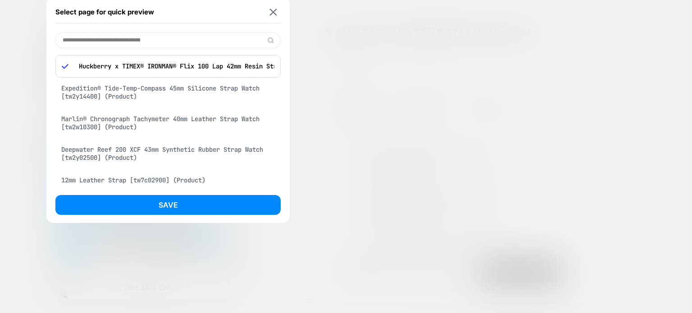
click at [159, 92] on div "Expedition® Tide-Temp-Compass 45mm Silicone Strap Watch [tw2y14400] (Product)" at bounding box center [167, 92] width 225 height 25
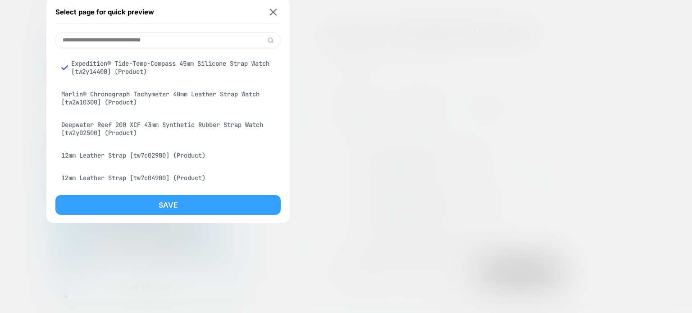
click at [164, 211] on button "Save" at bounding box center [167, 205] width 225 height 20
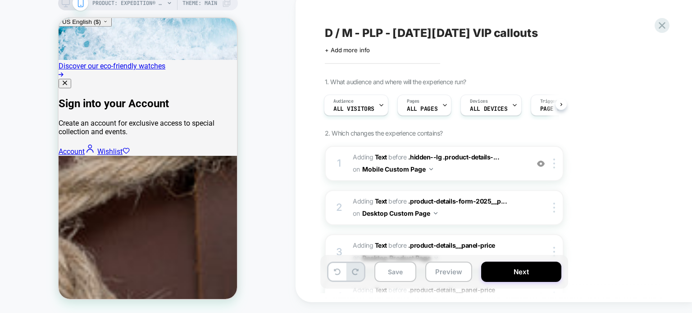
scroll to position [0, 0]
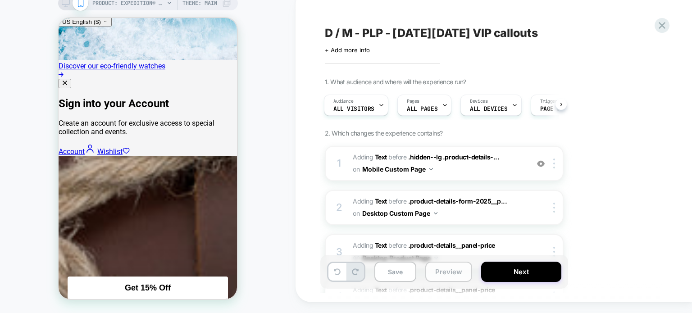
click at [453, 274] on button "Preview" at bounding box center [449, 272] width 47 height 20
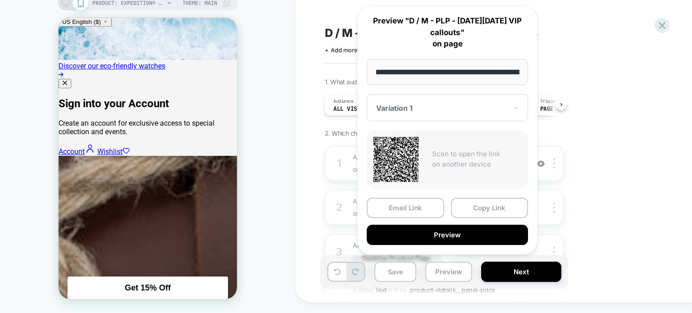
click at [281, 179] on div "PRODUCT: Expedition® Tide-Temp-Compass 45mm Silicone Strap Watch [tw2y14400] PR…" at bounding box center [148, 151] width 296 height 307
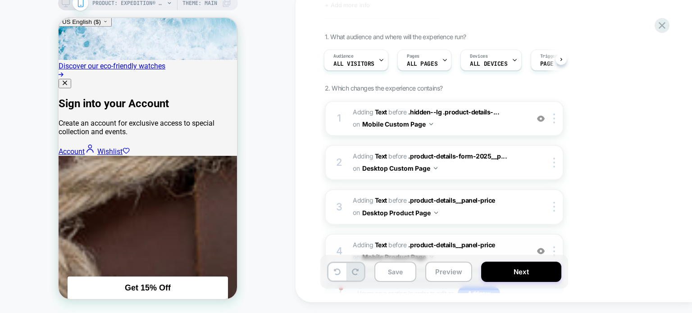
scroll to position [90, 0]
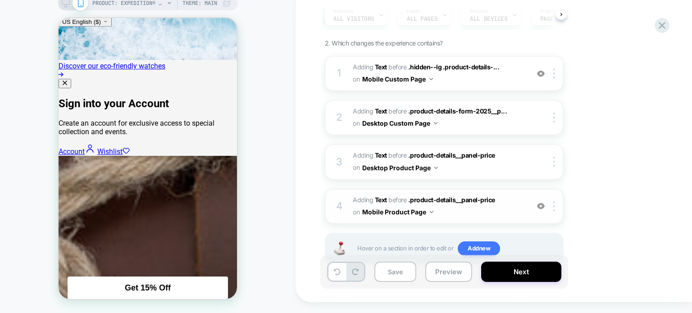
click at [540, 203] on img at bounding box center [541, 206] width 8 height 8
click at [542, 206] on img at bounding box center [541, 206] width 8 height 8
click at [542, 70] on img at bounding box center [541, 74] width 8 height 8
click at [556, 118] on div at bounding box center [556, 118] width 15 height 10
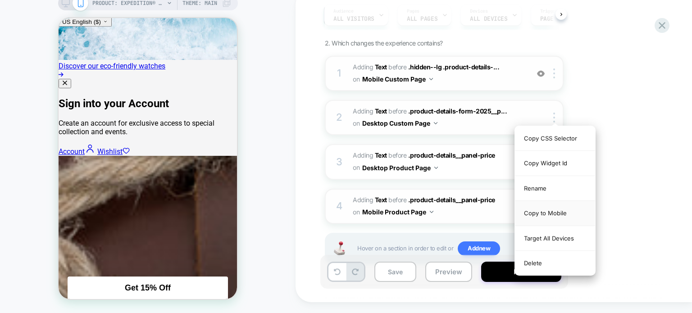
click at [544, 214] on div "Copy to Mobile" at bounding box center [555, 213] width 80 height 25
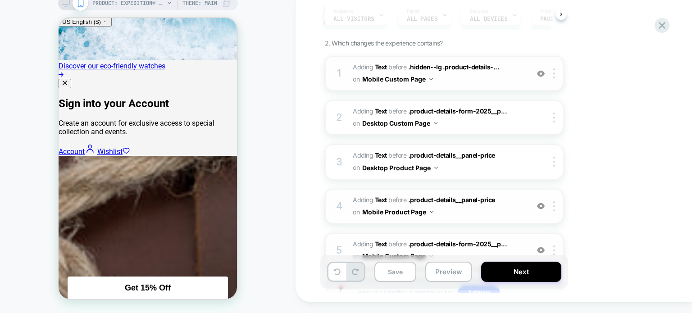
scroll to position [135, 0]
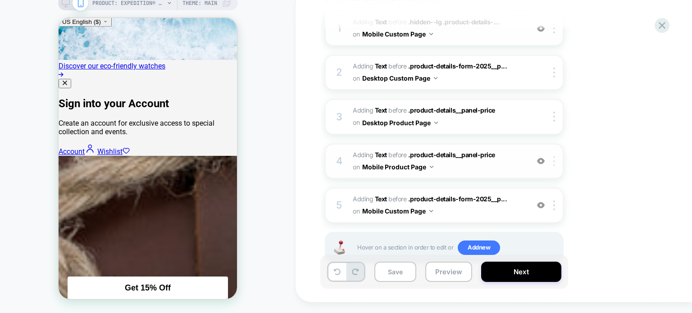
click at [552, 160] on div at bounding box center [556, 161] width 15 height 10
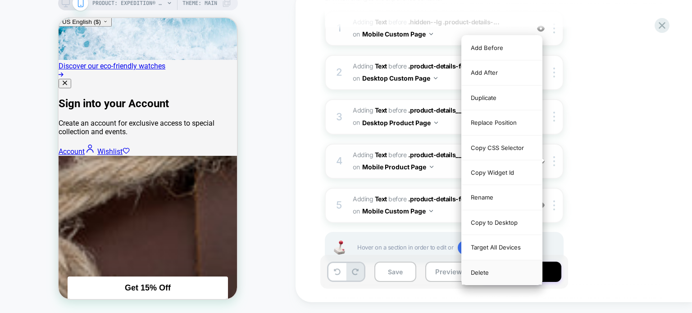
click at [483, 269] on div "Delete" at bounding box center [502, 273] width 80 height 24
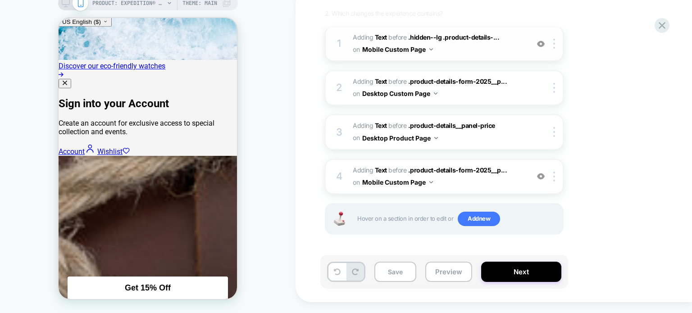
scroll to position [118, 0]
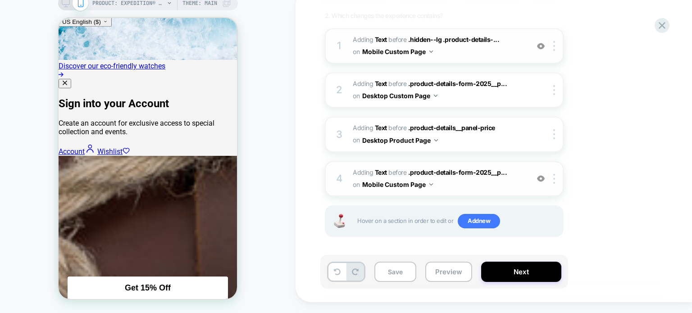
click at [544, 175] on img at bounding box center [541, 179] width 8 height 8
click at [544, 181] on div at bounding box center [541, 179] width 15 height 10
click at [542, 45] on img at bounding box center [541, 46] width 8 height 8
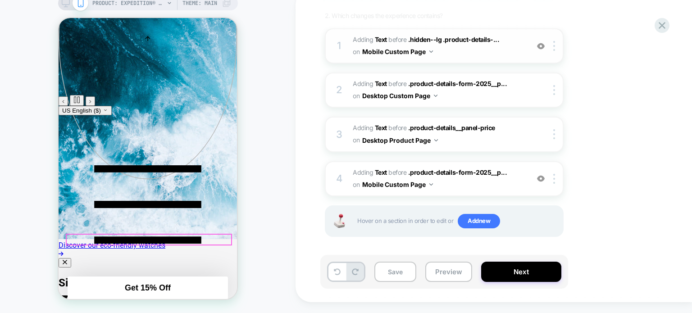
scroll to position [119, 0]
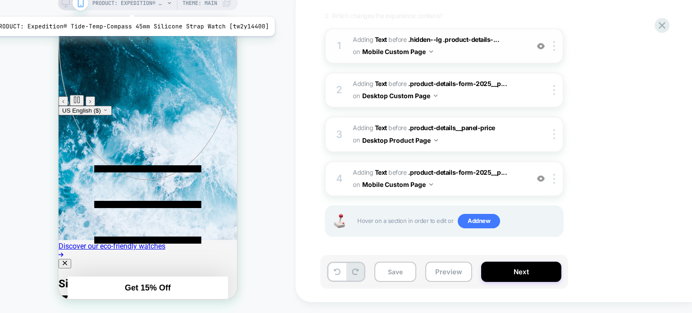
click at [128, 5] on span "PRODUCT: Expedition® Tide-Temp-Compass 45mm Silicone Strap Watch [tw2y14400]" at bounding box center [128, 3] width 72 height 14
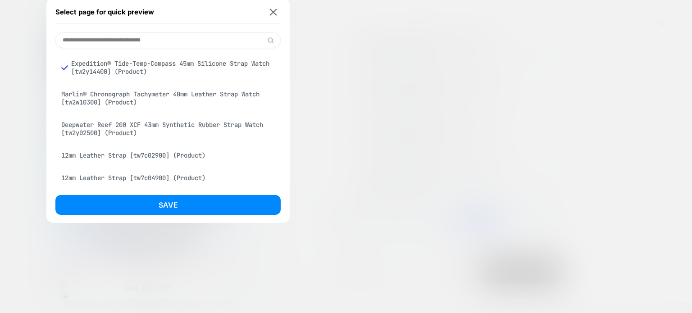
click at [102, 157] on div "12mm Leather Strap [tw7c02900] (Product)" at bounding box center [167, 155] width 225 height 17
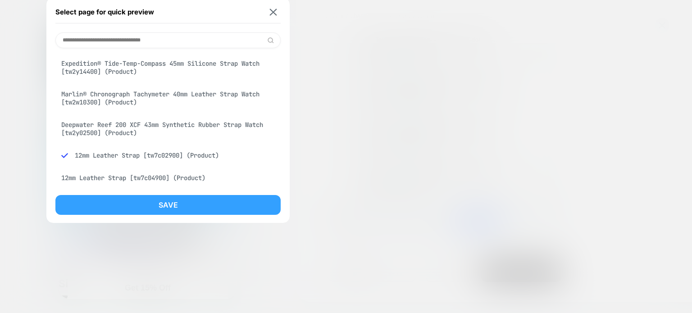
click at [107, 201] on button "Save" at bounding box center [167, 205] width 225 height 20
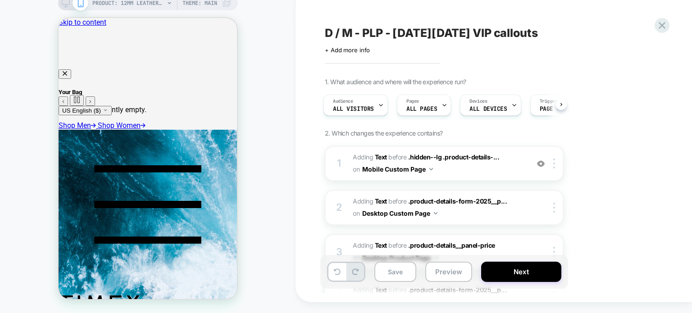
scroll to position [0, 0]
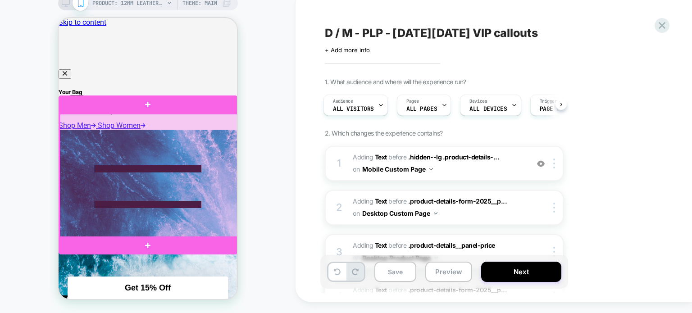
click at [151, 151] on div at bounding box center [149, 176] width 179 height 124
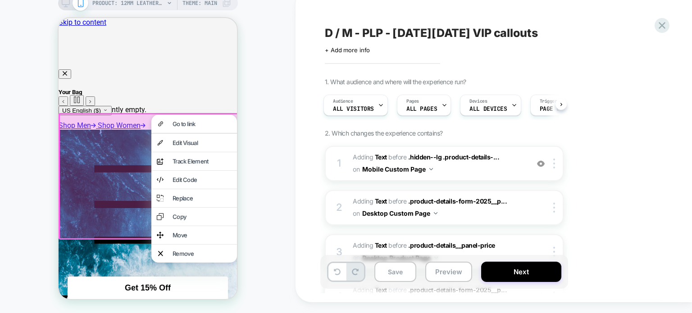
click at [250, 137] on div "PRODUCT: 12mm Leather Strap [tw7c02900] PRODUCT: 12mm Leather Strap [tw7c02900]…" at bounding box center [148, 151] width 296 height 307
click at [271, 94] on div "PRODUCT: 12mm Leather Strap [tw7c02900] PRODUCT: 12mm Leather Strap [tw7c02900]…" at bounding box center [148, 151] width 296 height 307
click at [41, 86] on div "PRODUCT: 12mm Leather Strap [tw7c02900] PRODUCT: 12mm Leather Strap [tw7c02900]…" at bounding box center [148, 151] width 296 height 307
click at [99, 129] on div at bounding box center [150, 176] width 182 height 127
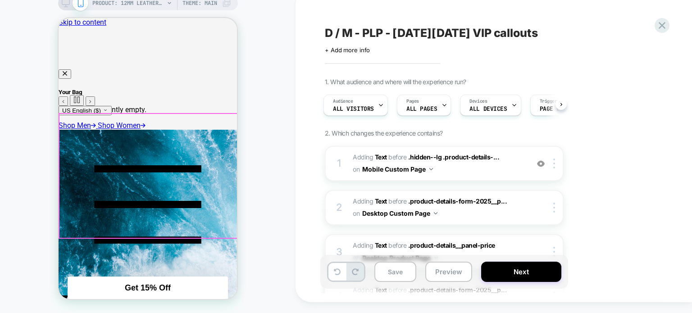
click at [80, 155] on div at bounding box center [149, 176] width 179 height 124
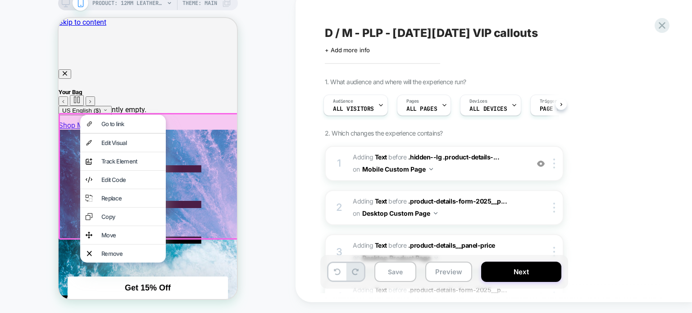
click at [243, 156] on div "PRODUCT: 12mm Leather Strap [tw7c02900] PRODUCT: 12mm Leather Strap [tw7c02900]…" at bounding box center [148, 151] width 296 height 307
click at [252, 209] on div "PRODUCT: 12mm Leather Strap [tw7c02900] PRODUCT: 12mm Leather Strap [tw7c02900]…" at bounding box center [148, 151] width 296 height 307
drag, startPoint x: 57, startPoint y: 241, endPoint x: 30, endPoint y: 229, distance: 30.1
click at [56, 240] on div "PRODUCT: 12mm Leather Strap [tw7c02900] PRODUCT: 12mm Leather Strap [tw7c02900]…" at bounding box center [148, 151] width 296 height 307
drag, startPoint x: 12, startPoint y: 206, endPoint x: 53, endPoint y: 132, distance: 84.9
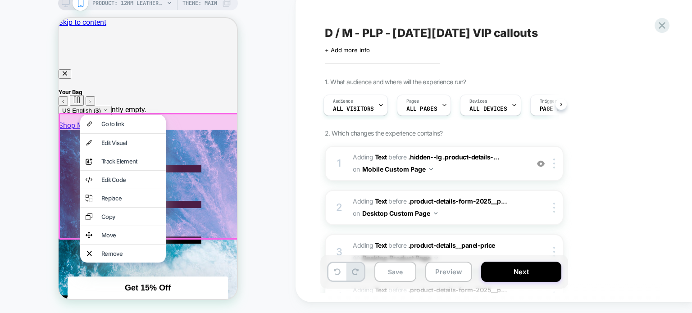
click at [12, 205] on div "PRODUCT: 12mm Leather Strap [tw7c02900] PRODUCT: 12mm Leather Strap [tw7c02900]…" at bounding box center [148, 151] width 296 height 307
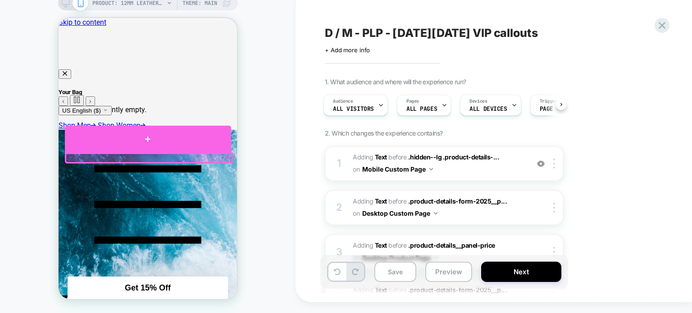
click at [134, 150] on div at bounding box center [148, 139] width 166 height 27
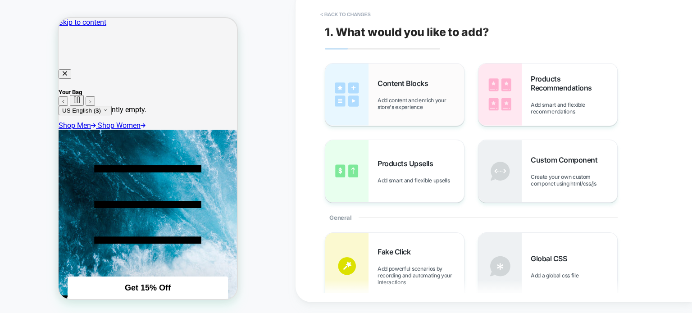
click at [404, 102] on span "Add content and enrich your store's experience" at bounding box center [421, 104] width 87 height 14
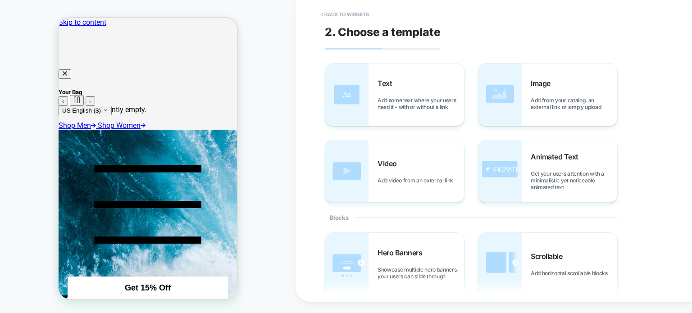
click at [404, 102] on span "Add some text where your users need it - with or without a link" at bounding box center [421, 104] width 87 height 14
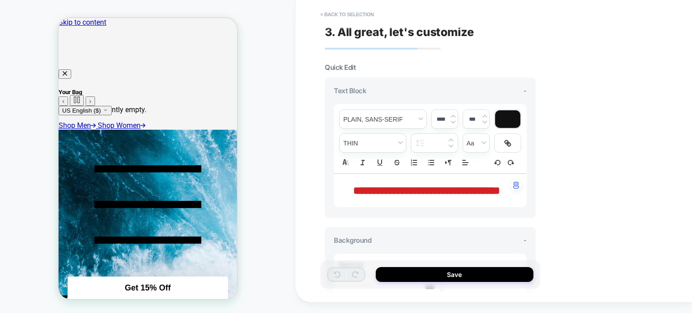
scroll to position [9, 0]
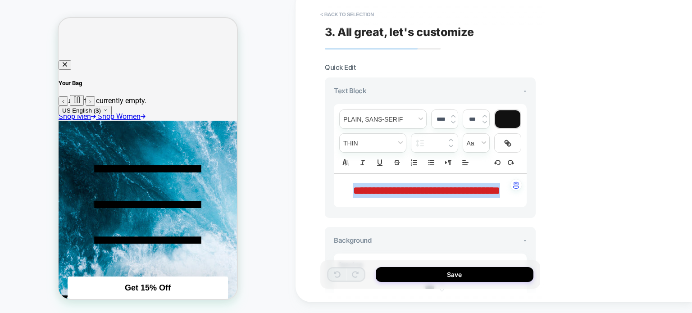
drag, startPoint x: 458, startPoint y: 203, endPoint x: 342, endPoint y: 178, distance: 118.9
click at [342, 178] on div "**********" at bounding box center [430, 190] width 193 height 33
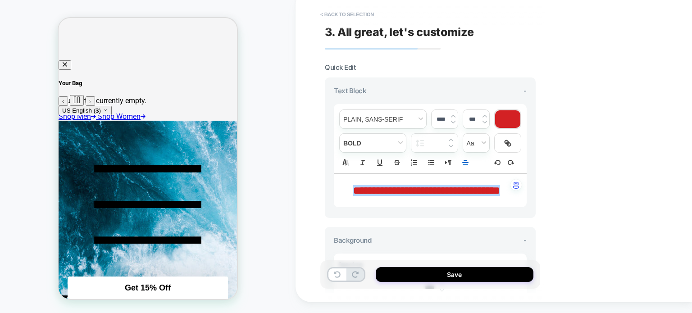
click at [436, 119] on input "****" at bounding box center [441, 119] width 18 height 7
type input "****"
click at [581, 144] on div "**********" at bounding box center [494, 145] width 397 height 313
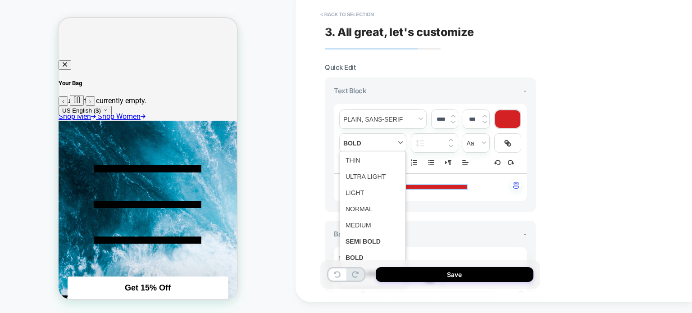
click at [378, 144] on span "fontWeight" at bounding box center [373, 143] width 66 height 18
click at [357, 210] on span "fontWeight" at bounding box center [373, 209] width 55 height 16
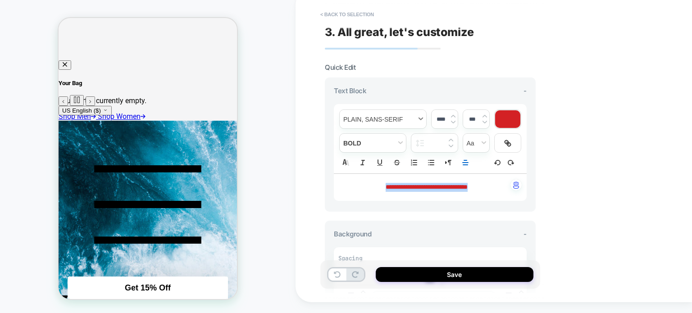
click at [387, 122] on span "font" at bounding box center [383, 119] width 87 height 18
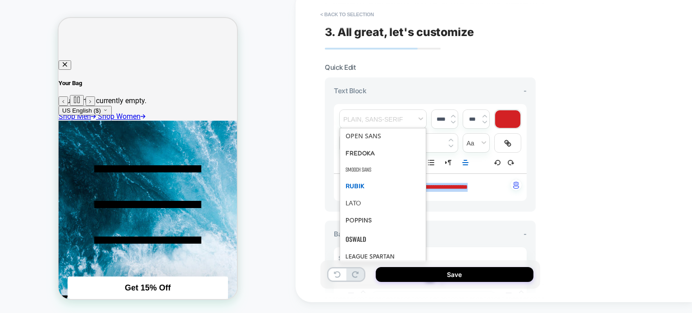
scroll to position [0, 0]
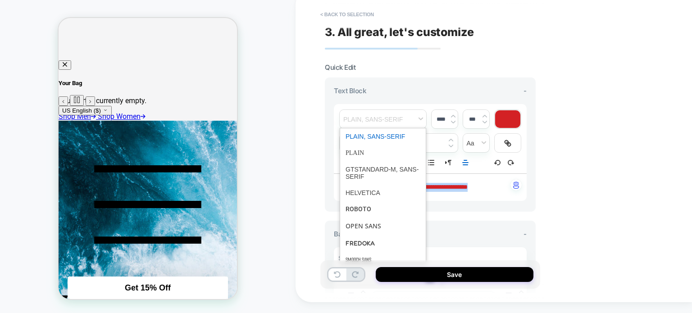
click at [360, 136] on span "font" at bounding box center [383, 136] width 75 height 16
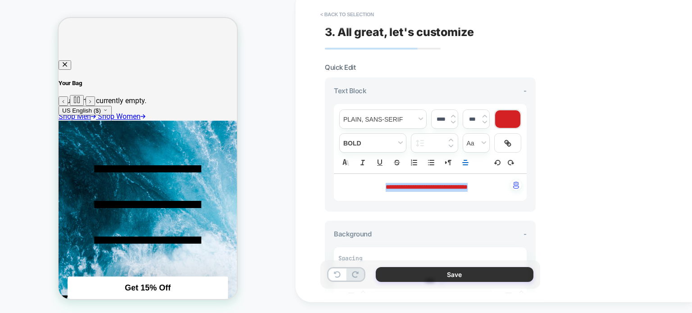
click at [404, 273] on button "Save" at bounding box center [455, 274] width 158 height 15
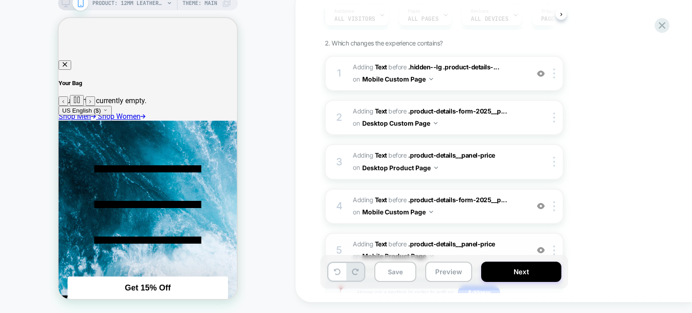
scroll to position [161, 0]
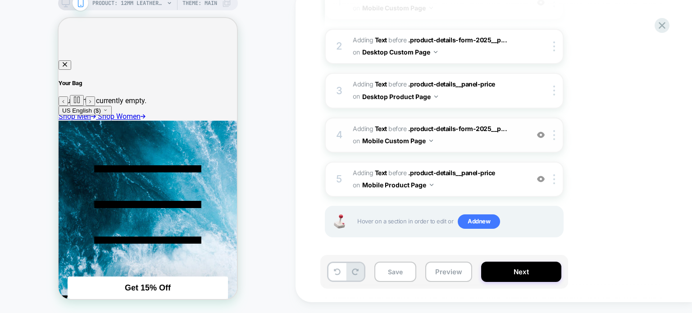
click at [474, 133] on span "#_loomi_addon_1760008869312 Adding Text BEFORE .product-details-form-2025__p...…" at bounding box center [439, 135] width 172 height 24
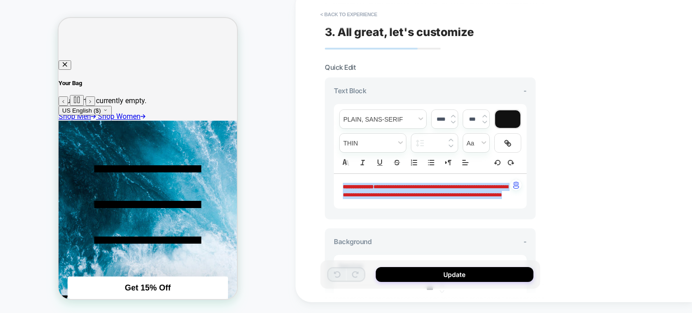
drag, startPoint x: 361, startPoint y: 205, endPoint x: 329, endPoint y: 183, distance: 38.3
click at [329, 183] on div "**********" at bounding box center [430, 149] width 211 height 142
type input "****"
click at [343, 15] on button "< Back to experience" at bounding box center [349, 14] width 66 height 14
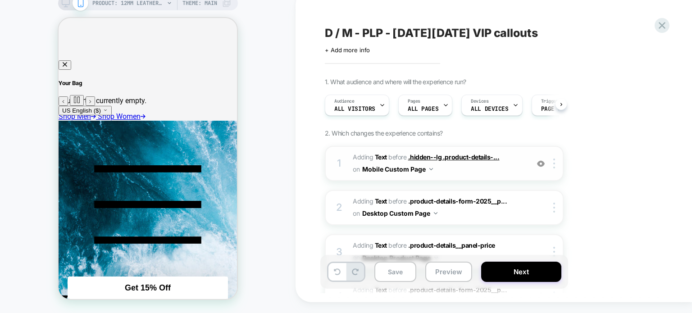
scroll to position [0, 0]
click at [541, 162] on img at bounding box center [541, 164] width 8 height 8
click at [540, 163] on img at bounding box center [541, 164] width 8 height 8
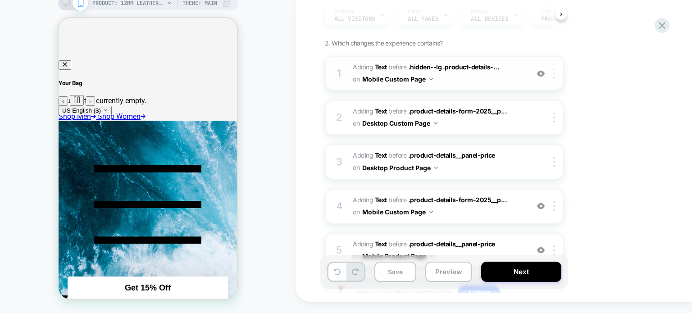
click at [556, 72] on div at bounding box center [556, 74] width 15 height 10
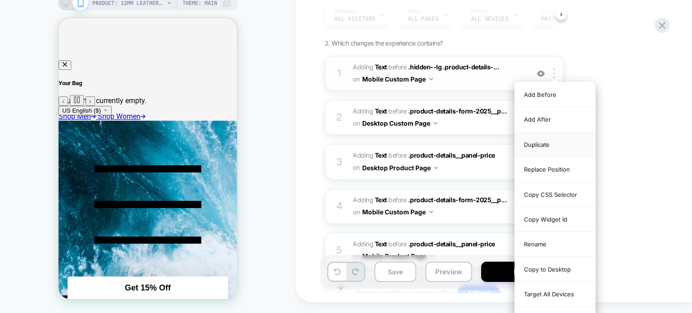
click at [534, 146] on div "Duplicate" at bounding box center [555, 145] width 80 height 25
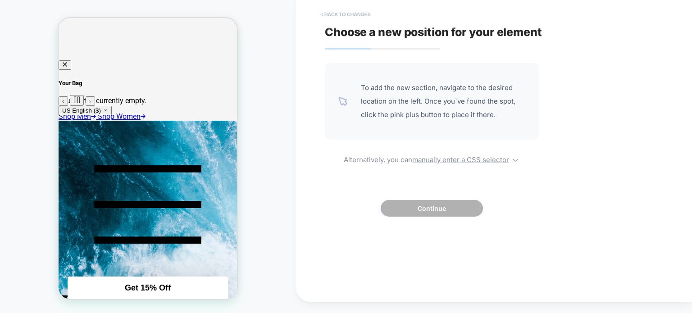
click at [336, 9] on button "< Back to changes" at bounding box center [346, 14] width 60 height 14
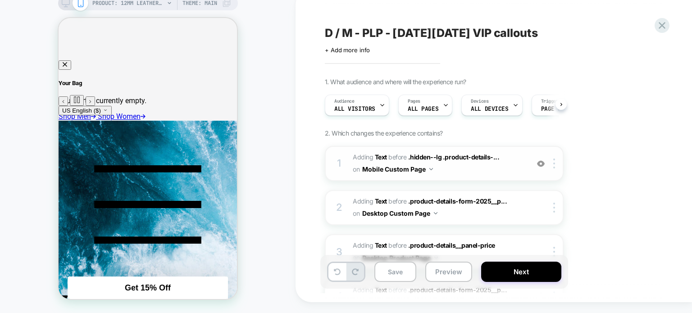
scroll to position [0, 0]
click at [553, 161] on div at bounding box center [556, 164] width 15 height 10
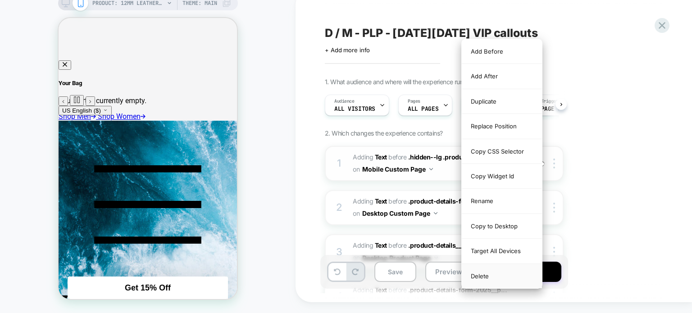
click at [473, 272] on div "Delete" at bounding box center [502, 276] width 80 height 24
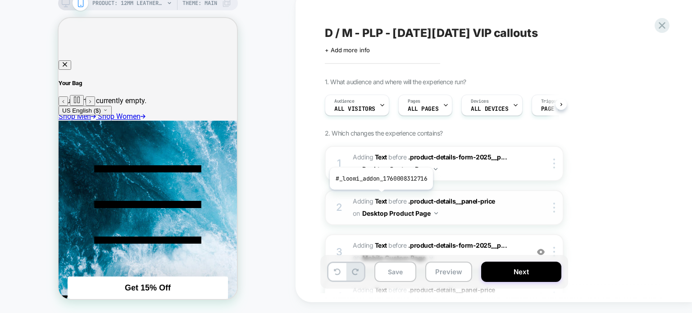
scroll to position [45, 0]
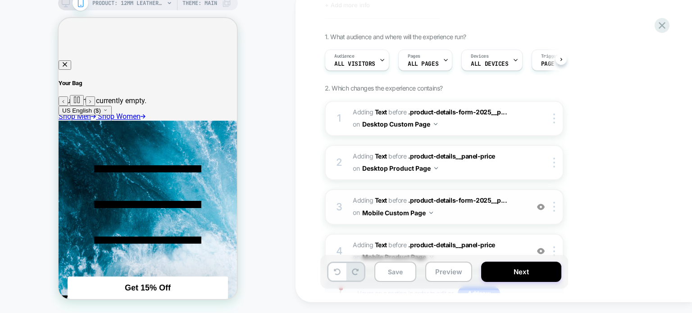
click at [542, 203] on img at bounding box center [541, 207] width 8 height 8
click at [540, 205] on img at bounding box center [541, 207] width 8 height 8
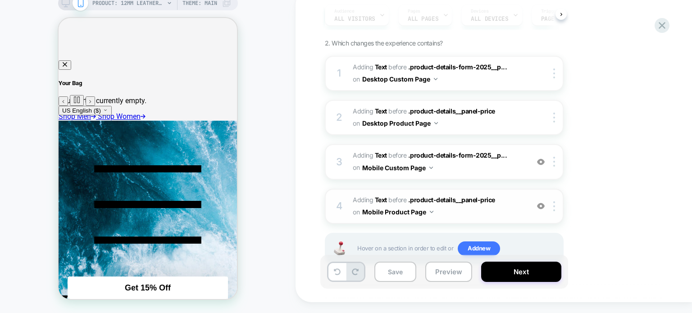
click at [543, 203] on img at bounding box center [541, 206] width 8 height 8
click at [541, 206] on img at bounding box center [541, 206] width 8 height 8
click at [501, 211] on span "#_loomi_addon_1760008938262 Adding Text BEFORE .product-details__panel-price .p…" at bounding box center [439, 206] width 172 height 24
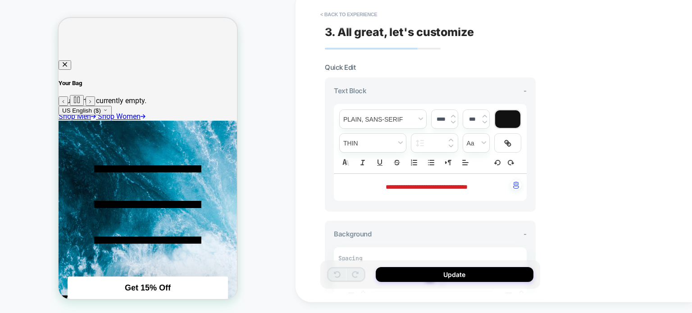
scroll to position [0, 0]
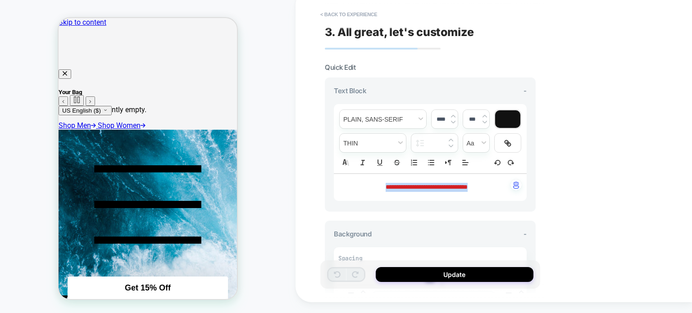
drag, startPoint x: 365, startPoint y: 188, endPoint x: 522, endPoint y: 194, distance: 157.4
click at [522, 194] on div "**********" at bounding box center [430, 187] width 193 height 27
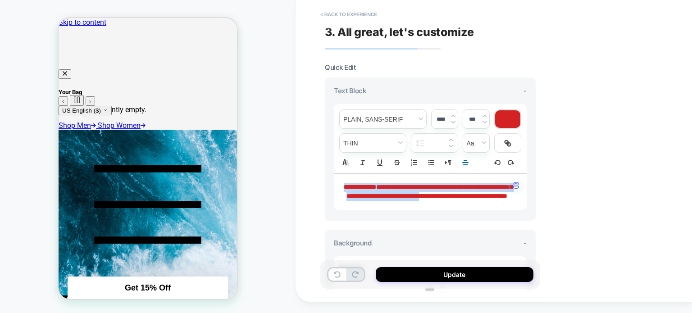
drag, startPoint x: 468, startPoint y: 199, endPoint x: 343, endPoint y: 183, distance: 126.3
click at [321, 179] on div "**********" at bounding box center [430, 145] width 220 height 295
drag, startPoint x: 461, startPoint y: 203, endPoint x: 327, endPoint y: 182, distance: 135.5
click at [323, 184] on div "**********" at bounding box center [430, 145] width 220 height 295
click at [466, 163] on icon "Align" at bounding box center [466, 163] width 8 height 8
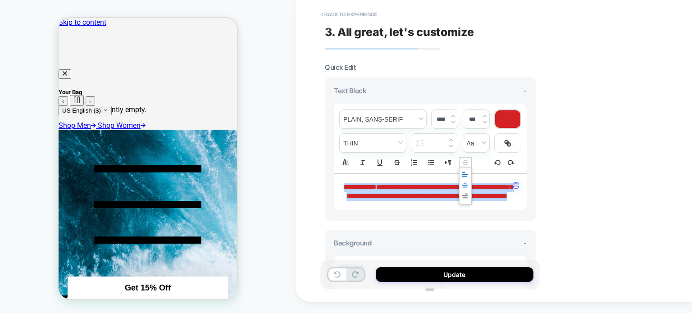
click at [466, 171] on icon "Align" at bounding box center [465, 174] width 7 height 7
click at [467, 195] on span "**********" at bounding box center [427, 191] width 169 height 15
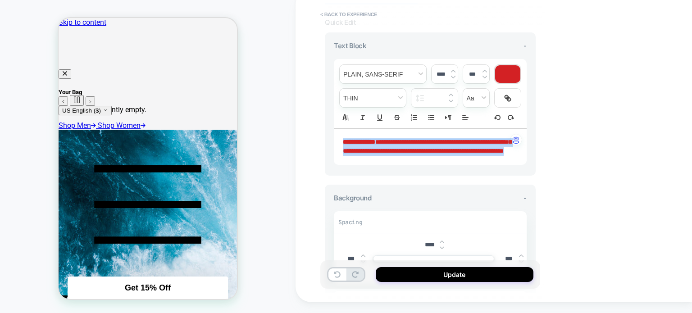
scroll to position [135, 0]
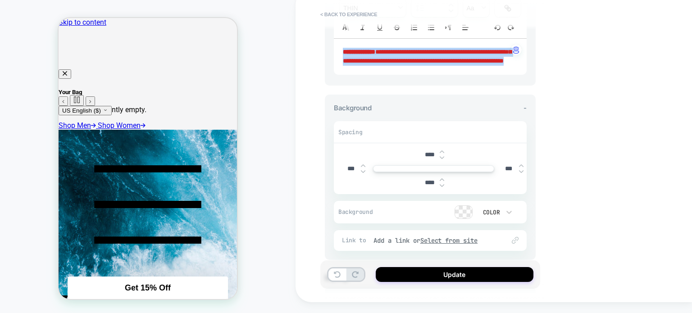
click at [362, 174] on img at bounding box center [363, 172] width 5 height 4
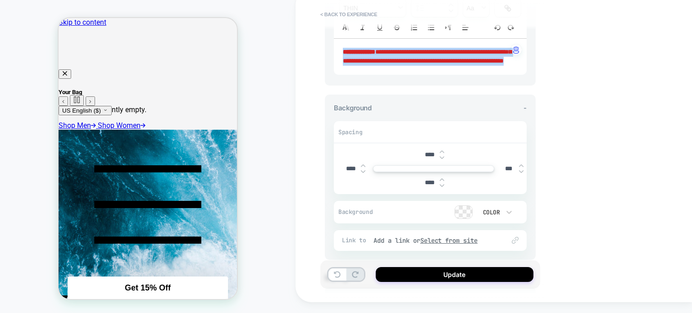
click at [362, 174] on img at bounding box center [363, 172] width 5 height 4
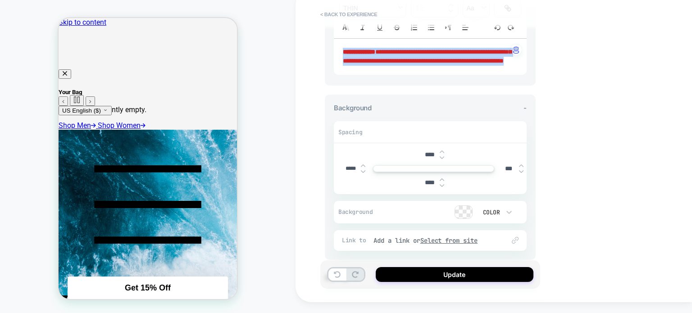
click at [362, 174] on img at bounding box center [363, 172] width 5 height 4
type input "*****"
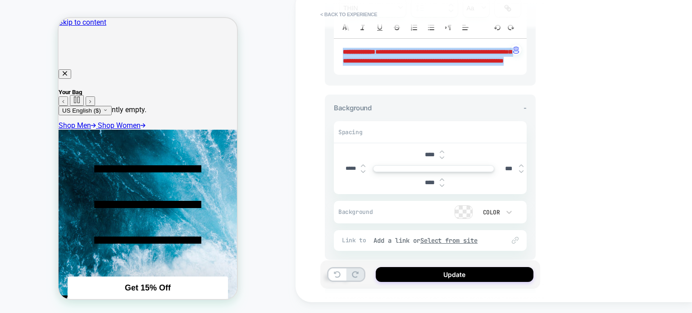
click at [522, 174] on img at bounding box center [521, 172] width 5 height 4
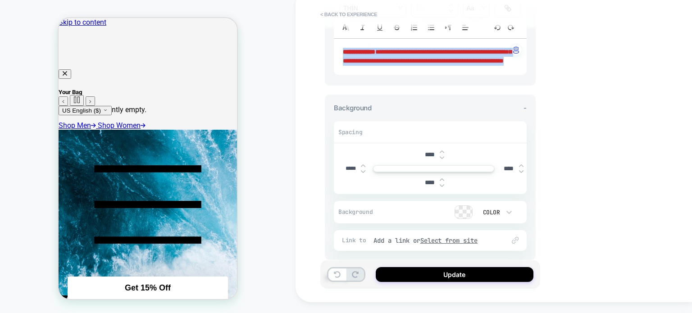
click at [522, 174] on img at bounding box center [521, 172] width 5 height 4
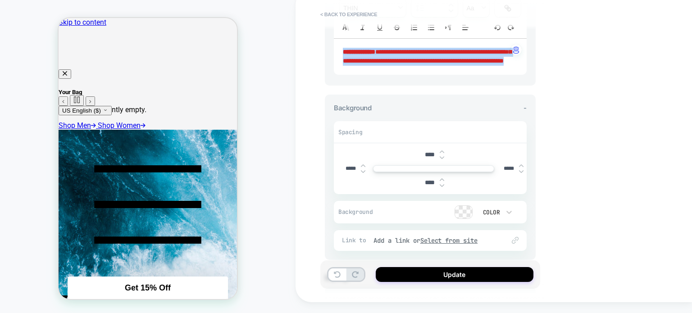
click at [522, 174] on img at bounding box center [521, 172] width 5 height 4
type input "*****"
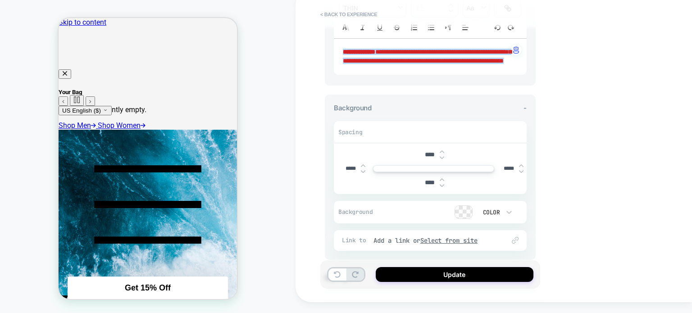
click at [572, 189] on div "**********" at bounding box center [494, 145] width 397 height 313
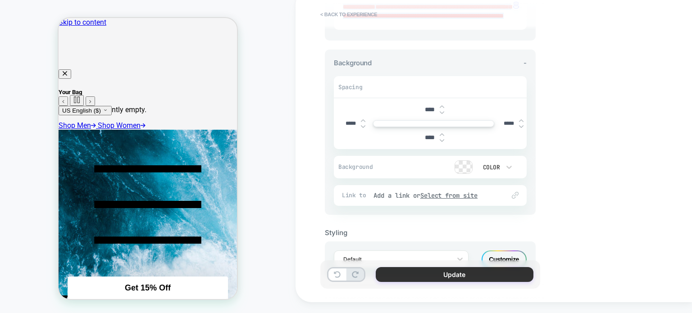
click at [468, 275] on button "Update" at bounding box center [455, 274] width 158 height 15
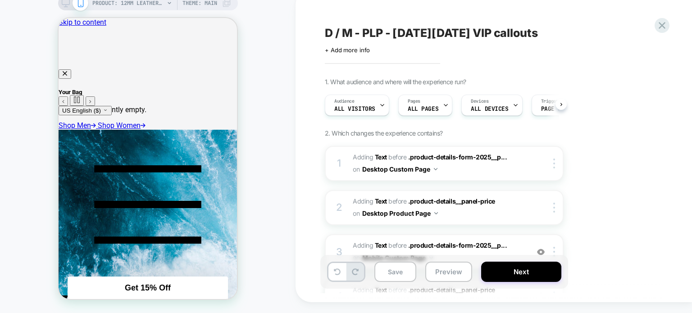
scroll to position [90, 0]
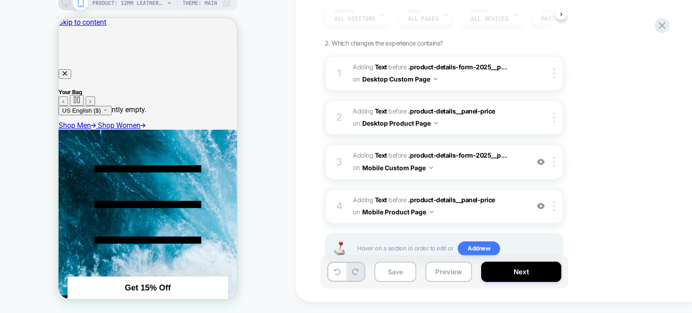
click at [542, 204] on img at bounding box center [541, 206] width 8 height 8
click at [145, 5] on span "PRODUCT: 12mm Leather Strap [tw7c02900]" at bounding box center [128, 3] width 72 height 14
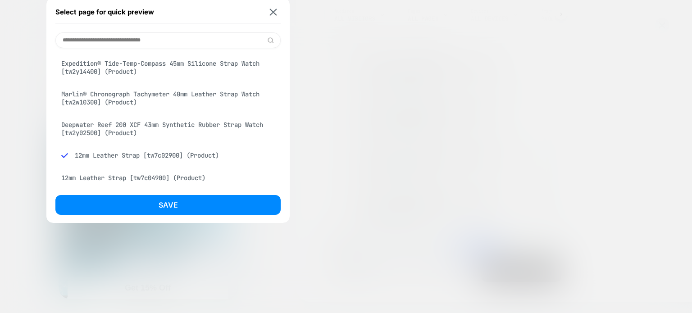
click at [146, 66] on div "Expedition® Tide-Temp-Compass 45mm Silicone Strap Watch [tw2y14400] (Product)" at bounding box center [167, 67] width 225 height 25
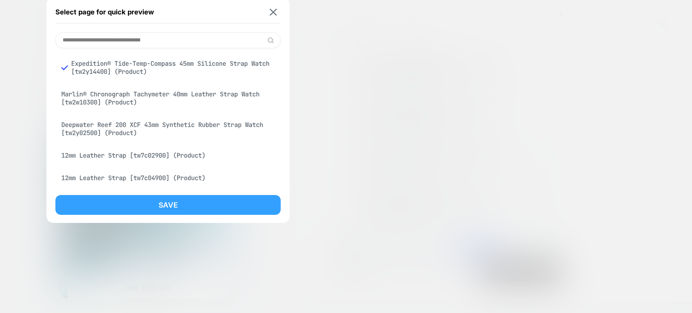
click at [148, 205] on button "Save" at bounding box center [167, 205] width 225 height 20
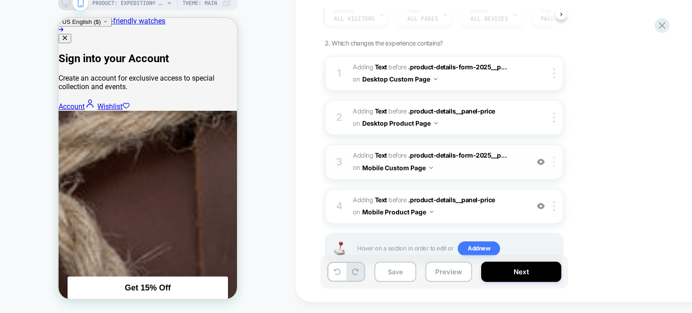
click at [554, 160] on img at bounding box center [555, 162] width 2 height 10
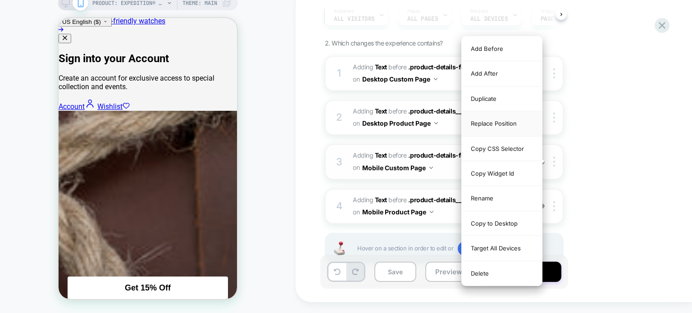
click at [499, 128] on div "Replace Position" at bounding box center [502, 123] width 80 height 25
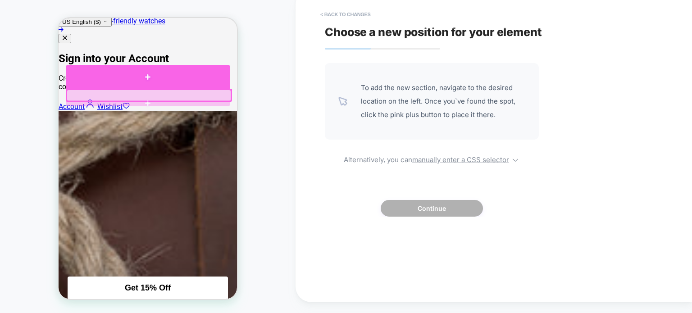
click at [144, 85] on div at bounding box center [148, 77] width 165 height 24
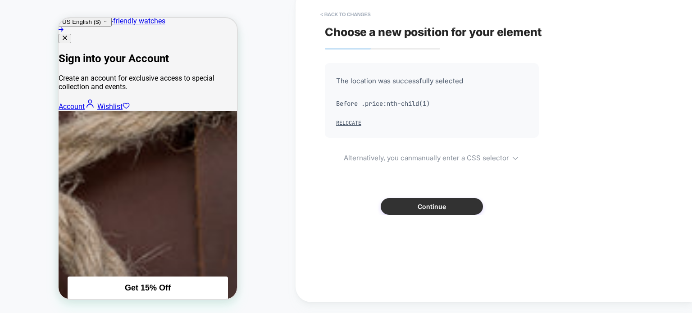
click at [413, 205] on button "Continue" at bounding box center [432, 206] width 102 height 17
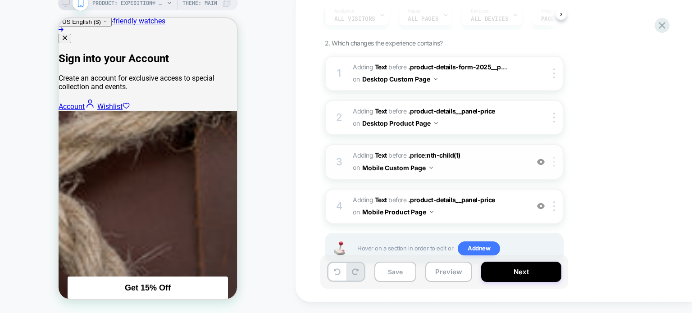
click at [554, 162] on img at bounding box center [555, 162] width 2 height 10
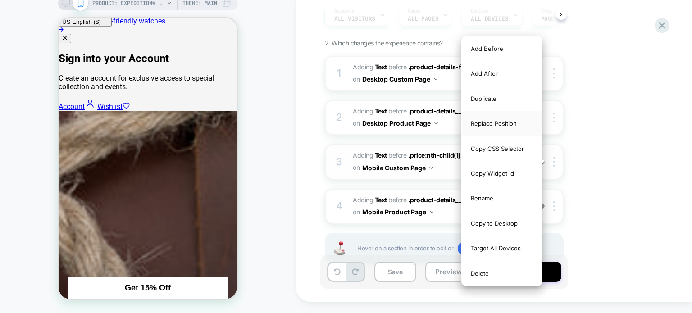
click at [474, 126] on div "Replace Position" at bounding box center [502, 123] width 80 height 25
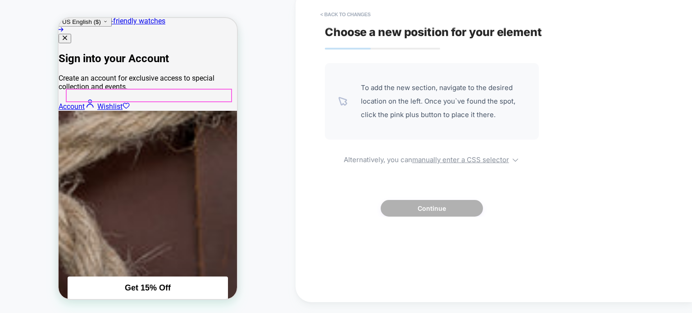
click at [114, 92] on div at bounding box center [149, 96] width 165 height 12
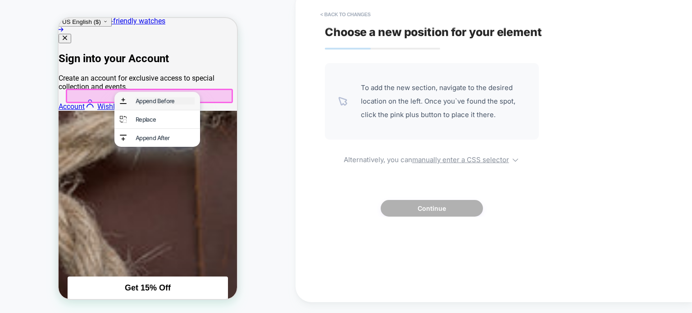
click at [140, 103] on div "Append Before" at bounding box center [165, 100] width 59 height 7
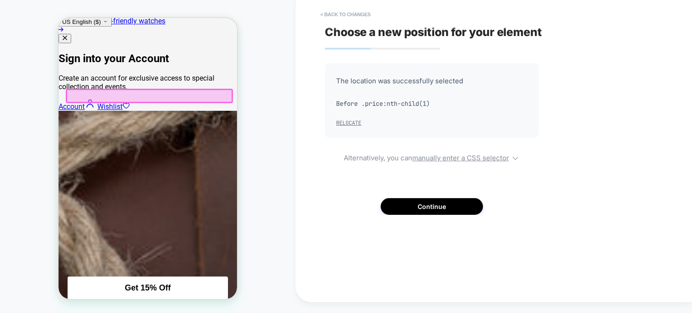
click at [339, 122] on button "Relocate" at bounding box center [348, 122] width 25 height 7
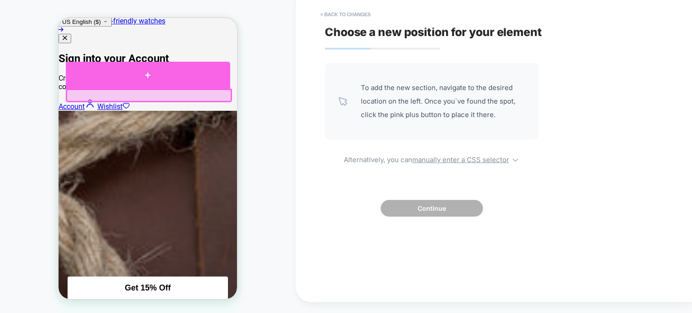
click at [114, 84] on div at bounding box center [148, 75] width 165 height 27
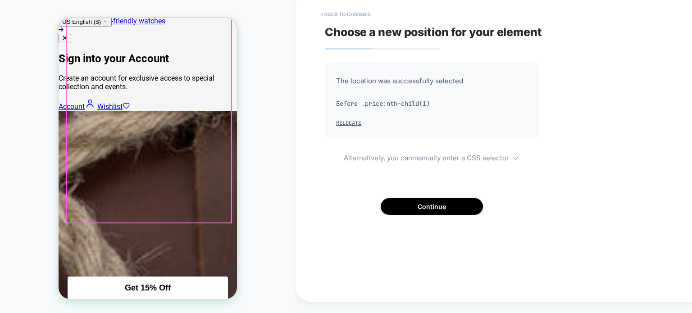
click at [100, 93] on div at bounding box center [149, 85] width 165 height 276
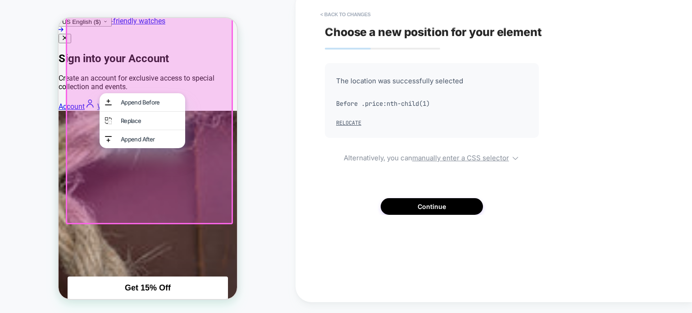
click at [251, 108] on div "PRODUCT: Expedition® Tide-Temp-Compass 45mm Silicone Strap Watch [tw2y14400] PR…" at bounding box center [148, 151] width 296 height 307
click at [199, 92] on div at bounding box center [148, 84] width 165 height 276
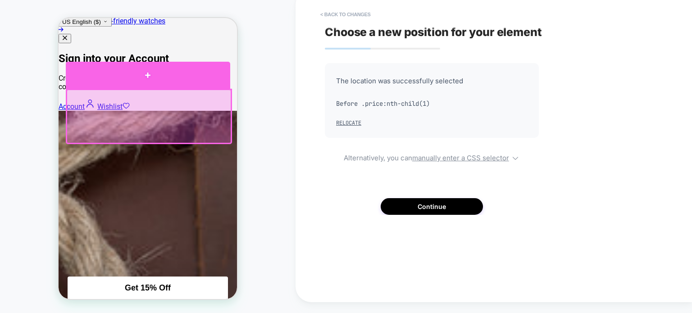
click at [151, 80] on div at bounding box center [148, 75] width 165 height 27
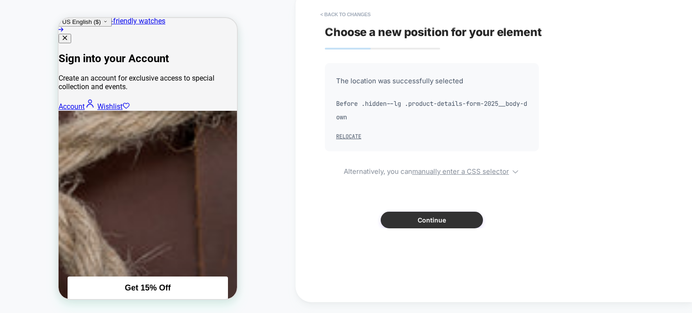
click at [435, 221] on button "Continue" at bounding box center [432, 220] width 102 height 17
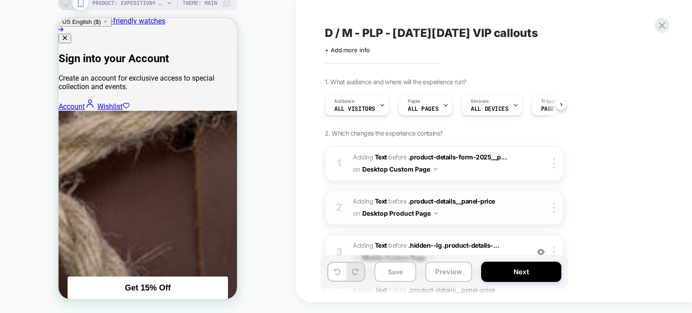
scroll to position [45, 0]
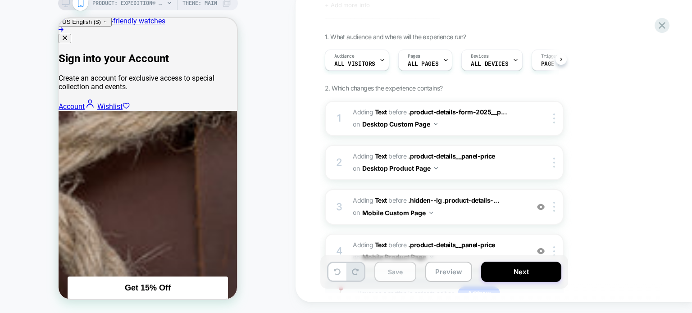
click at [394, 266] on button "Save" at bounding box center [396, 272] width 42 height 20
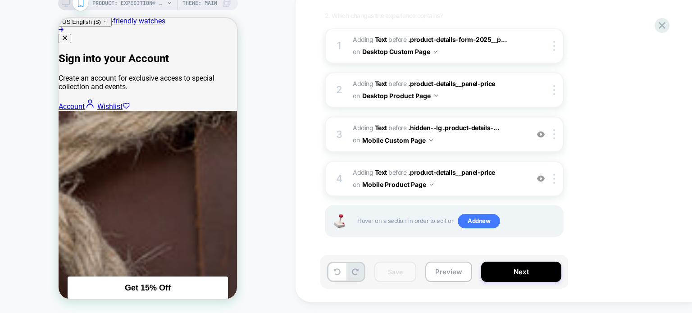
scroll to position [73, 0]
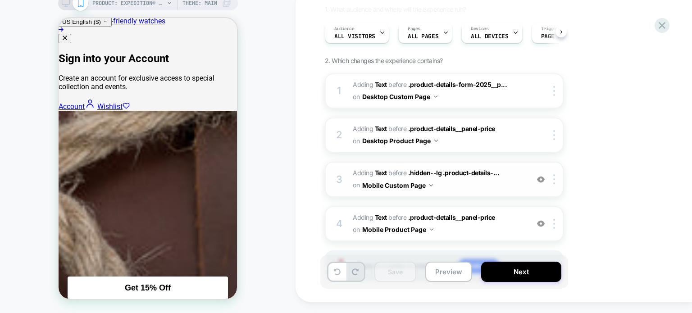
click at [539, 177] on img at bounding box center [541, 180] width 8 height 8
click at [541, 177] on img at bounding box center [541, 180] width 8 height 8
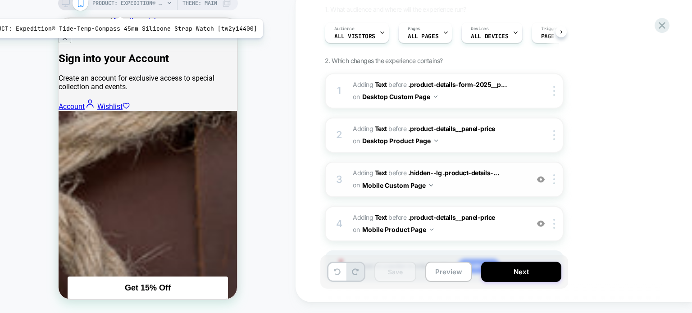
click at [117, 5] on span "PRODUCT: Expedition® Tide-Temp-Compass 45mm Silicone Strap Watch [tw2y14400]" at bounding box center [128, 3] width 72 height 14
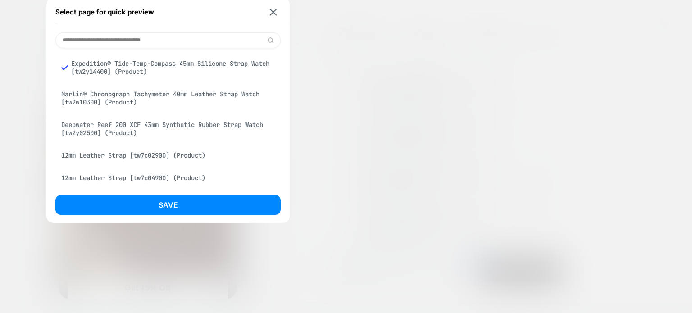
scroll to position [45, 0]
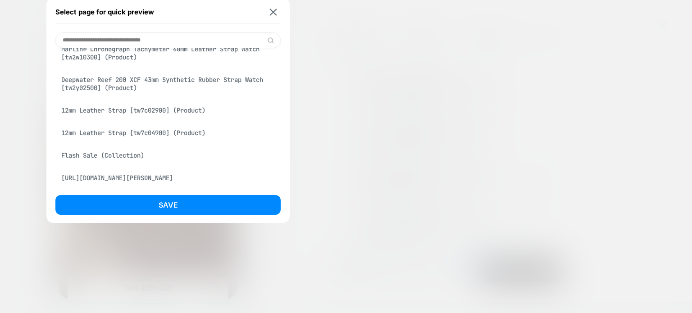
click at [143, 136] on div "12mm Leather Strap [tw7c04900] (Product)" at bounding box center [167, 132] width 225 height 17
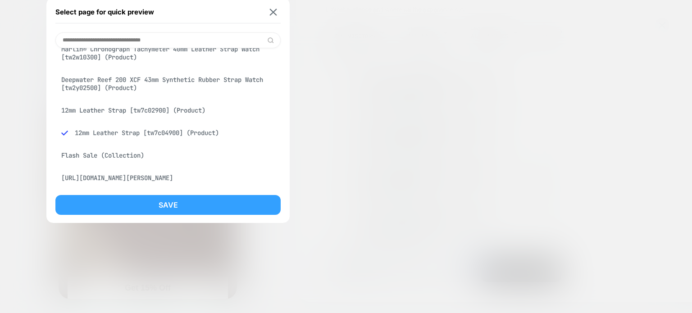
click at [169, 204] on button "Save" at bounding box center [167, 205] width 225 height 20
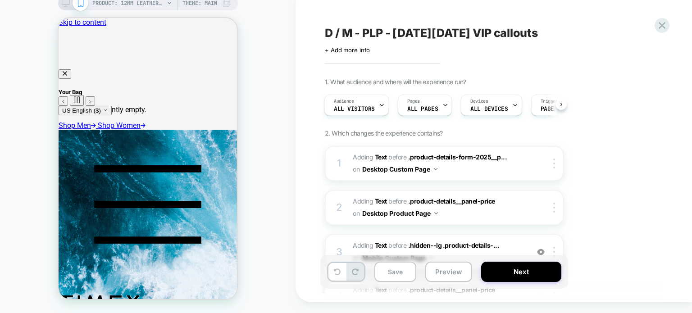
scroll to position [0, 0]
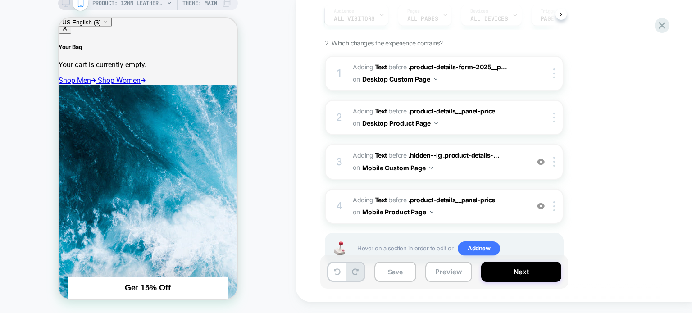
click at [63, 7] on div "PRODUCT: 12mm Leather Strap [tw7c04900] Theme: MAIN" at bounding box center [148, 3] width 180 height 14
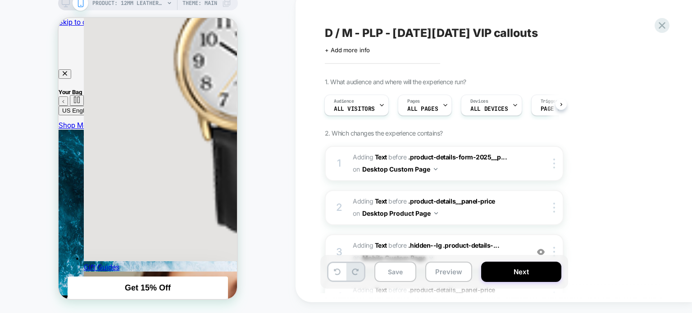
click at [279, 25] on div "PRODUCT: 12mm Leather Strap [tw7c04900] PRODUCT: 12mm Leather Strap [tw7c04900]…" at bounding box center [148, 151] width 296 height 307
click at [386, 272] on button "Save" at bounding box center [396, 272] width 42 height 20
click at [64, 4] on rect at bounding box center [66, 2] width 8 height 5
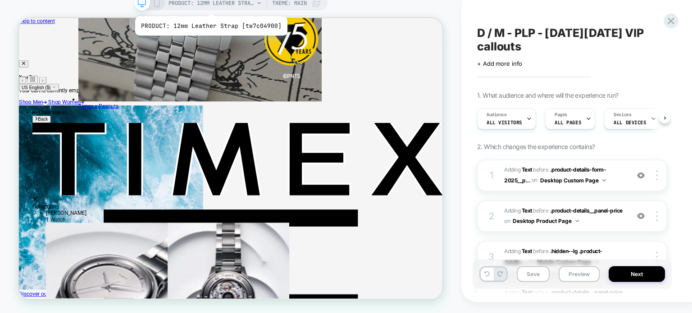
click at [210, 5] on span "PRODUCT: 12mm Leather Strap [tw7c04900]" at bounding box center [212, 3] width 86 height 14
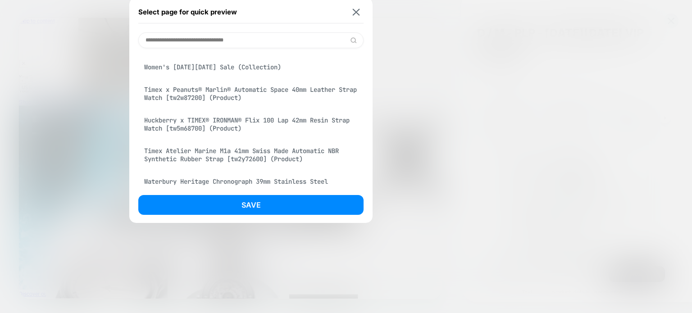
scroll to position [451, 0]
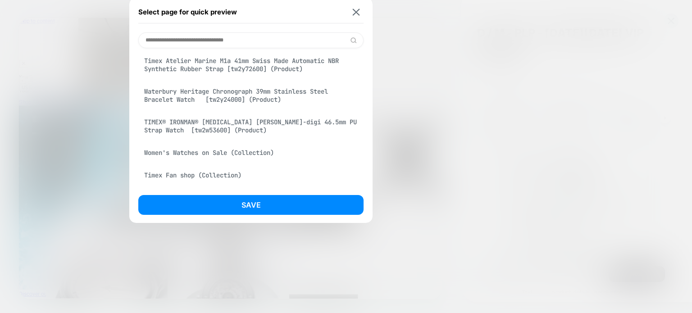
click at [218, 137] on div "TIMEX® IRONMAN® [MEDICAL_DATA] [PERSON_NAME]-digi 46.5mm PU Strap Watch [tw2w53…" at bounding box center [250, 126] width 225 height 25
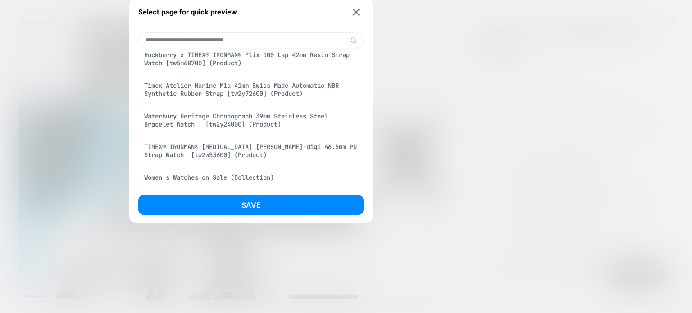
scroll to position [476, 0]
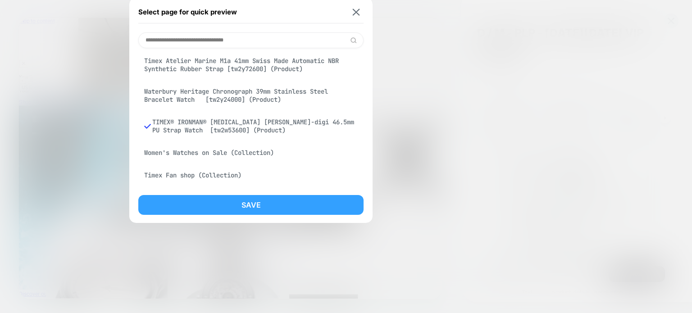
click at [224, 200] on button "Save" at bounding box center [250, 205] width 225 height 20
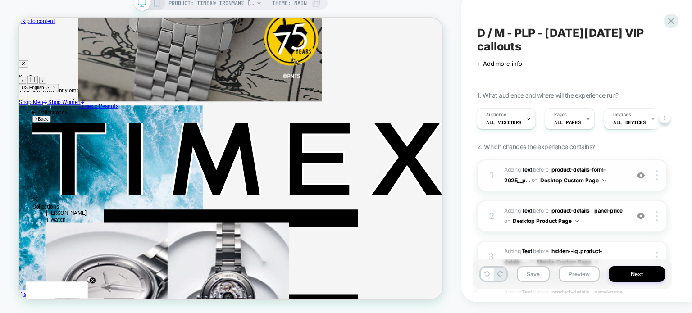
scroll to position [0, 0]
click at [644, 174] on img at bounding box center [641, 176] width 8 height 8
click at [643, 175] on img at bounding box center [641, 176] width 8 height 8
click at [645, 215] on img at bounding box center [641, 216] width 8 height 8
click at [645, 216] on img at bounding box center [641, 216] width 8 height 8
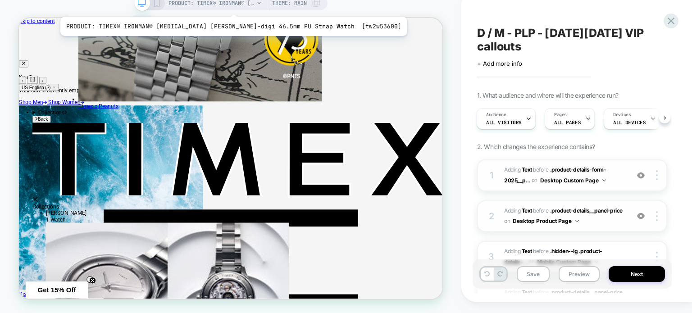
drag, startPoint x: 260, startPoint y: 1, endPoint x: 205, endPoint y: 5, distance: 55.2
click at [205, 5] on span "PRODUCT: TIMEX® IRONMAN® [MEDICAL_DATA] [PERSON_NAME]-digi 46.5mm PU Strap Watc…" at bounding box center [212, 3] width 86 height 14
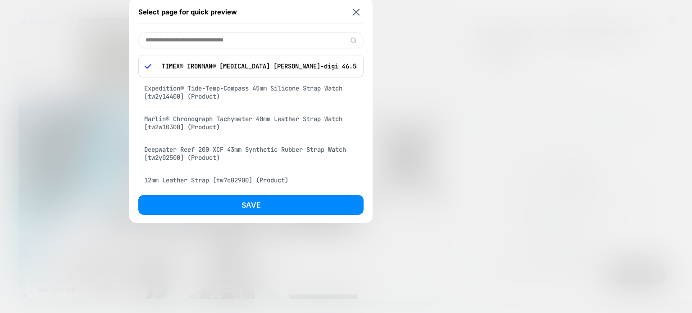
scroll to position [90, 0]
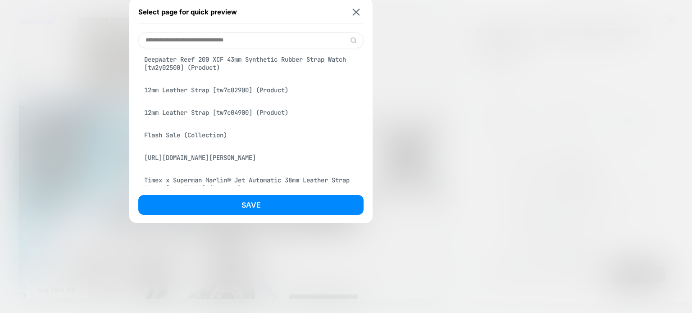
click at [211, 114] on div "12mm Leather Strap [tw7c04900] (Product)" at bounding box center [250, 112] width 225 height 17
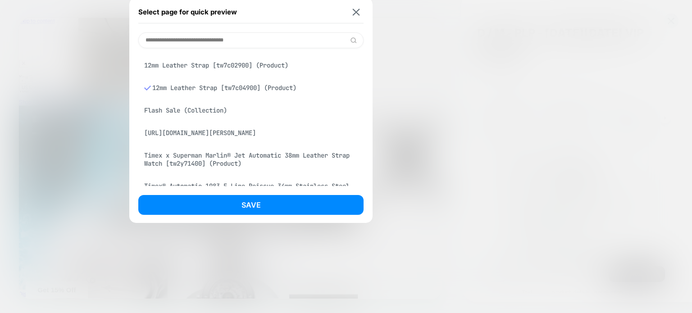
scroll to position [65, 0]
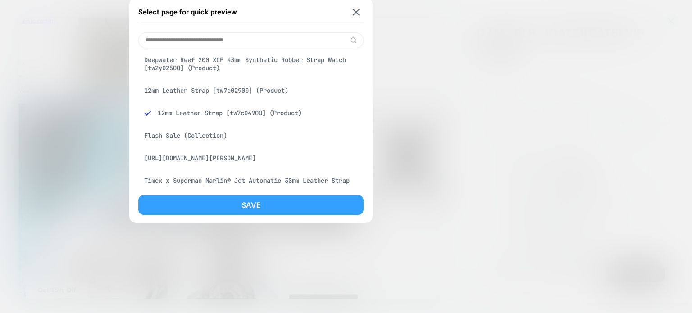
click at [211, 203] on button "Save" at bounding box center [250, 205] width 225 height 20
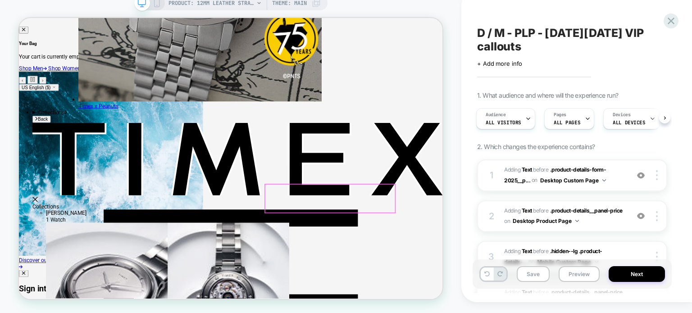
scroll to position [90, 0]
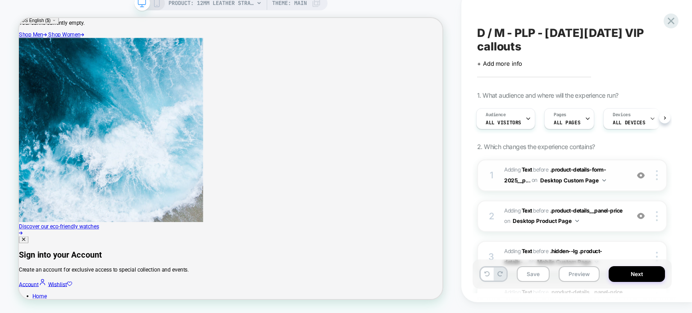
click at [640, 177] on img at bounding box center [641, 176] width 8 height 8
click at [642, 178] on img at bounding box center [641, 176] width 8 height 8
click at [643, 212] on img at bounding box center [641, 216] width 8 height 8
click at [644, 215] on img at bounding box center [641, 216] width 8 height 8
click at [230, 6] on span "PRODUCT: 12mm Leather Strap [tw7c04900]" at bounding box center [212, 3] width 86 height 14
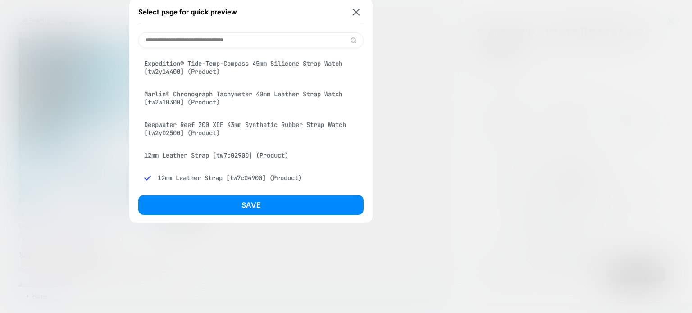
click at [229, 129] on div "Deepwater Reef 200 XCF 43mm Synthetic Rubber Strap Watch [tw2y02500] (Product)" at bounding box center [250, 128] width 225 height 25
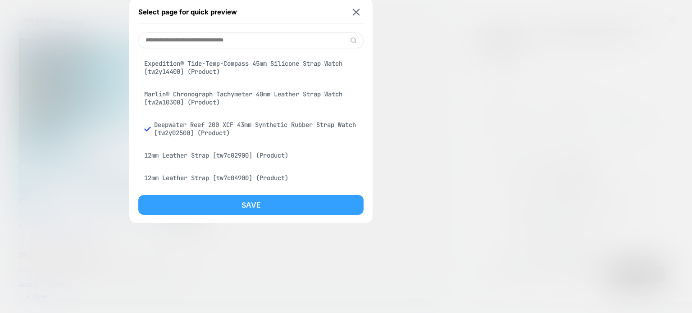
click at [228, 207] on button "Save" at bounding box center [250, 205] width 225 height 20
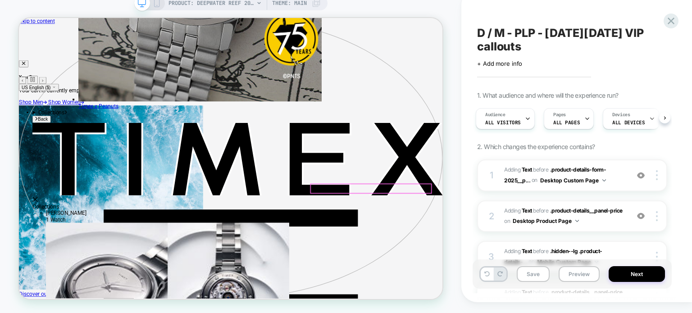
scroll to position [0, 0]
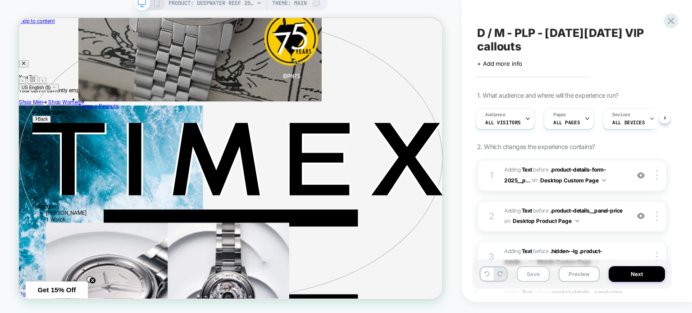
click at [522, 274] on button "Save" at bounding box center [533, 274] width 33 height 16
click at [525, 33] on span "D / M - PLP - [DATE][DATE] VIP callouts" at bounding box center [572, 39] width 190 height 27
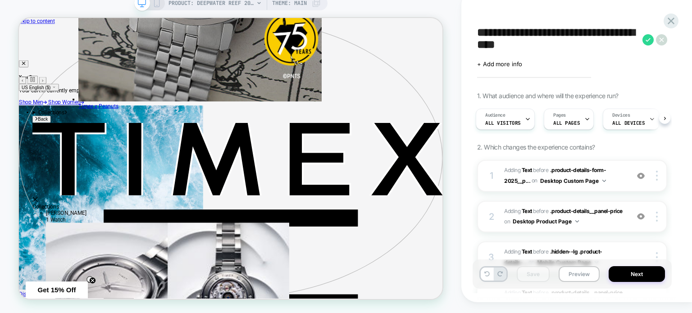
drag, startPoint x: 528, startPoint y: 36, endPoint x: 522, endPoint y: 37, distance: 6.8
click at [522, 37] on textarea "**********" at bounding box center [557, 39] width 161 height 27
type textarea "**********"
click at [648, 41] on icon at bounding box center [648, 39] width 11 height 11
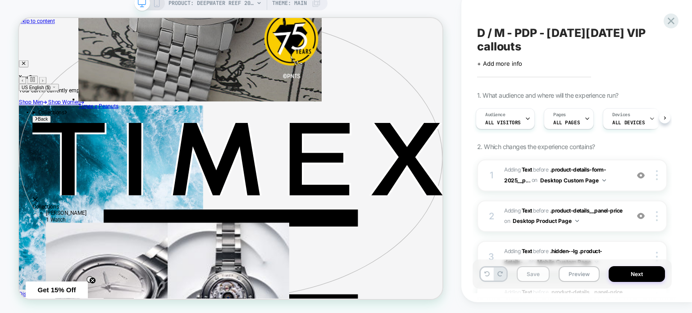
click at [523, 274] on button "Save" at bounding box center [533, 274] width 33 height 16
click at [671, 22] on icon at bounding box center [671, 21] width 7 height 7
